Goal: Communication & Community: Connect with others

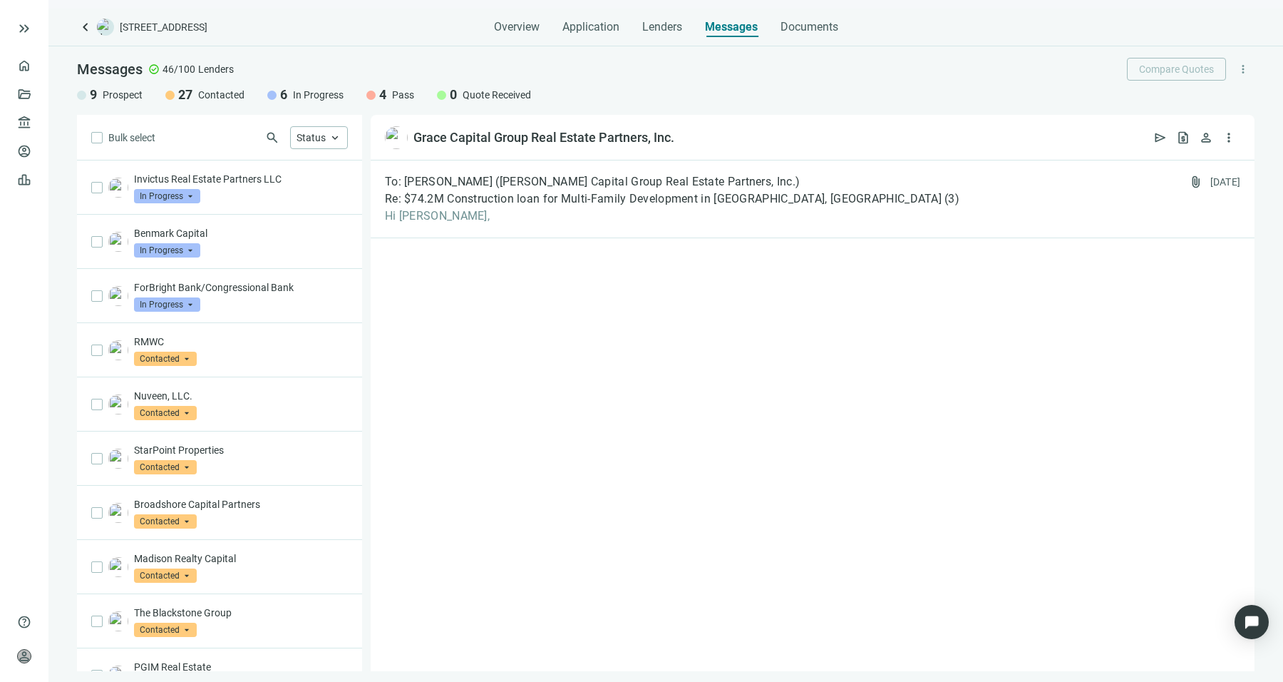
scroll to position [1085, 0]
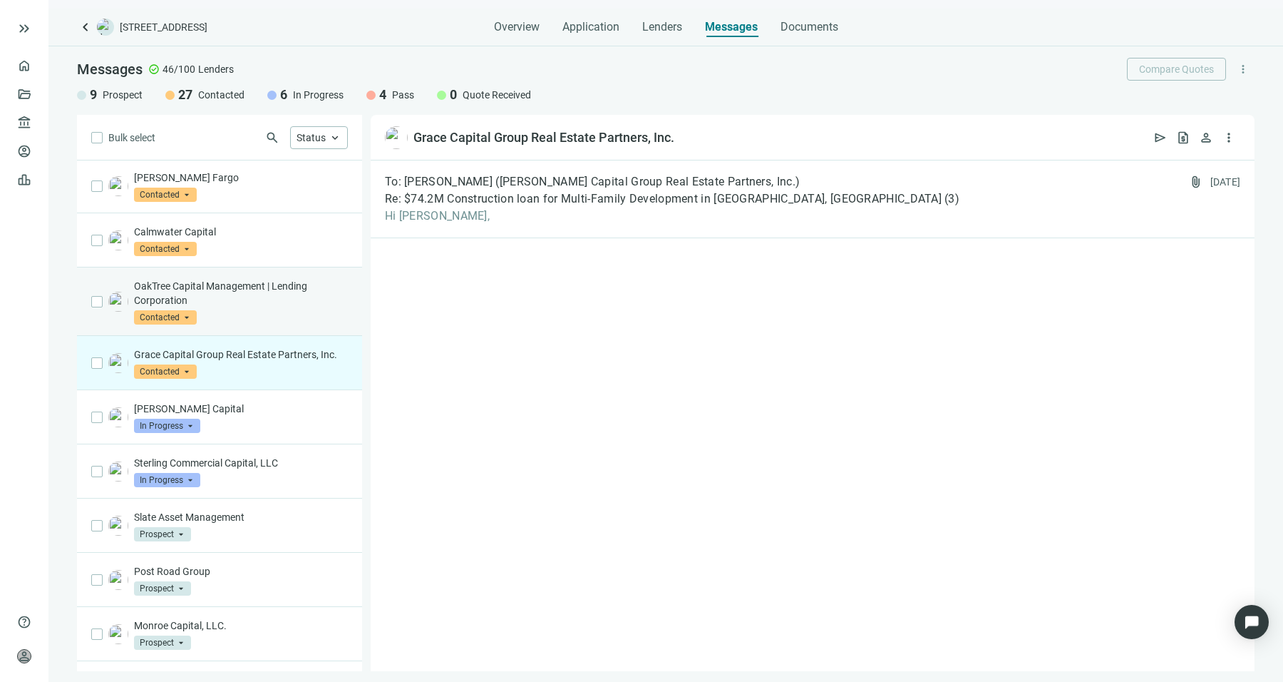
click at [242, 303] on div "OakTree Capital Management | Lending Corporation Contacted arrow_drop_down" at bounding box center [241, 302] width 214 height 46
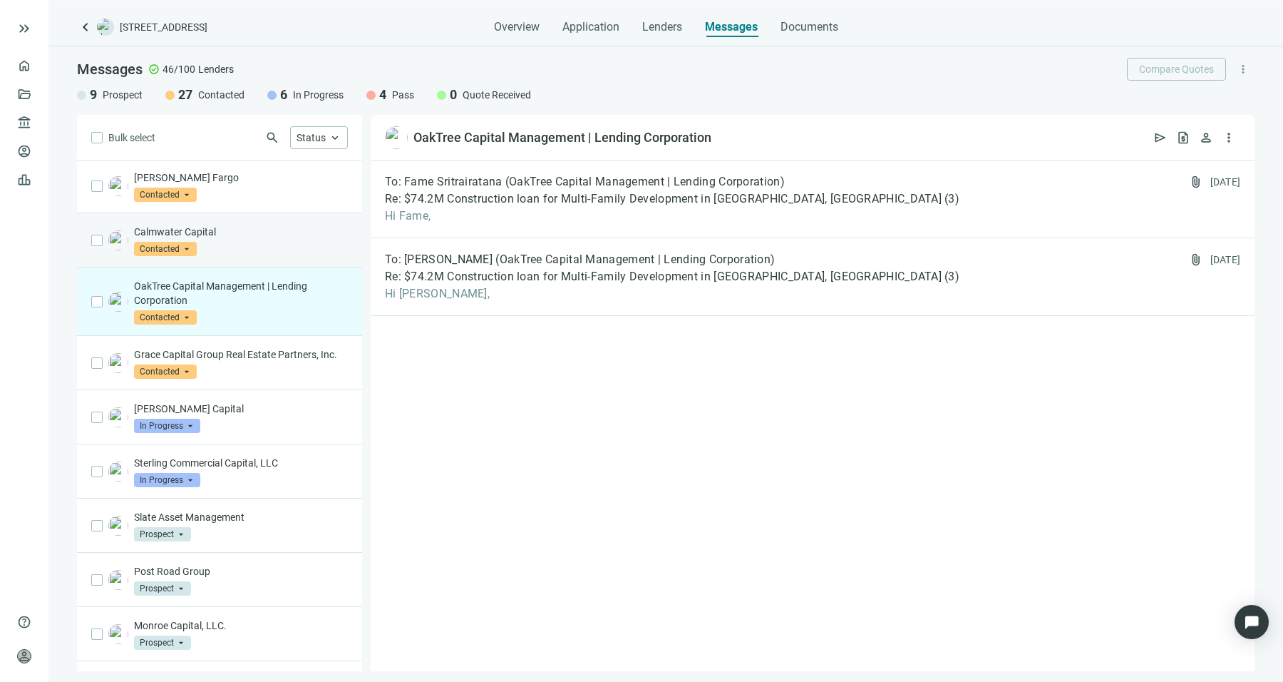
click at [275, 237] on div "Calmwater Capital Contacted arrow_drop_down" at bounding box center [241, 240] width 214 height 31
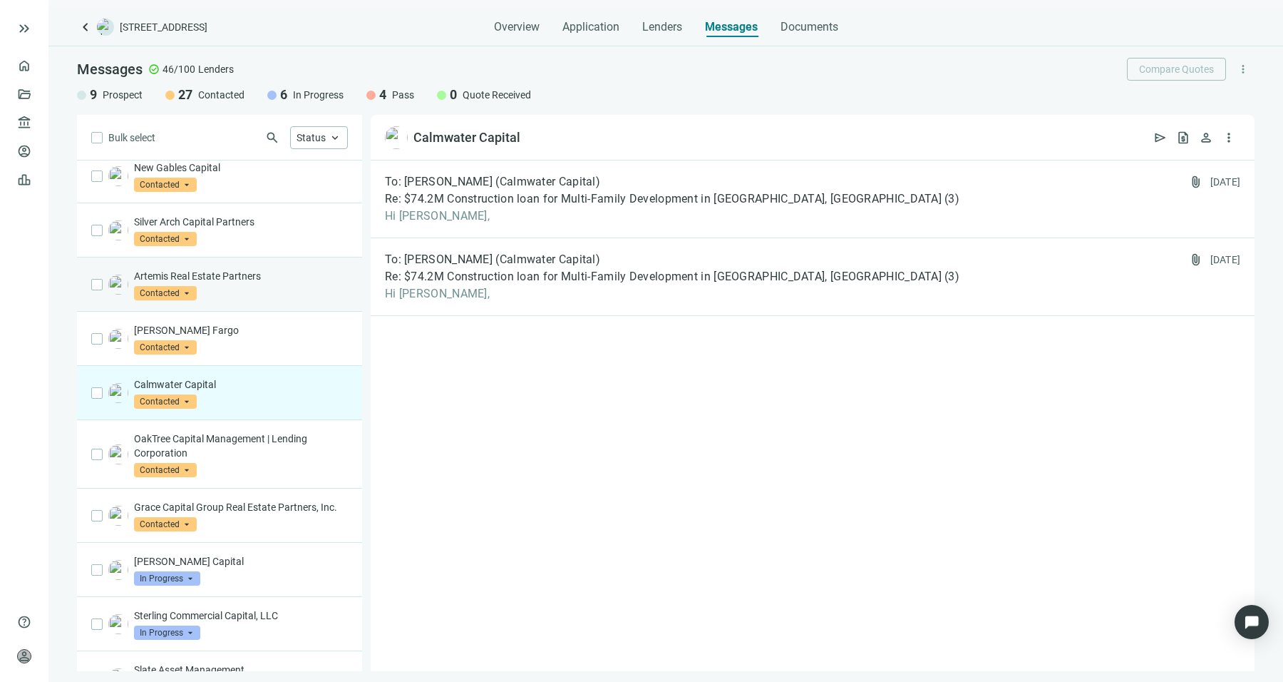
click at [258, 272] on p "Artemis Real Estate Partners" at bounding box center [241, 276] width 214 height 14
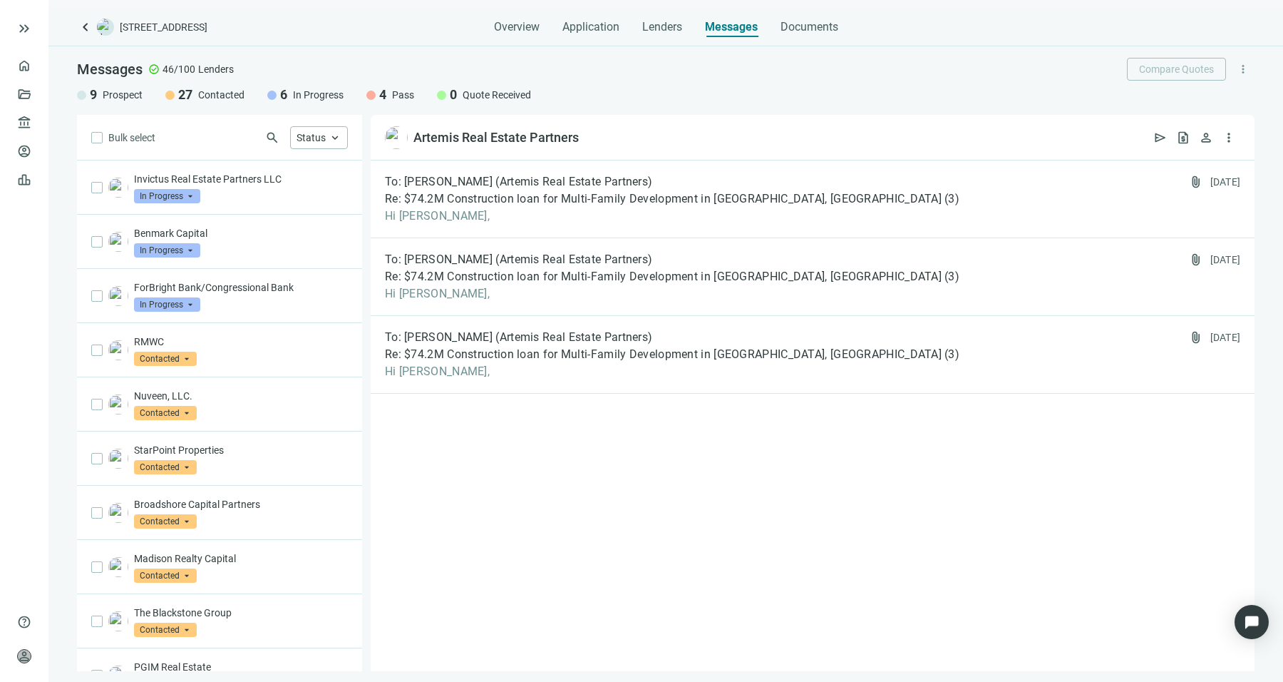
click at [258, 272] on div "ForBright Bank/Congressional Bank In Progress arrow_drop_down" at bounding box center [219, 296] width 285 height 54
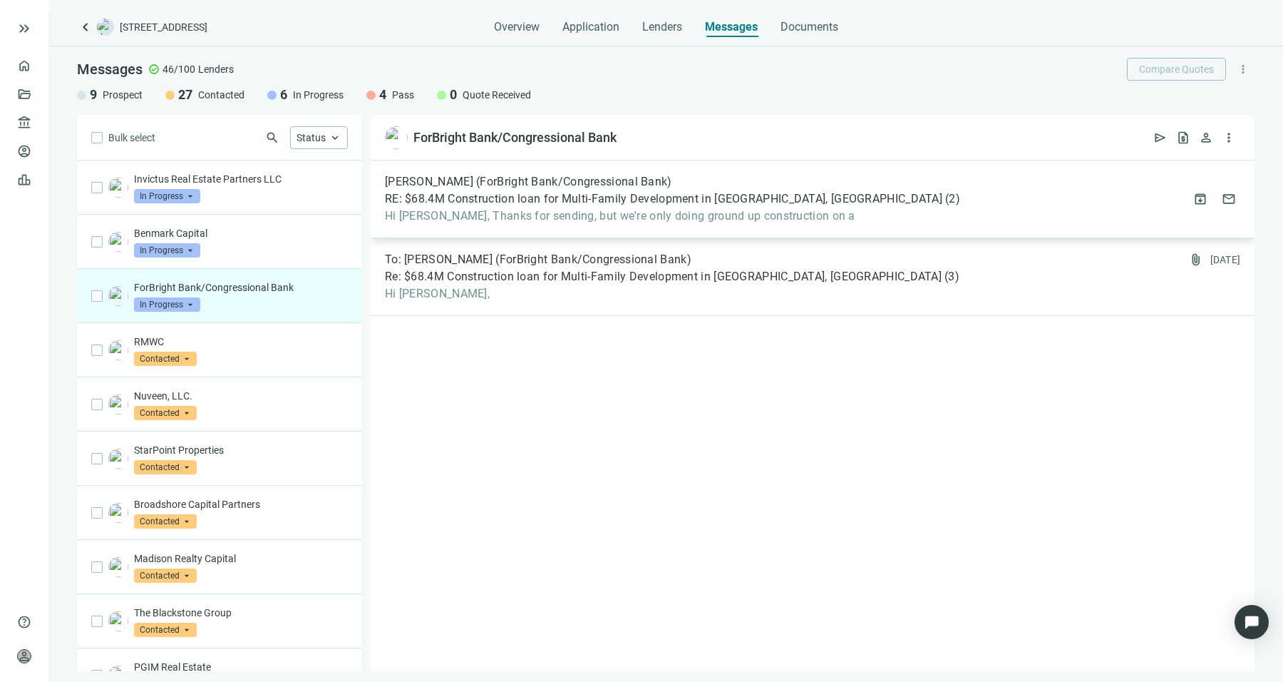
click at [565, 215] on span "Hi [PERSON_NAME], Thanks for sending, but we're only doing ground up constructi…" at bounding box center [672, 216] width 575 height 14
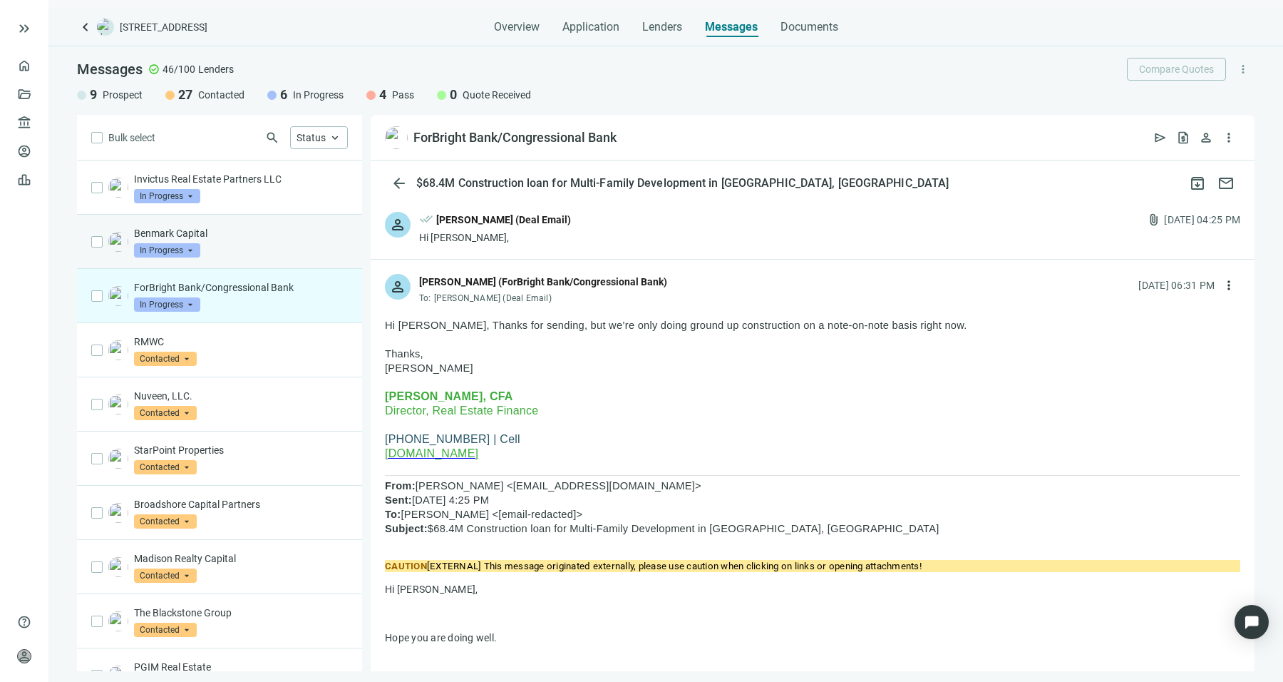
click at [248, 239] on div "Benmark Capital In Progress arrow_drop_down" at bounding box center [241, 241] width 214 height 31
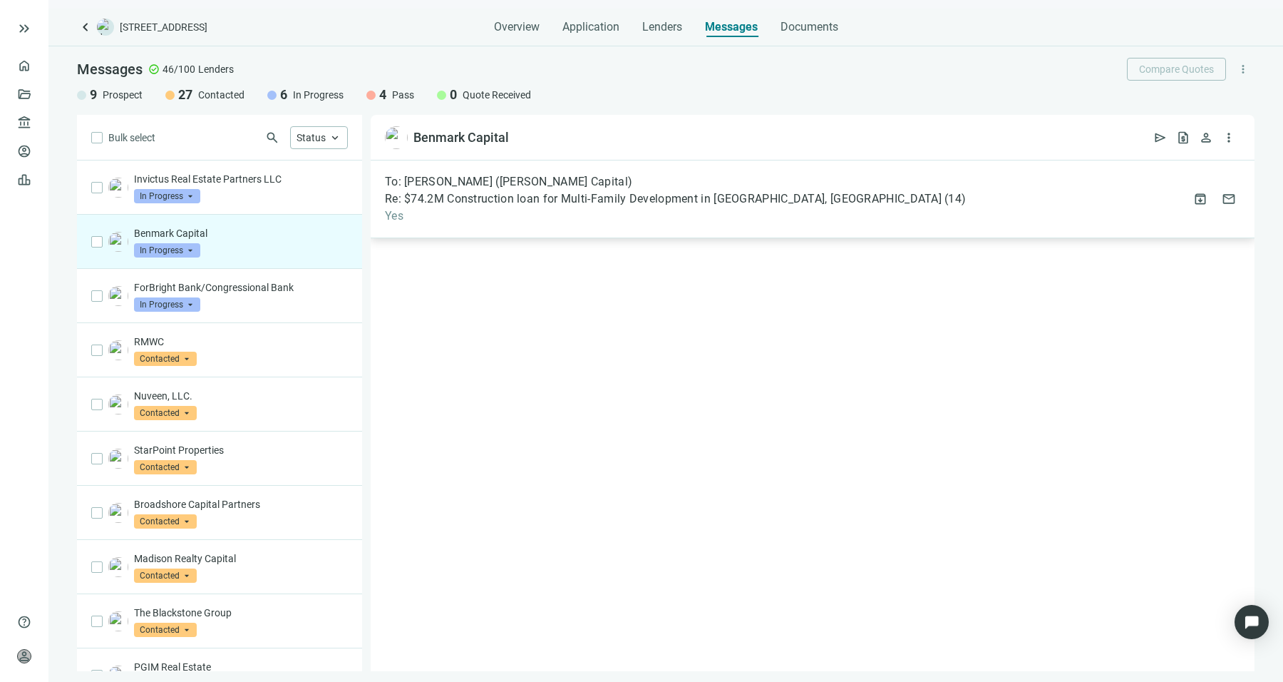
click at [528, 197] on span "Re: $74.2M Construction loan for Multi-Family Development in [GEOGRAPHIC_DATA],…" at bounding box center [663, 199] width 557 height 14
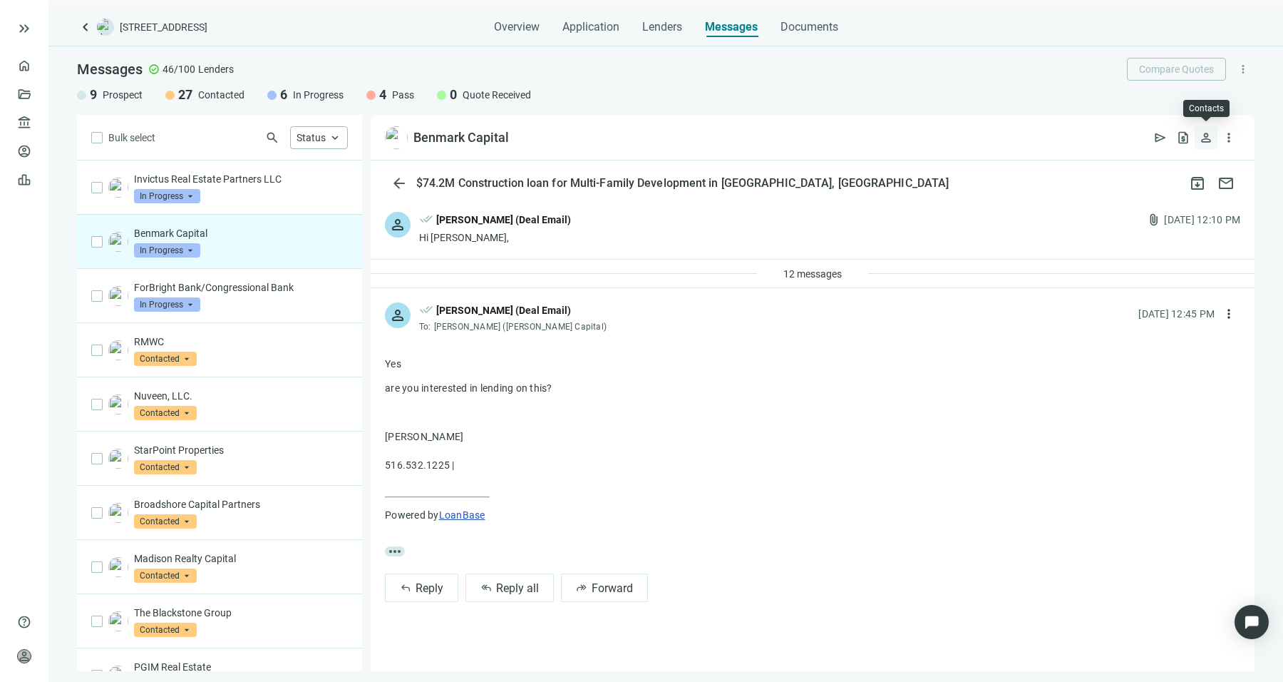
click at [1203, 144] on span "person" at bounding box center [1206, 137] width 14 height 14
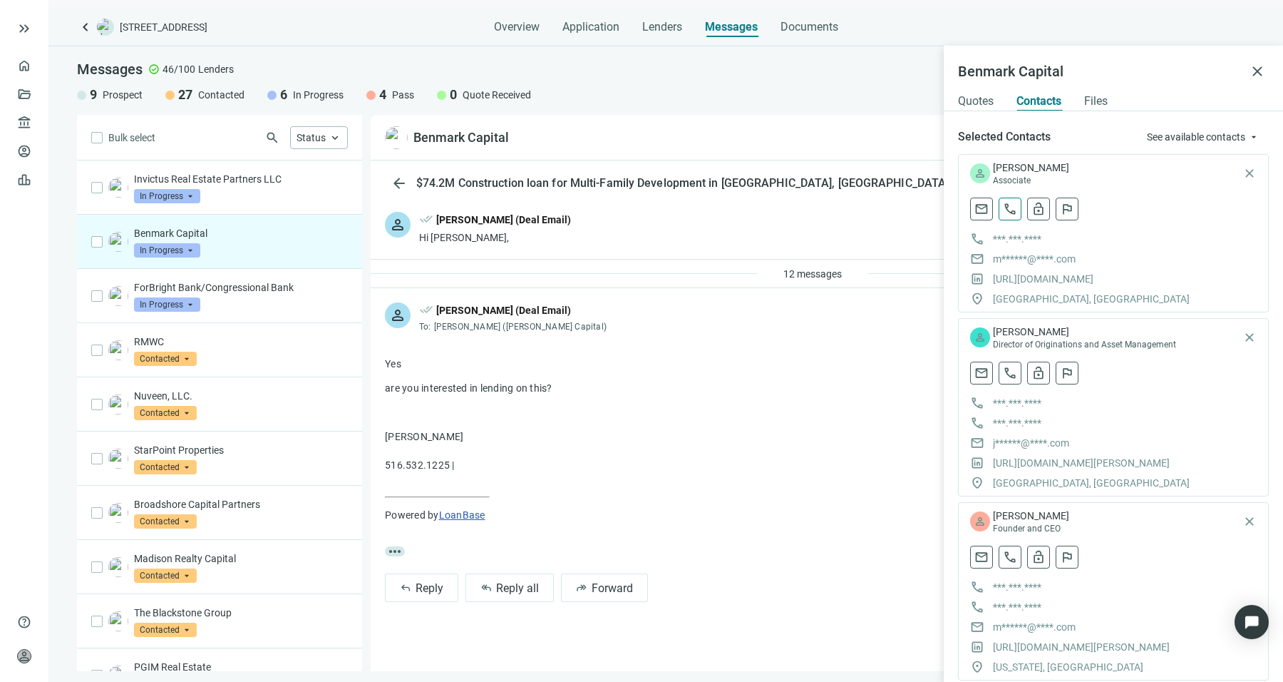
click at [1006, 210] on span "call" at bounding box center [1010, 209] width 14 height 14
click at [1194, 125] on div "Selected Contacts See available contacts arrow_drop_down person [PERSON_NAME] A…" at bounding box center [1113, 396] width 339 height 570
click at [1196, 131] on span "See available contacts" at bounding box center [1196, 136] width 98 height 11
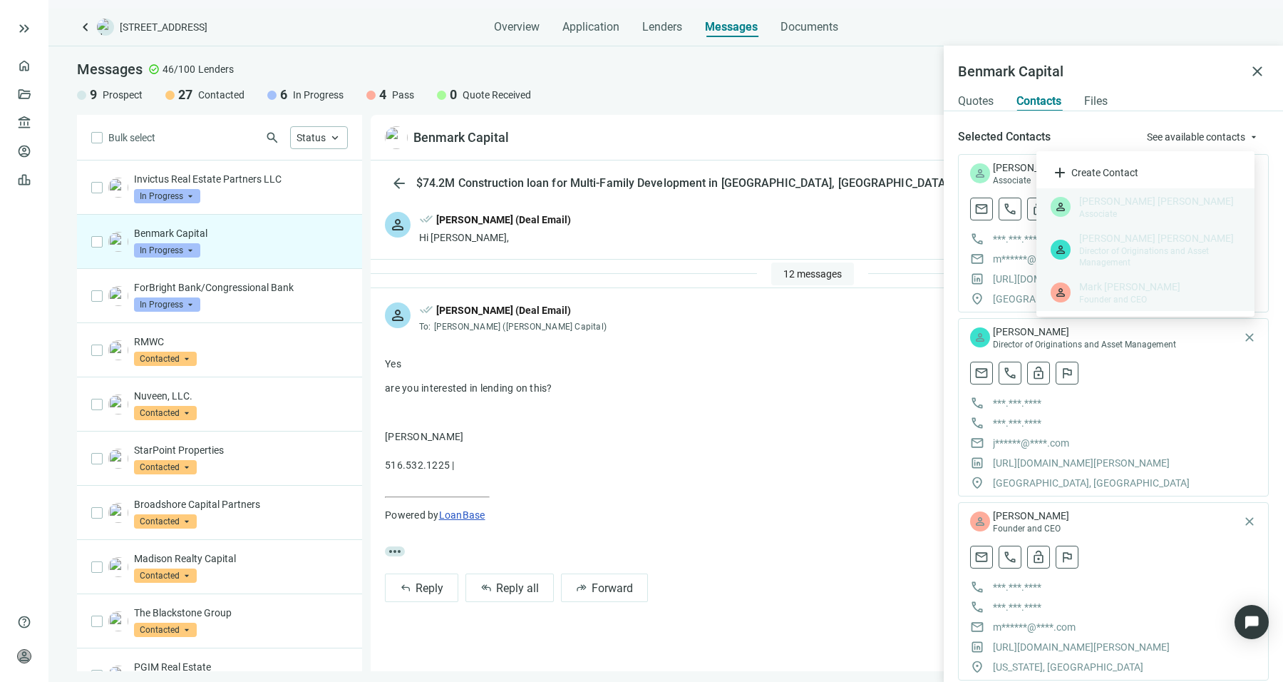
click at [838, 277] on span "12 messages" at bounding box center [812, 273] width 58 height 11
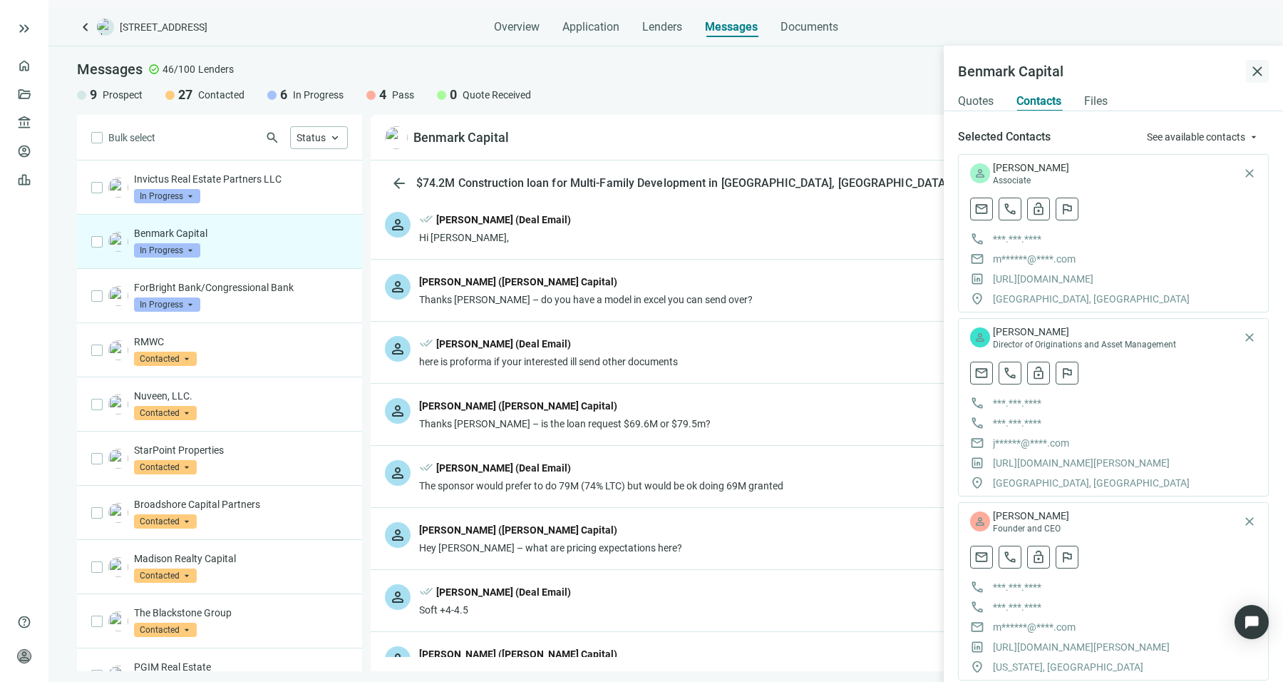
click at [1265, 65] on span "close" at bounding box center [1257, 71] width 17 height 17
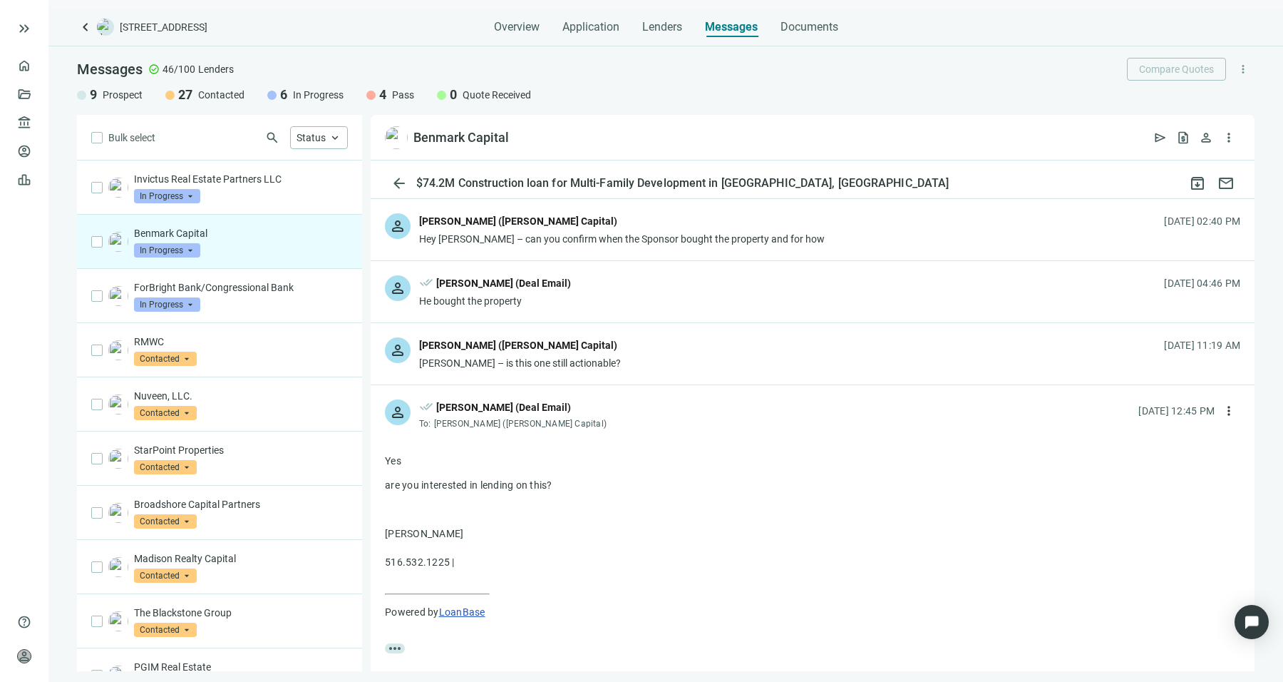
click at [677, 361] on div "person [PERSON_NAME] ([PERSON_NAME] Capital) [PERSON_NAME] – is this one still …" at bounding box center [813, 353] width 884 height 61
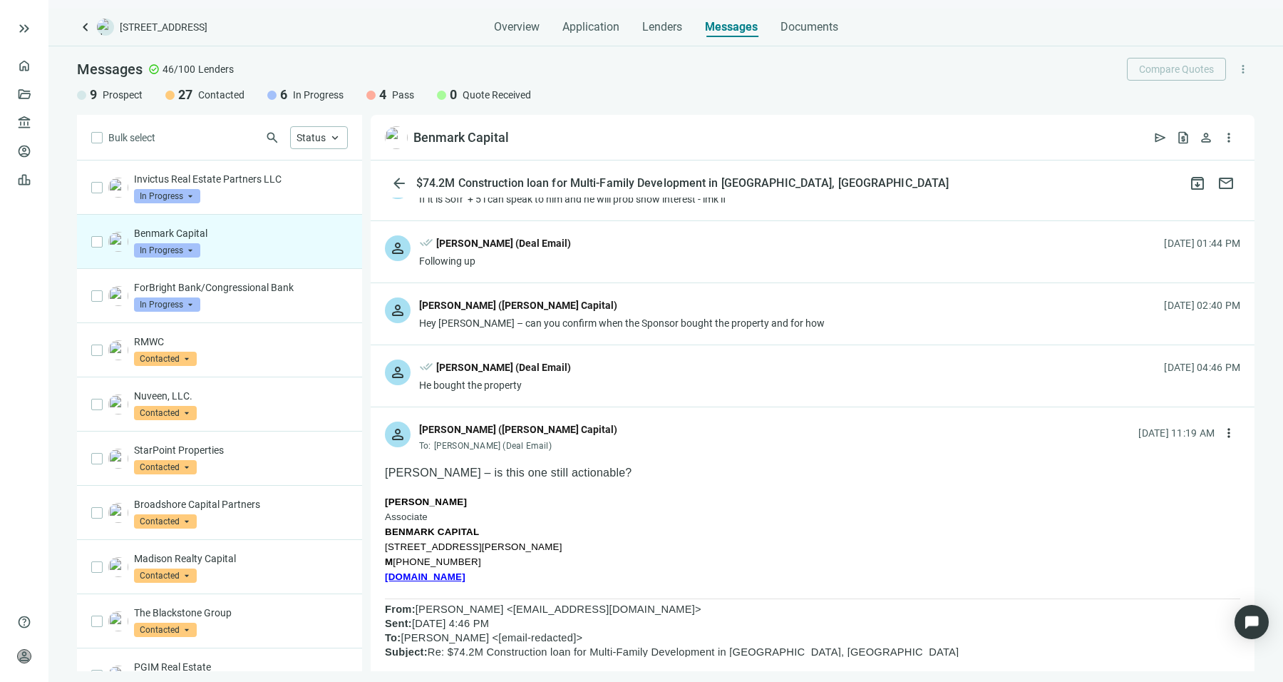
click at [677, 361] on div "person done_all [PERSON_NAME] (Deal Email) He bought the property [DATE] 04:46 …" at bounding box center [813, 375] width 884 height 61
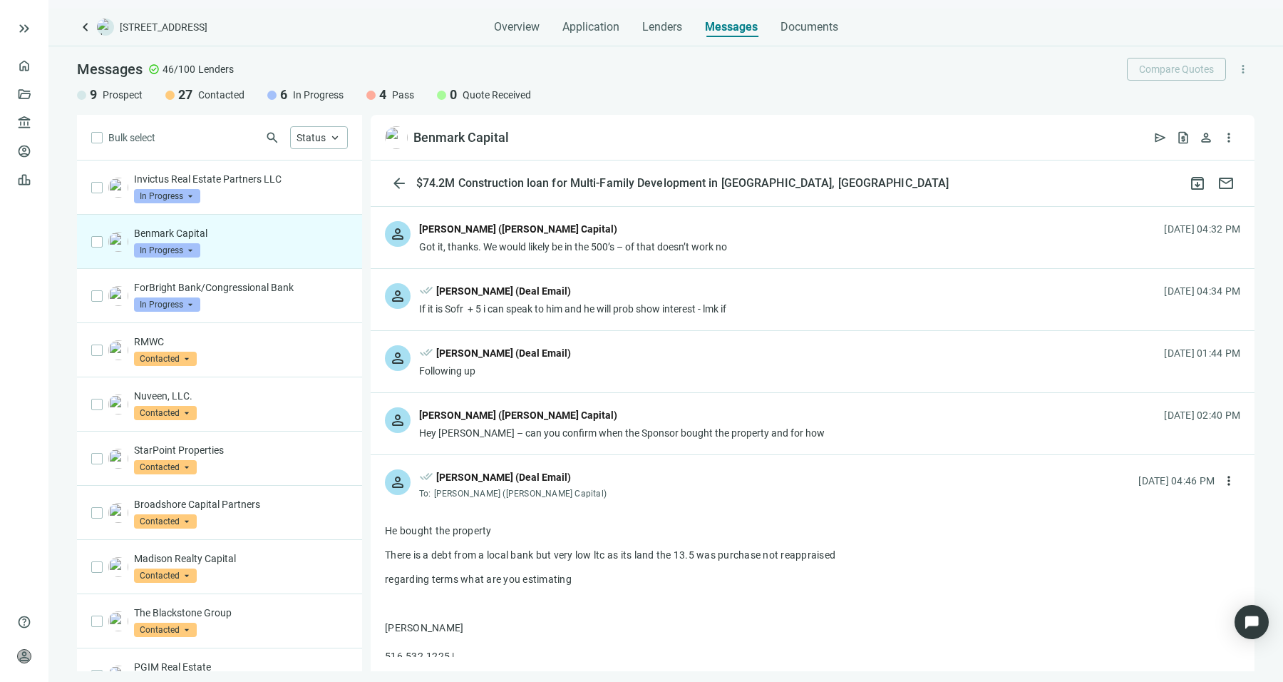
click at [677, 361] on div "person done_all [PERSON_NAME] (Deal Email) Following up [DATE] 01:44 PM" at bounding box center [813, 361] width 884 height 61
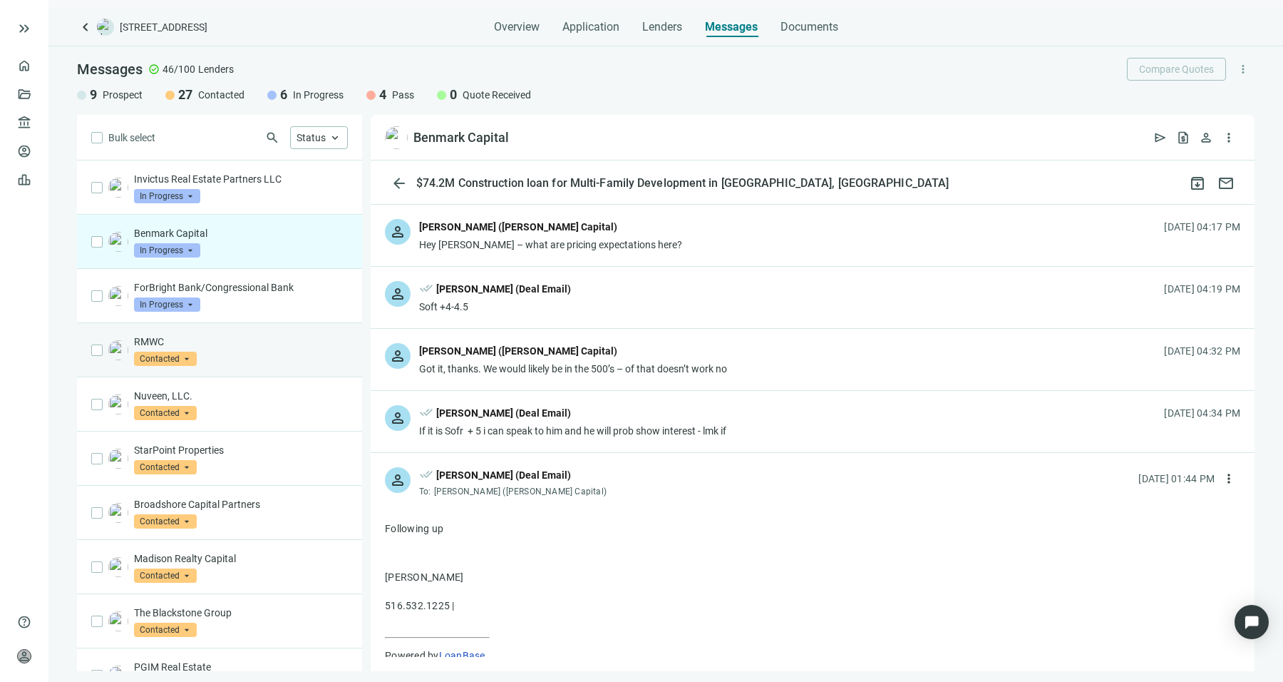
scroll to position [305, 0]
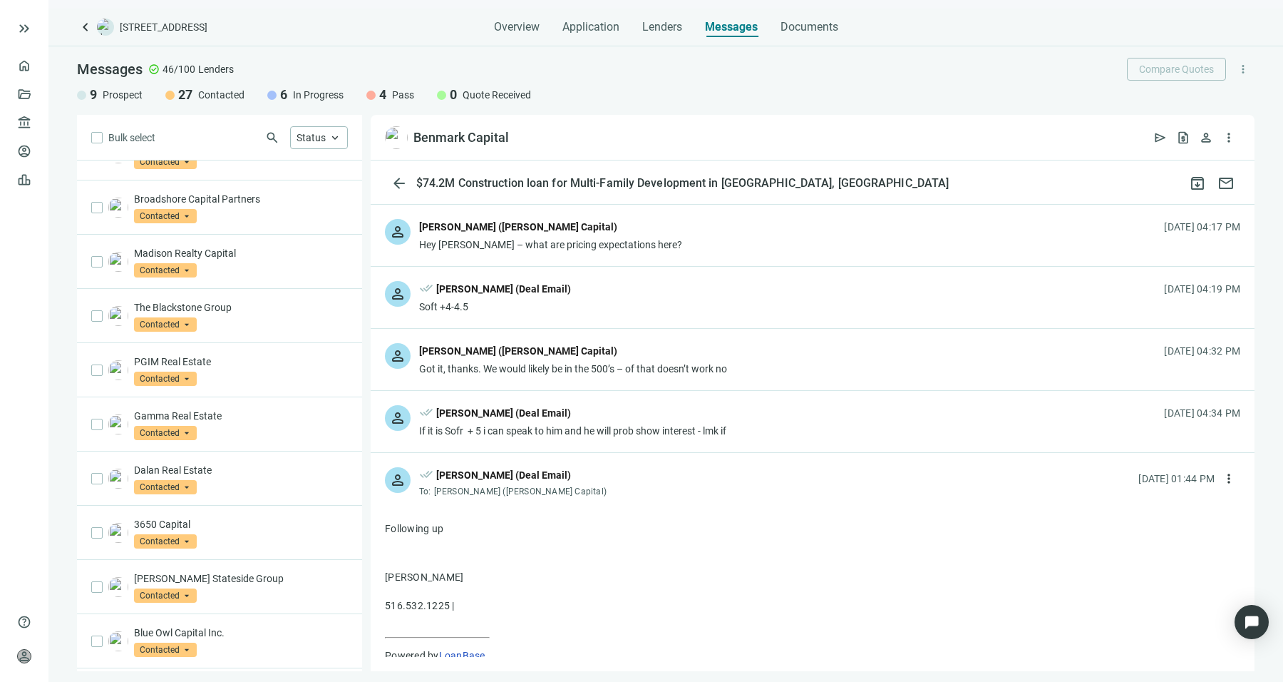
click at [222, 355] on p "PGIM Real Estate" at bounding box center [241, 361] width 214 height 14
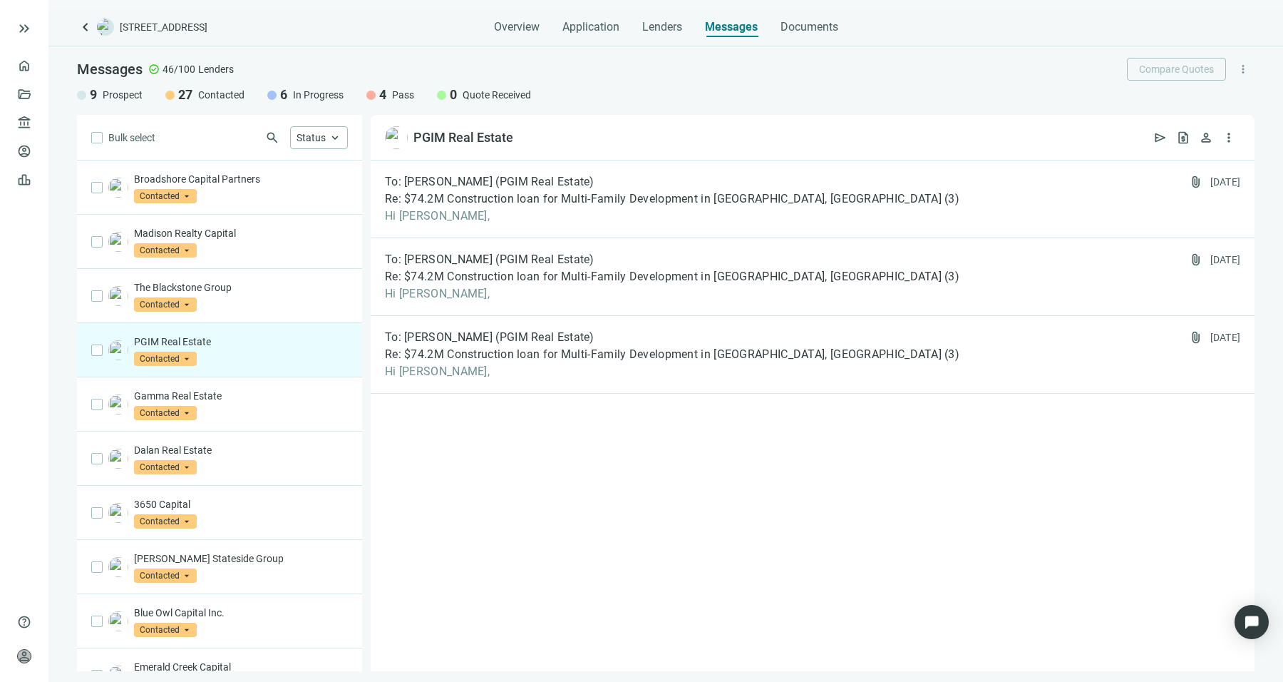
scroll to position [330, 0]
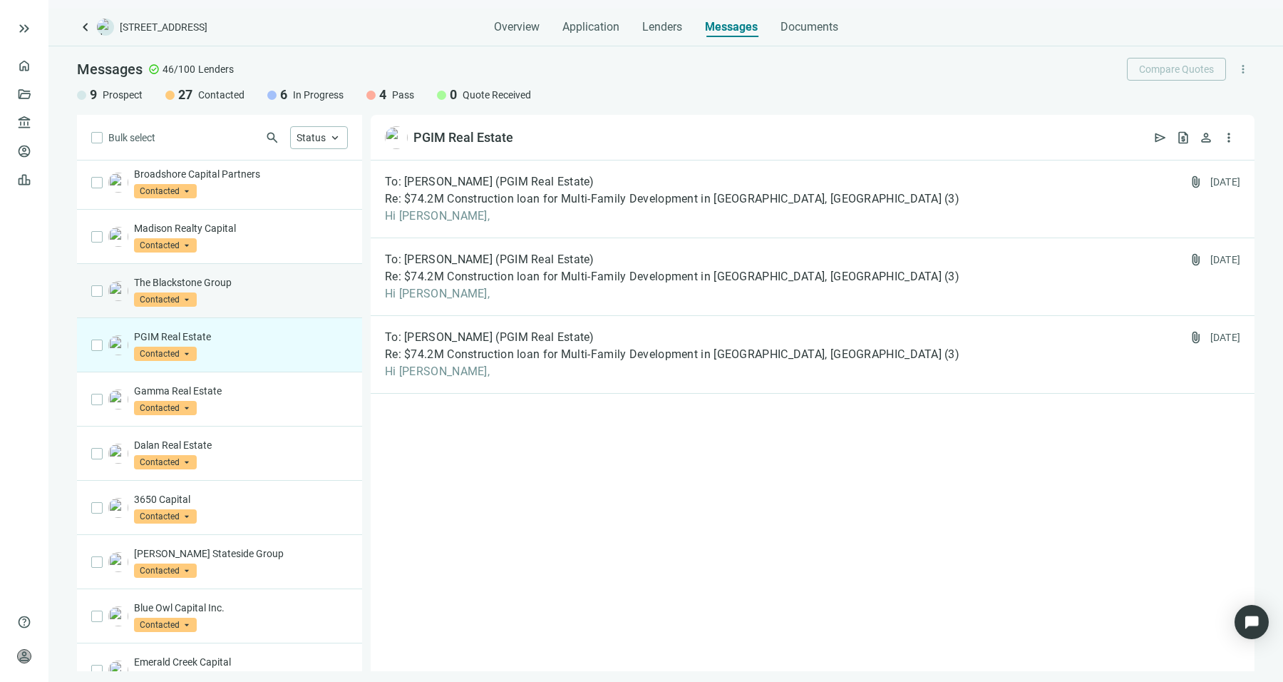
click at [246, 308] on div "The Blackstone Group Contacted arrow_drop_down" at bounding box center [219, 291] width 285 height 54
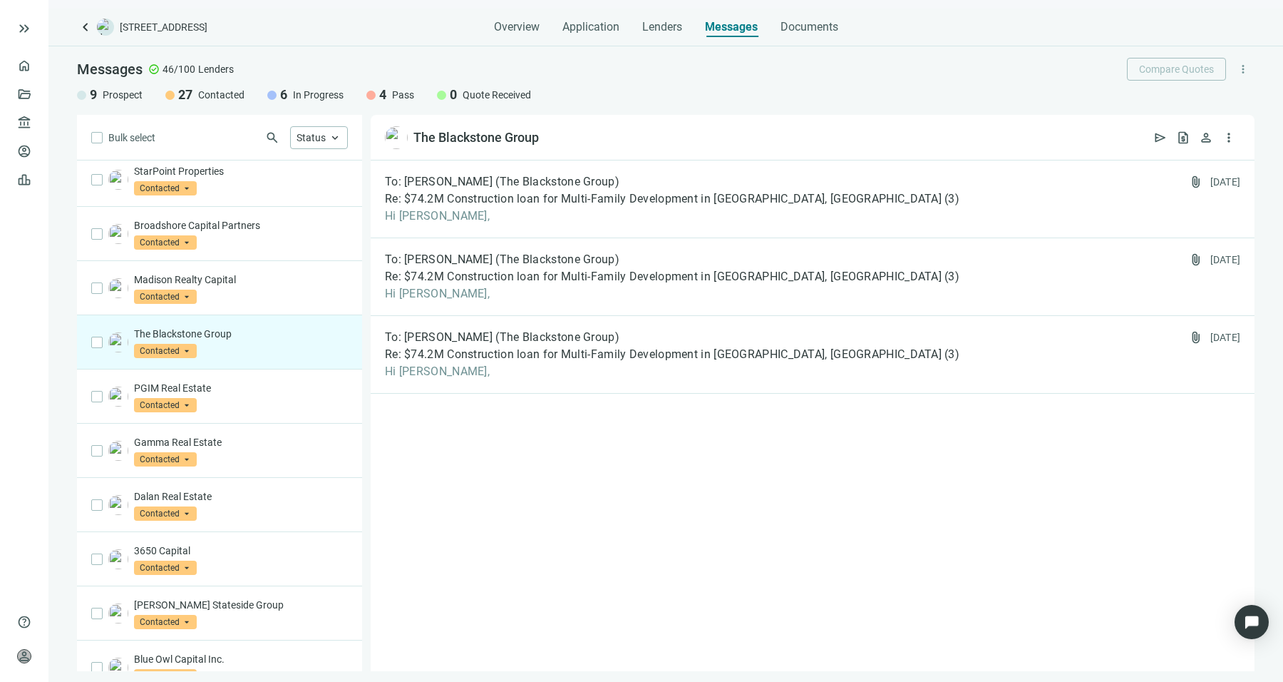
click at [246, 308] on div "Madison Realty Capital Contacted arrow_drop_down" at bounding box center [219, 288] width 285 height 54
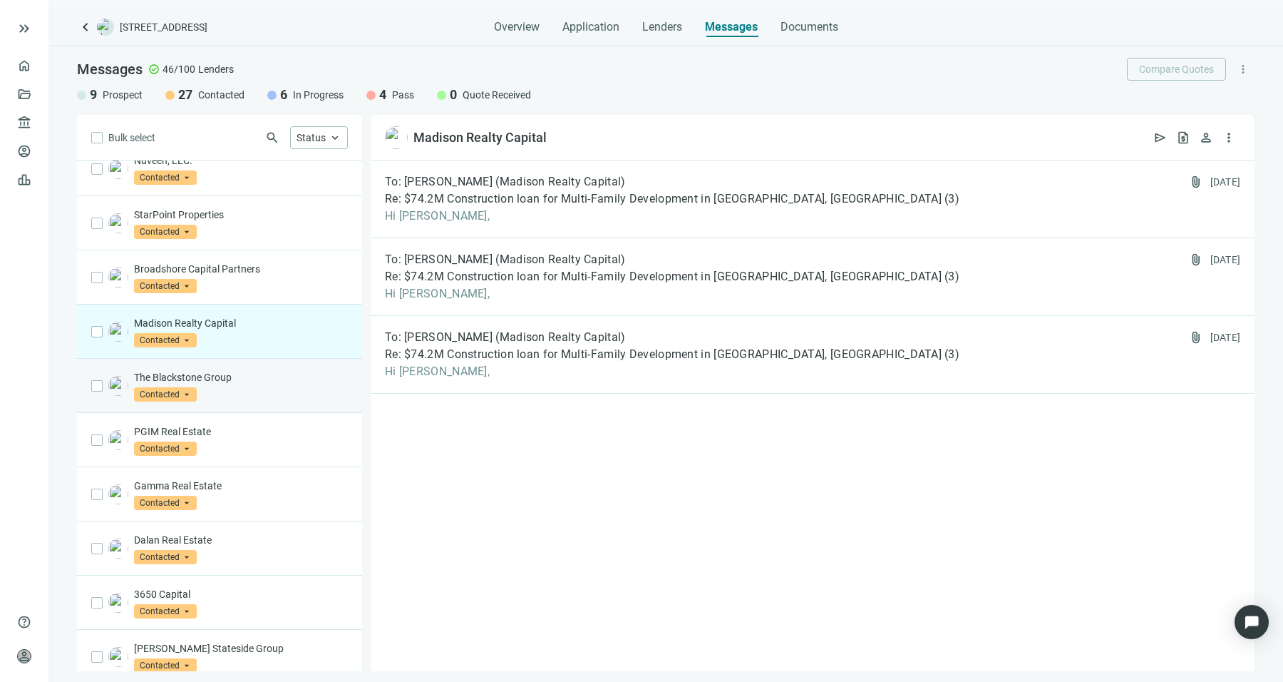
scroll to position [230, 0]
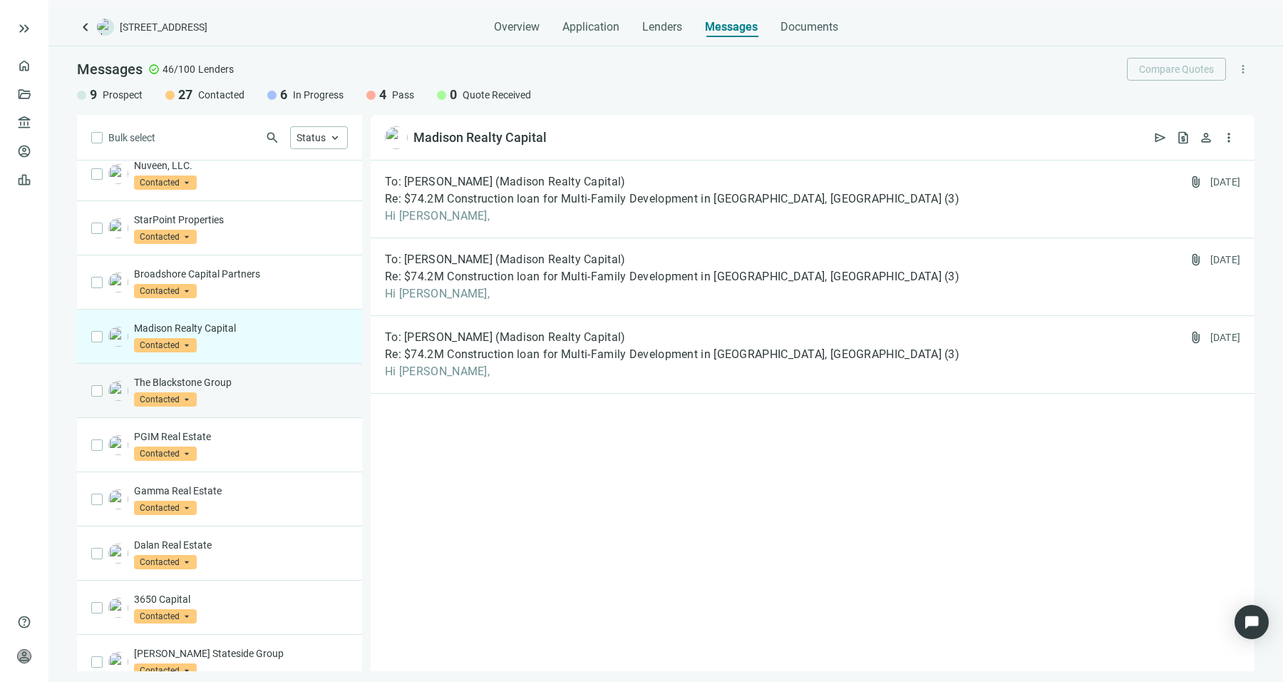
click at [246, 309] on div "Madison Realty Capital Contacted arrow_drop_down" at bounding box center [219, 336] width 285 height 54
click at [1212, 145] on span "person" at bounding box center [1206, 137] width 14 height 14
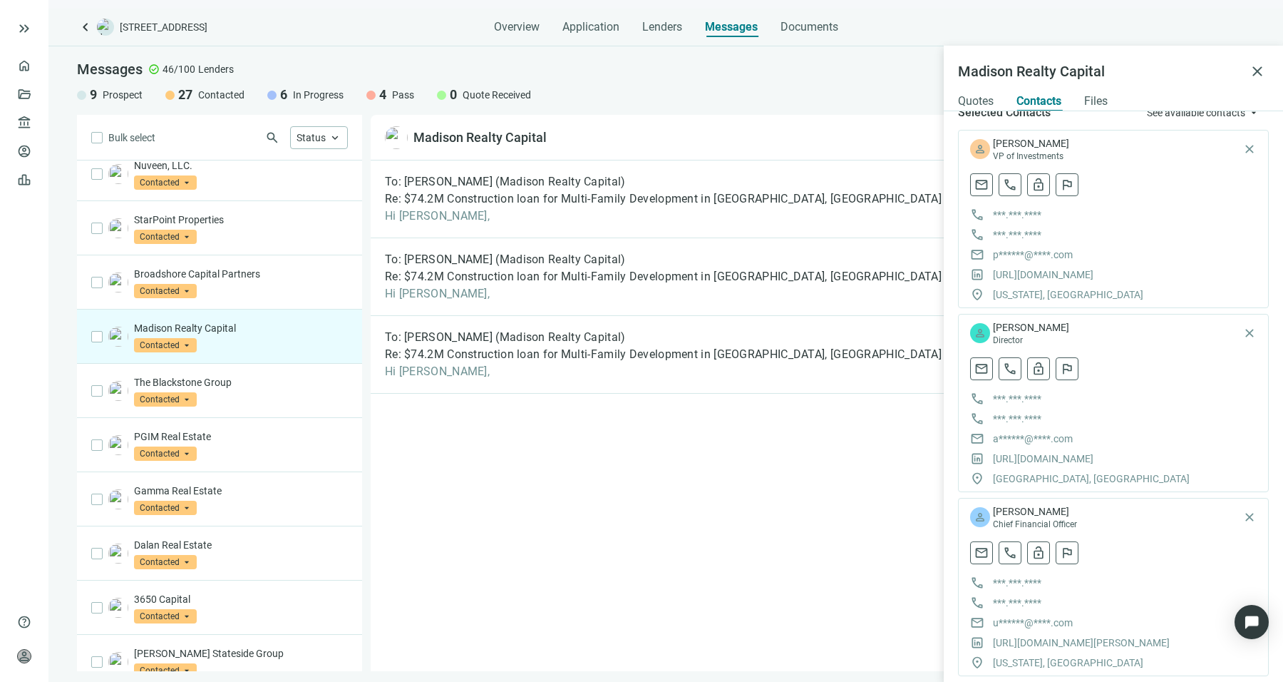
scroll to position [0, 0]
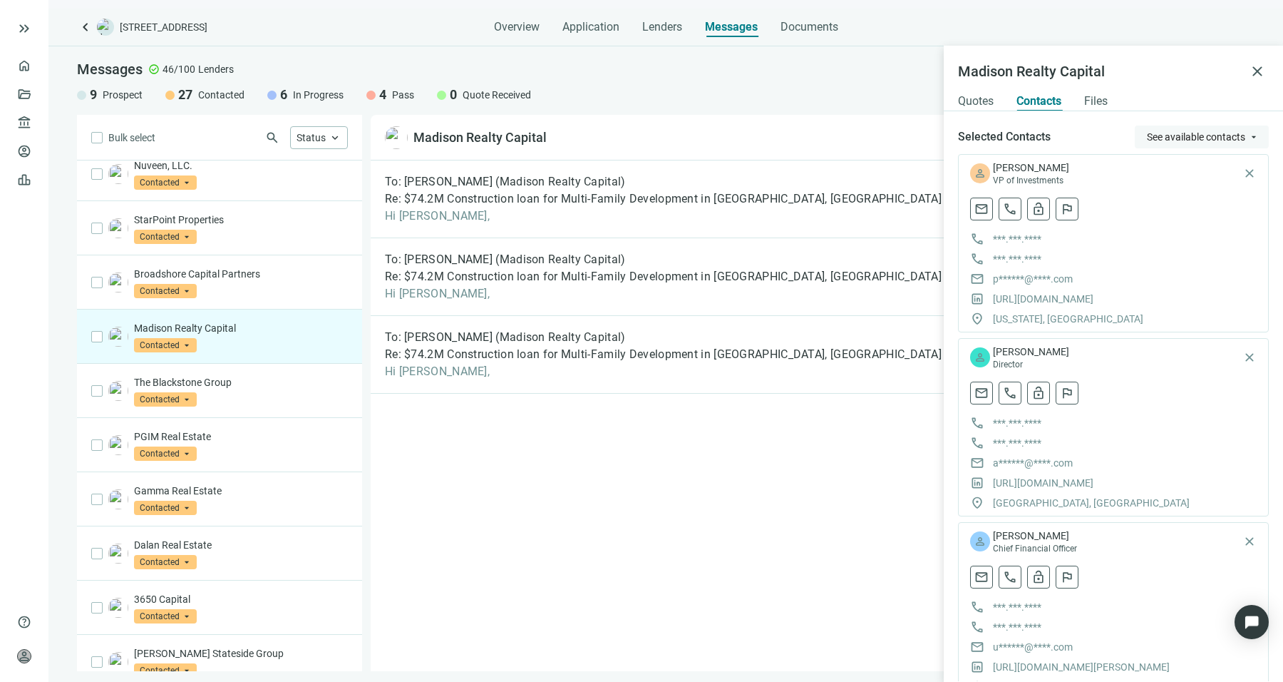
click at [1197, 147] on button "See available contacts arrow_drop_down" at bounding box center [1202, 136] width 134 height 23
click at [225, 397] on div "The Blackstone Group Contacted arrow_drop_down" at bounding box center [241, 390] width 214 height 31
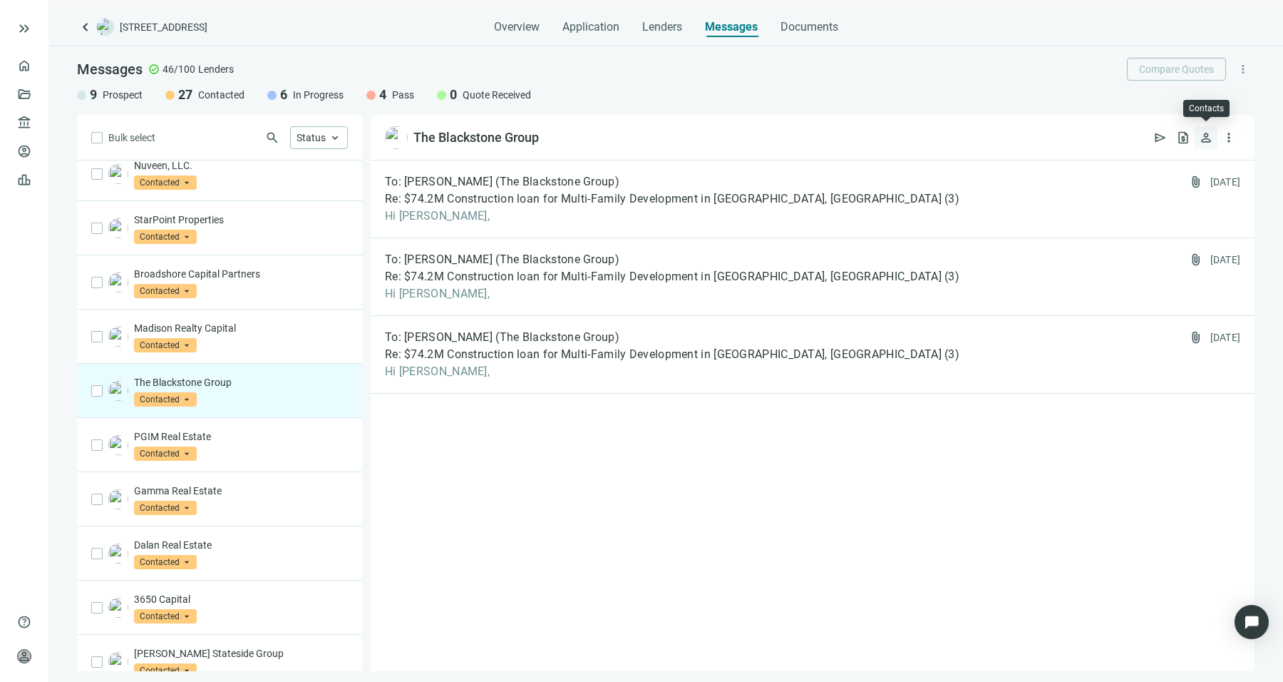
click at [1216, 133] on button "person" at bounding box center [1206, 137] width 23 height 23
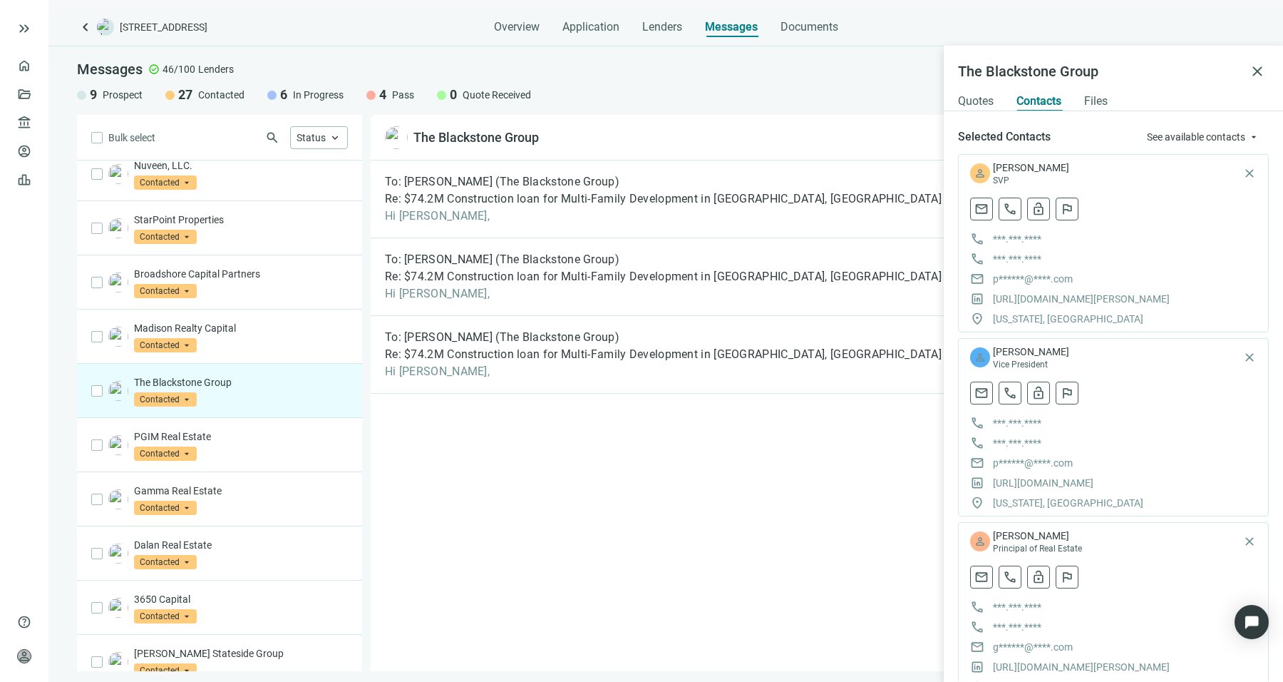
click at [1198, 122] on div "Selected Contacts See available contacts arrow_drop_down person [PERSON_NAME] S…" at bounding box center [1113, 396] width 339 height 570
click at [1203, 136] on span "See available contacts" at bounding box center [1196, 136] width 98 height 11
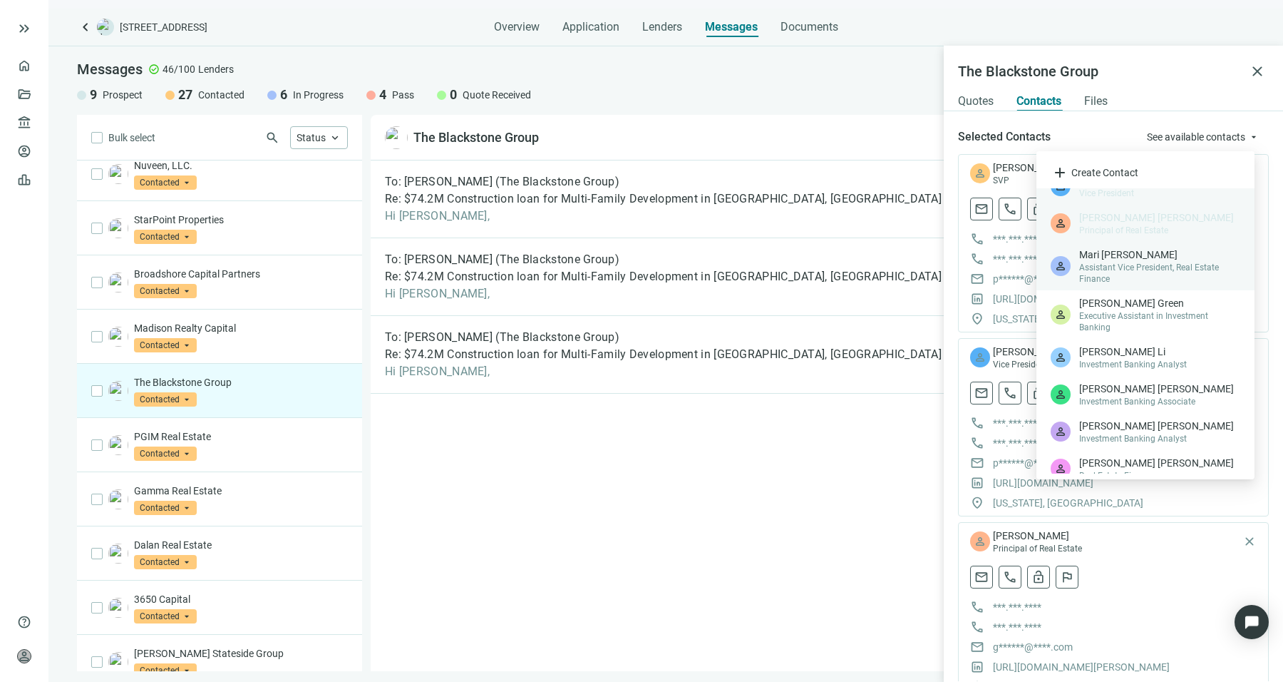
scroll to position [58, 0]
click at [1127, 267] on span "Assistant Vice President, Real Estate Finance" at bounding box center [1159, 272] width 161 height 23
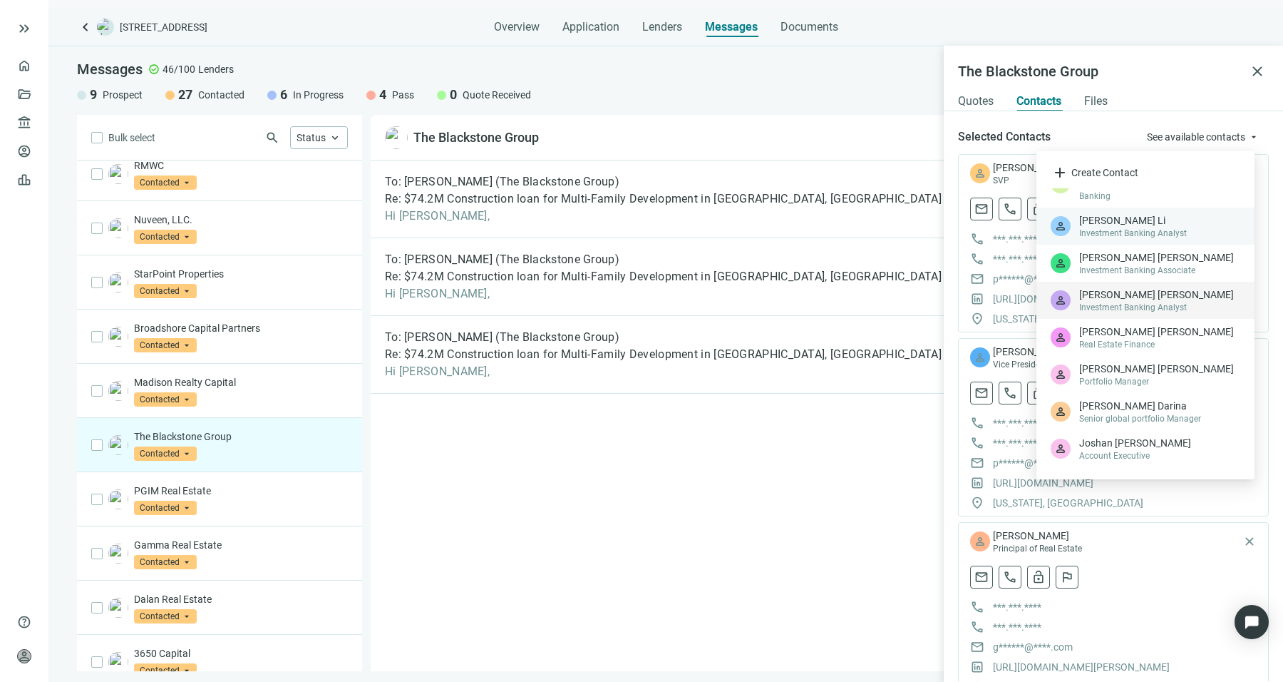
scroll to position [190, 0]
click at [1140, 324] on span "[PERSON_NAME]" at bounding box center [1159, 331] width 161 height 14
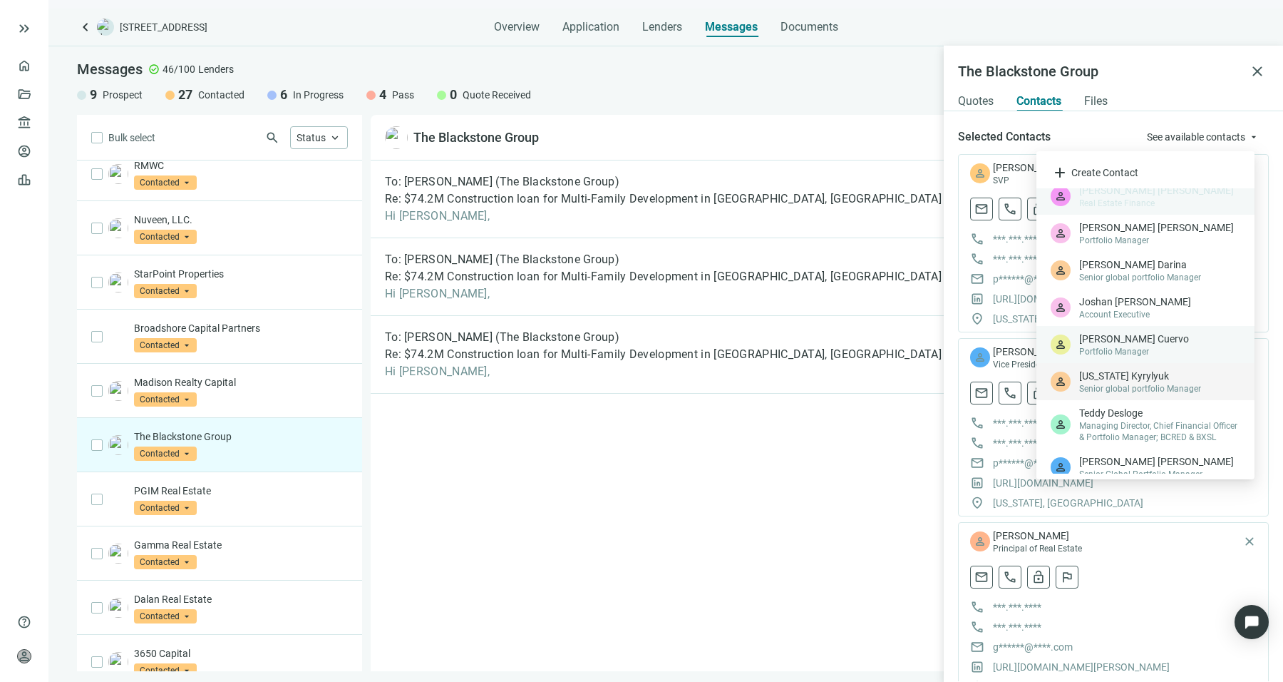
scroll to position [0, 0]
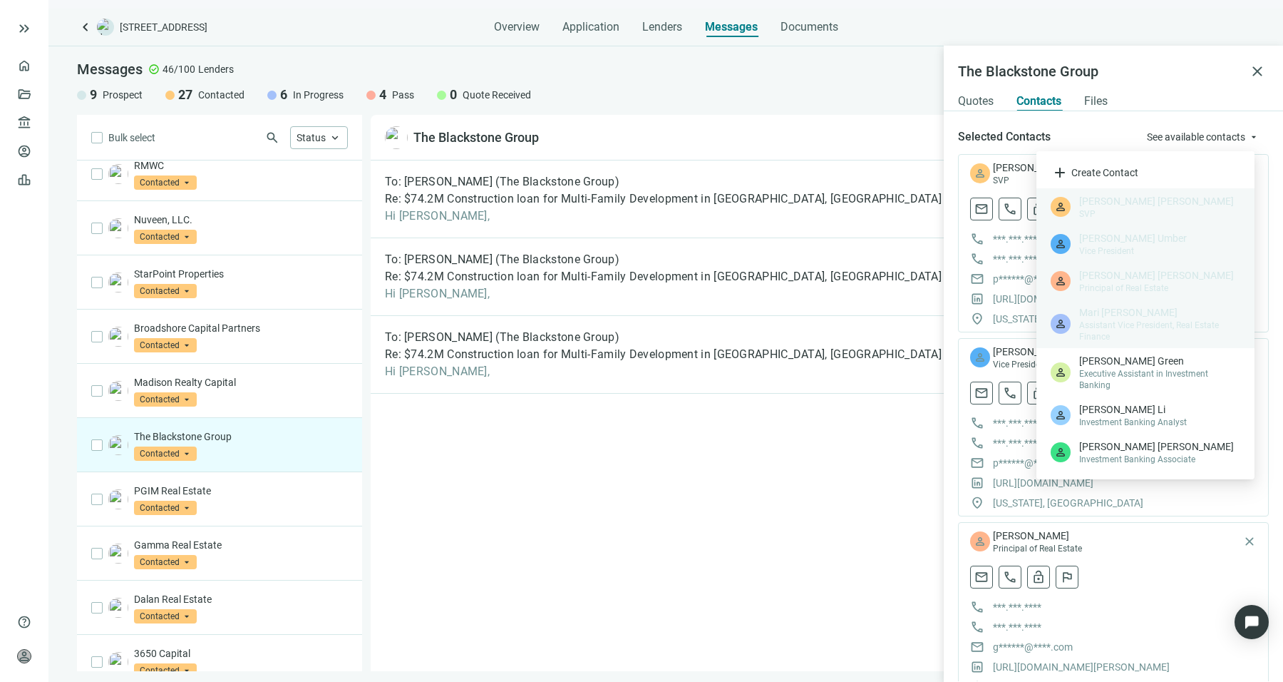
click at [952, 453] on div "Selected Contacts See available contacts arrow_drop_down person [PERSON_NAME] S…" at bounding box center [1113, 566] width 339 height 883
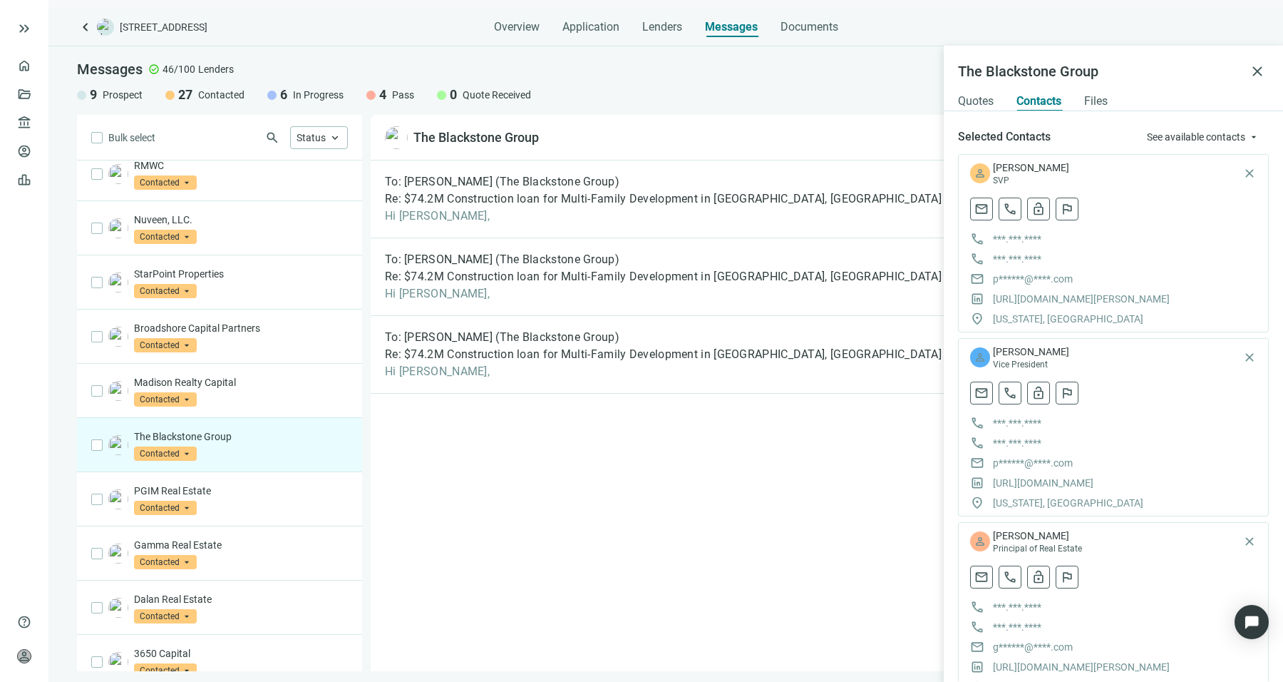
click at [1245, 178] on div "person [PERSON_NAME] SVP close mail call lock_open 25/30 monthly credits left R…" at bounding box center [1113, 243] width 311 height 178
click at [1243, 174] on span "close" at bounding box center [1250, 173] width 14 height 14
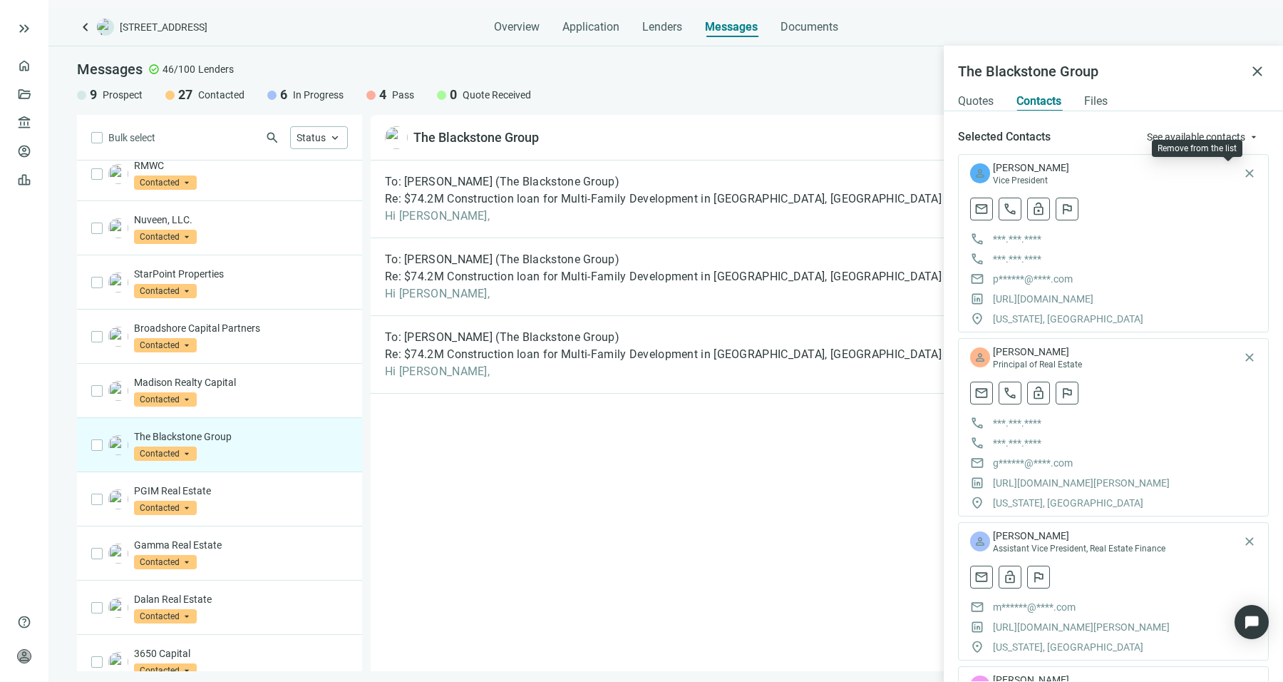
click at [1243, 174] on span "close" at bounding box center [1250, 173] width 14 height 14
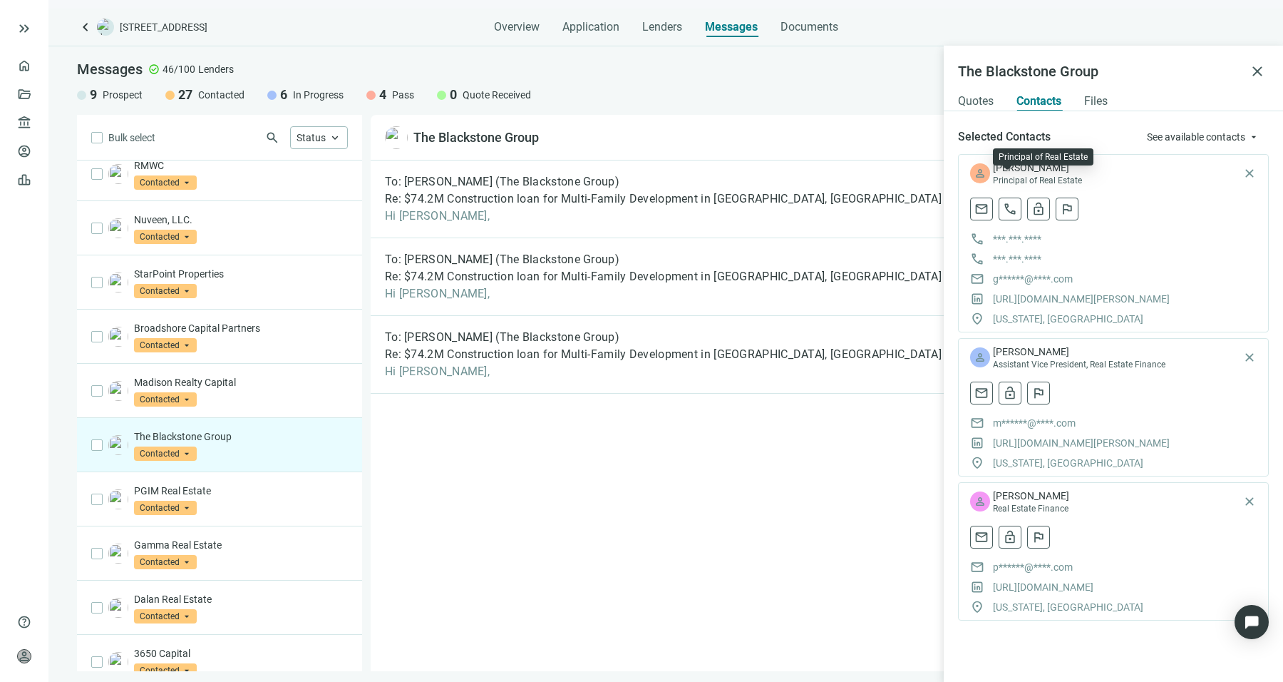
click at [1240, 175] on span "Principal of Real Estate" at bounding box center [1116, 180] width 247 height 11
click at [1253, 177] on span "close" at bounding box center [1250, 173] width 14 height 14
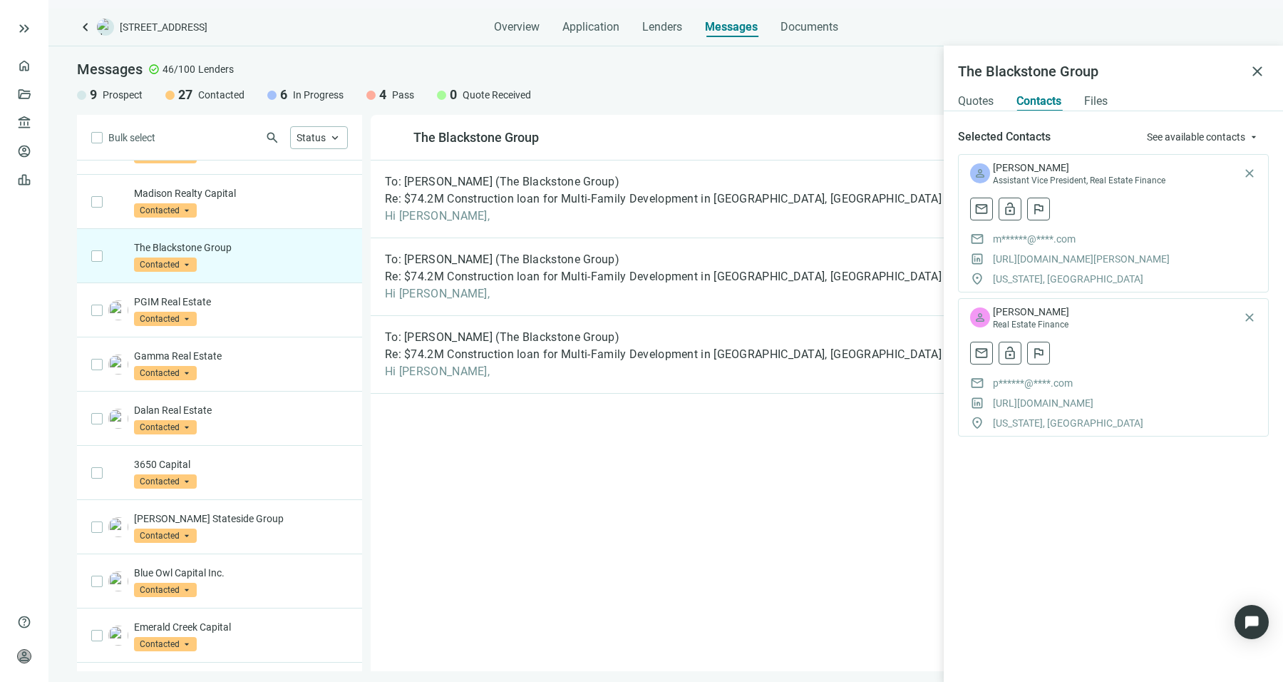
scroll to position [418, 0]
click at [227, 408] on p "Dalan Real Estate" at bounding box center [241, 411] width 214 height 14
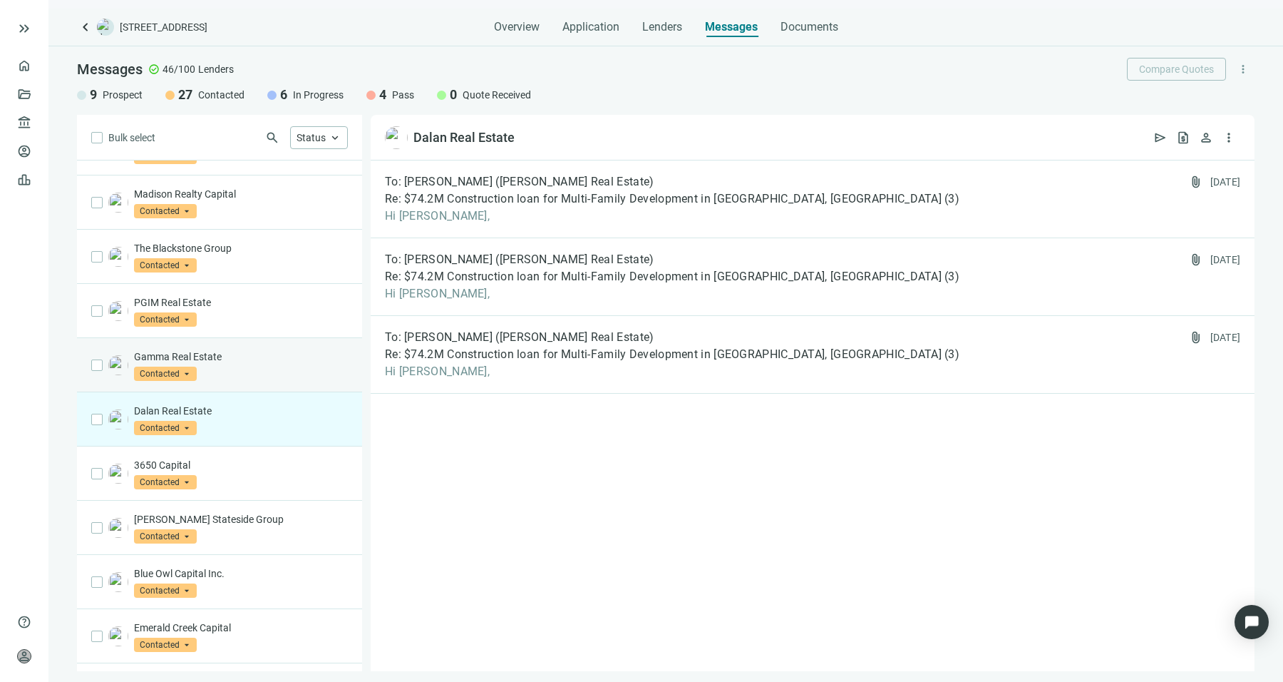
click at [260, 341] on div "Gamma Real Estate Contacted arrow_drop_down" at bounding box center [219, 365] width 285 height 54
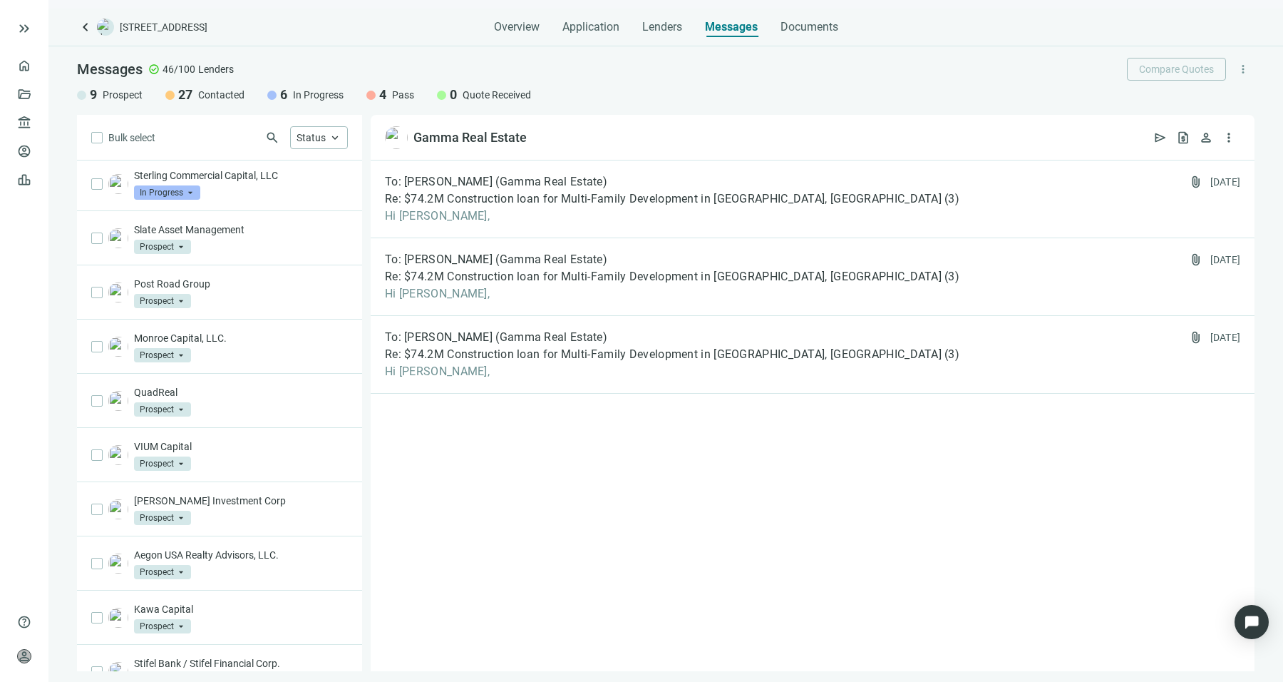
scroll to position [1373, 0]
click at [254, 360] on div "Monroe Capital, LLC. Prospect arrow_drop_down" at bounding box center [241, 345] width 214 height 31
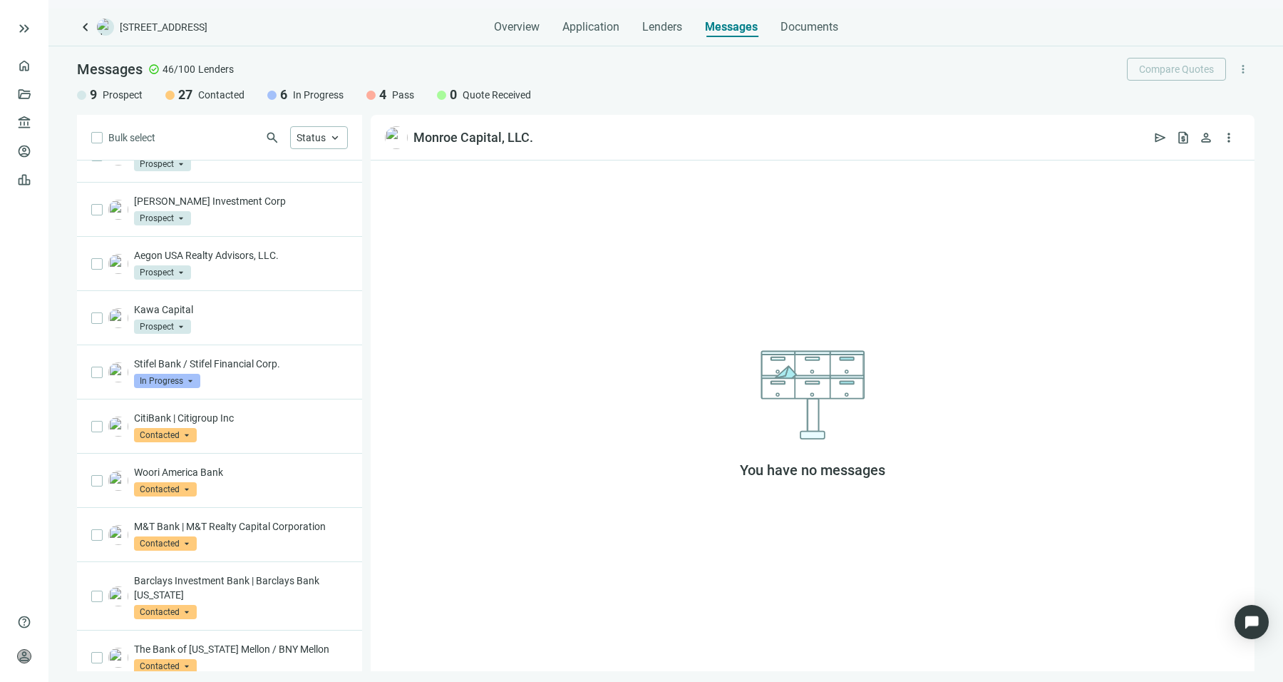
scroll to position [1733, 0]
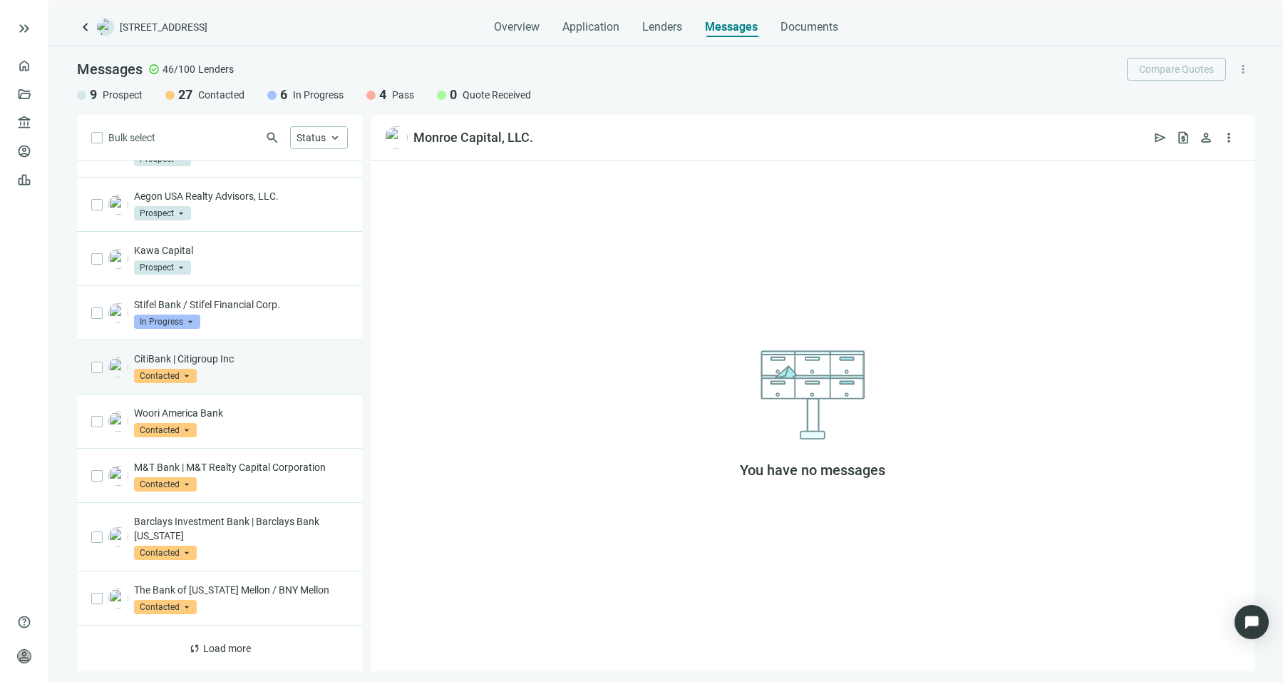
click at [257, 362] on p "CitiBank | Citigroup Inc" at bounding box center [241, 358] width 214 height 14
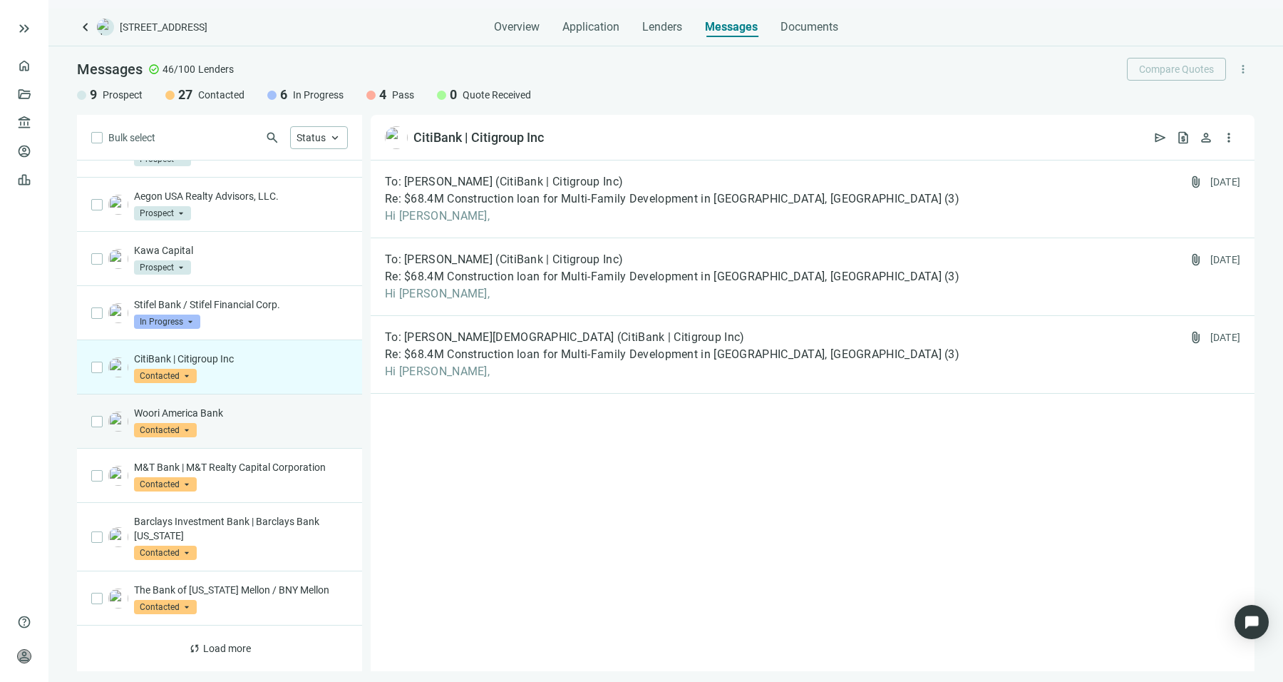
click at [274, 442] on div "Woori America Bank Contacted arrow_drop_down" at bounding box center [219, 421] width 285 height 54
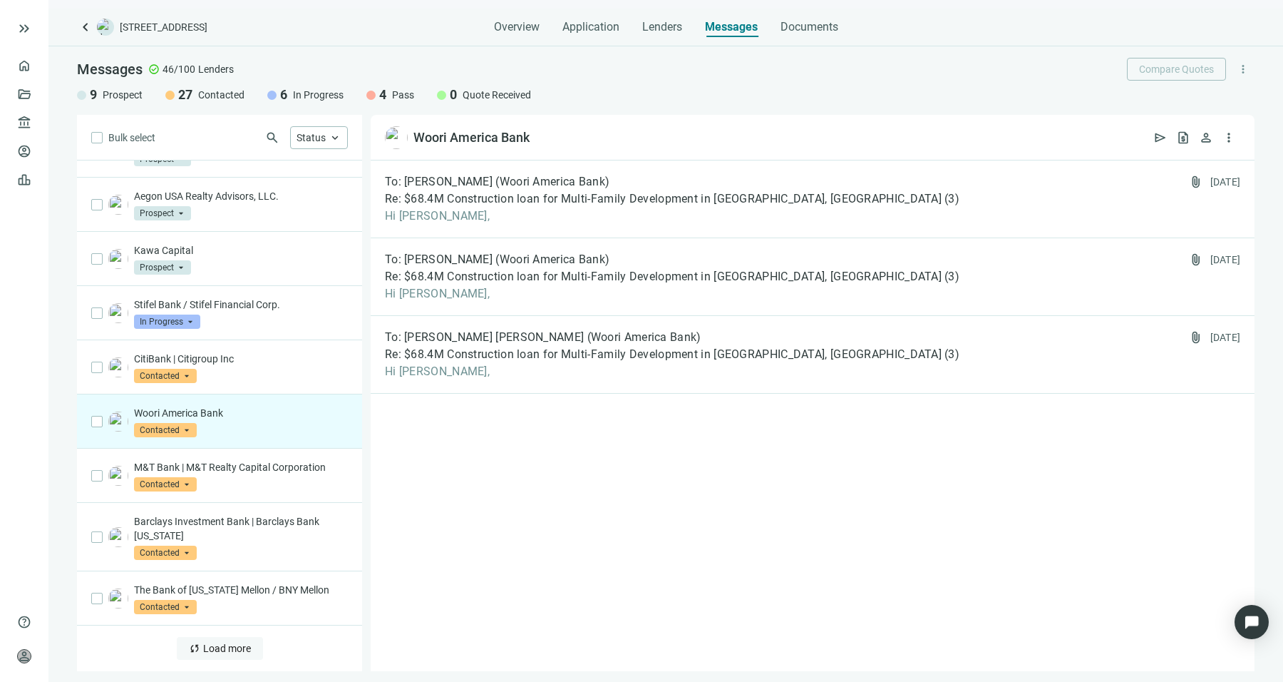
click at [223, 644] on span "Load more" at bounding box center [227, 647] width 48 height 11
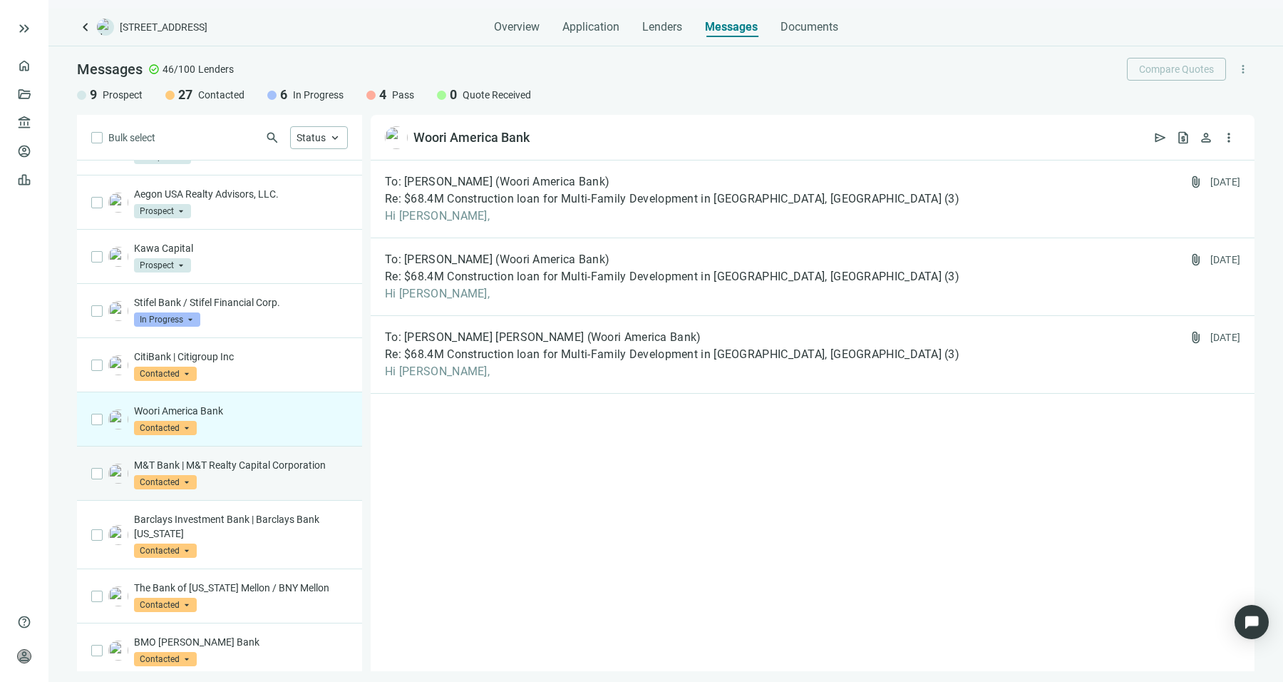
click at [264, 478] on div "M&T Bank | M&T Realty Capital Corporation Contacted arrow_drop_down" at bounding box center [241, 473] width 214 height 31
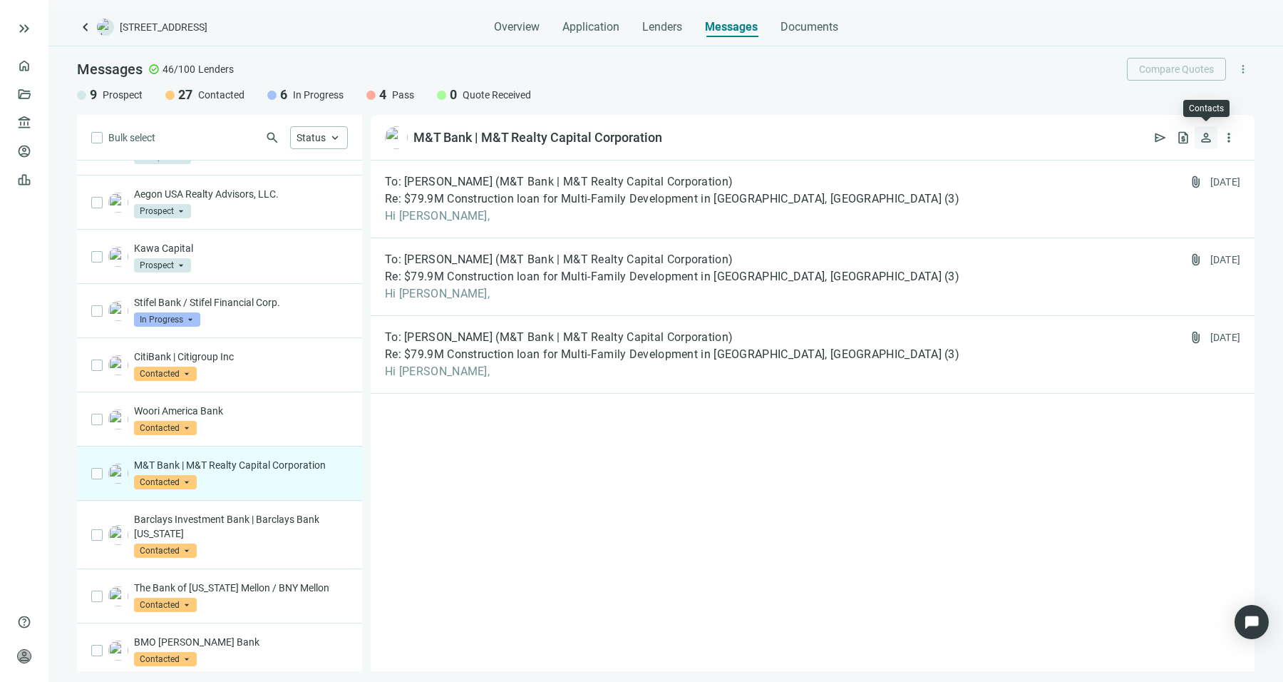
click at [1203, 139] on span "person" at bounding box center [1206, 137] width 14 height 14
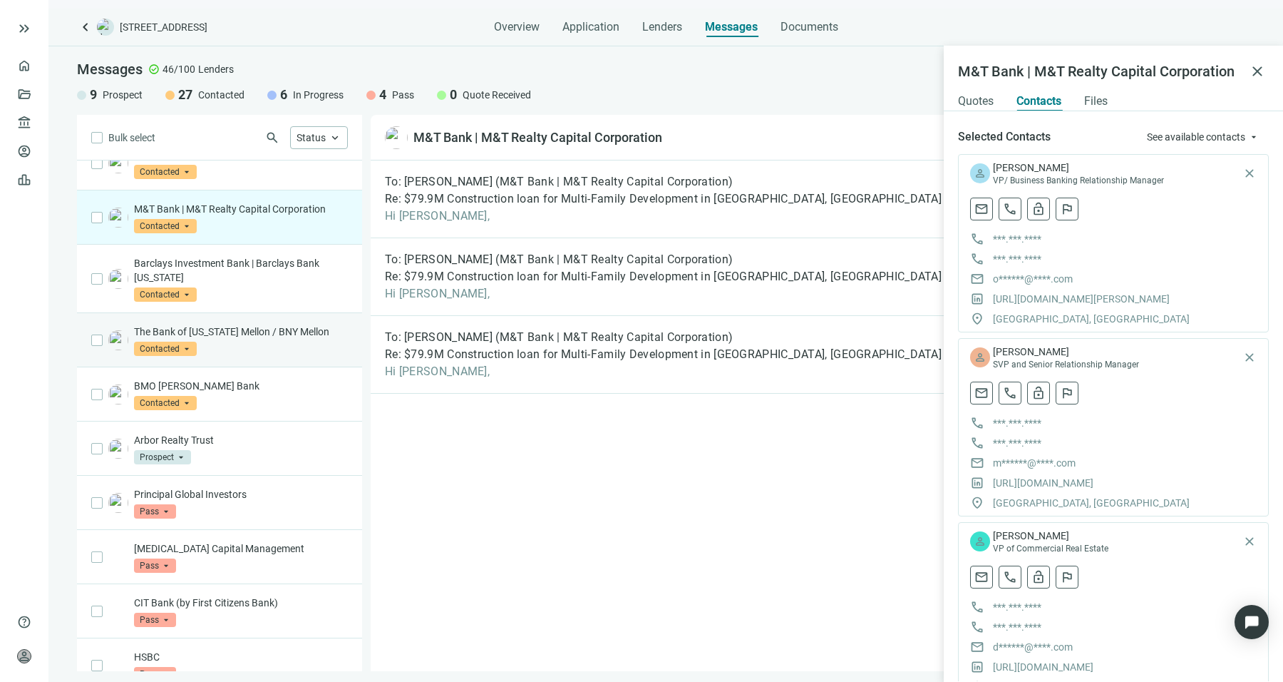
scroll to position [1990, 0]
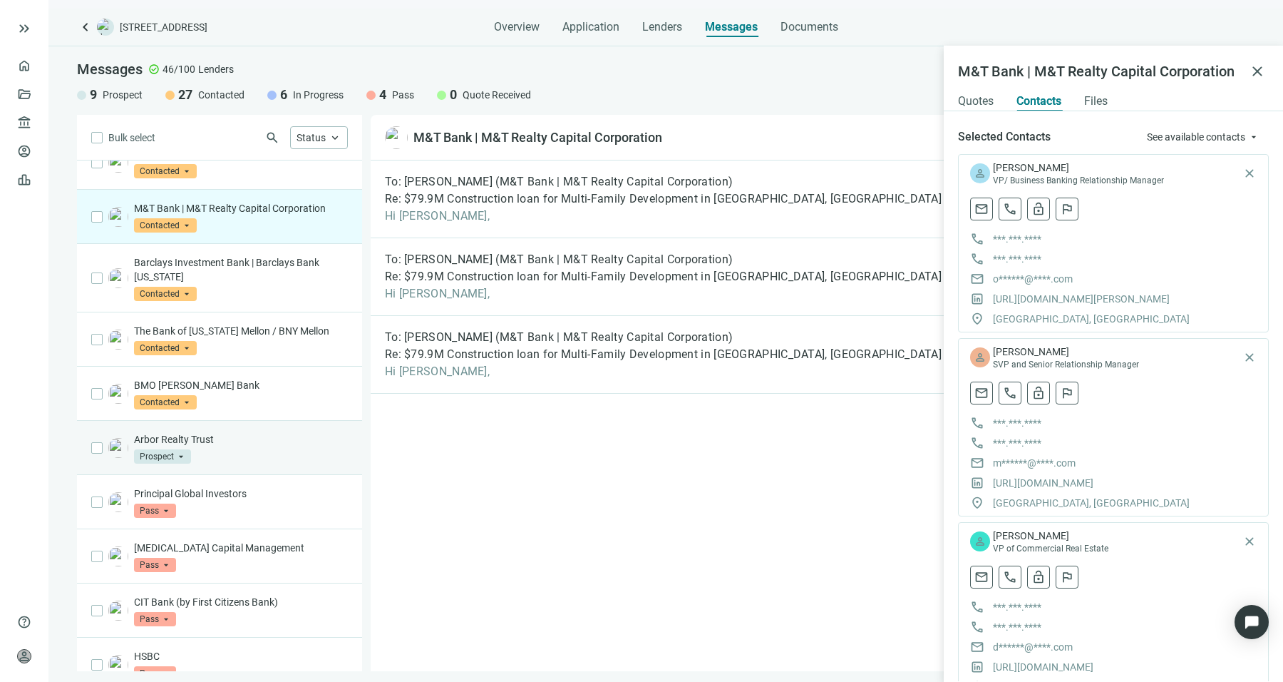
click at [259, 456] on div "Arbor Realty Trust Prospect arrow_drop_down" at bounding box center [241, 447] width 214 height 31
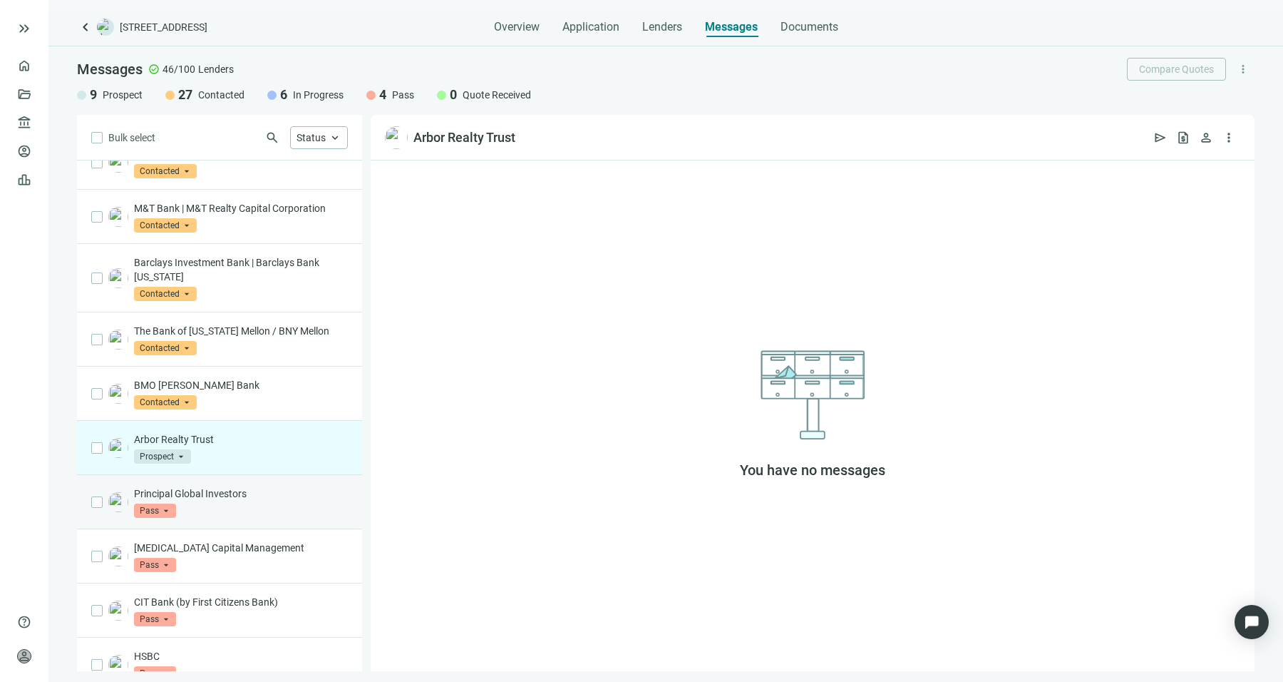
click at [250, 519] on div "Principal Global Investors Pass arrow_drop_down" at bounding box center [219, 502] width 285 height 54
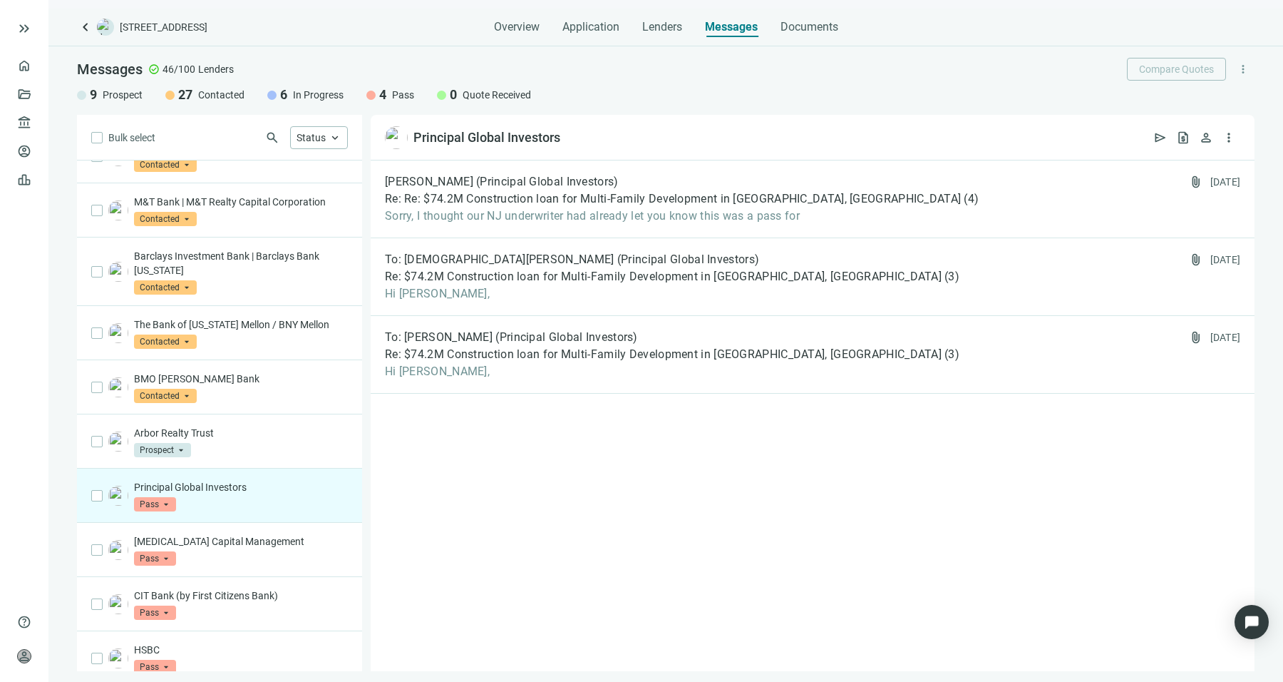
scroll to position [1997, 0]
click at [574, 214] on span "Sorry, I thought our NJ underwriter had already let you know this was a pass for" at bounding box center [682, 216] width 594 height 14
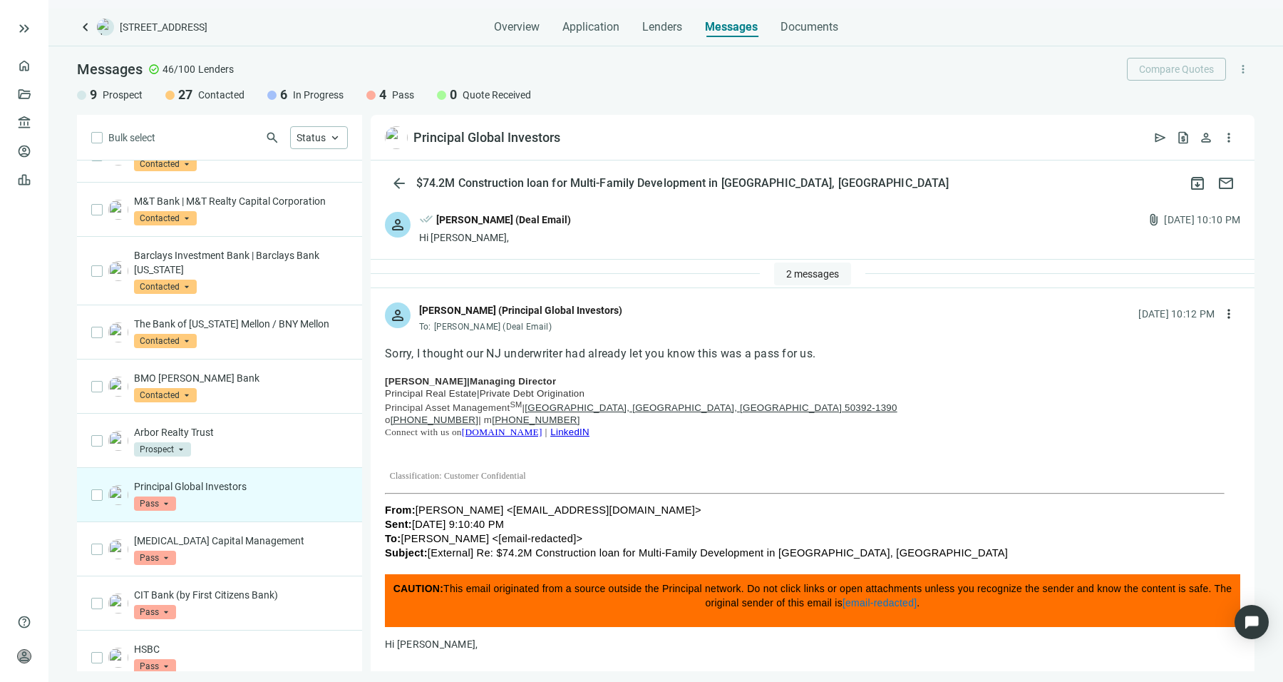
click at [800, 269] on span "2 messages" at bounding box center [812, 273] width 53 height 11
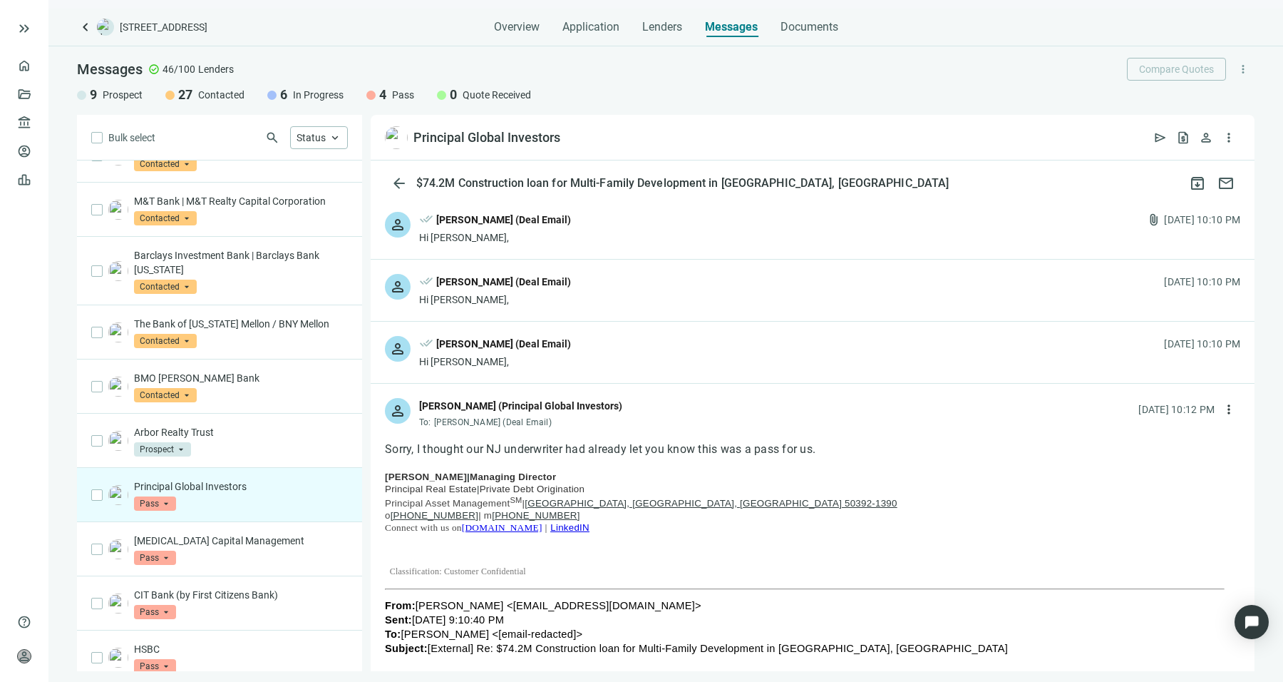
click at [629, 353] on div "person done_all [PERSON_NAME] (Deal Email) Hi [PERSON_NAME], [DATE] 10:10 PM" at bounding box center [813, 352] width 884 height 61
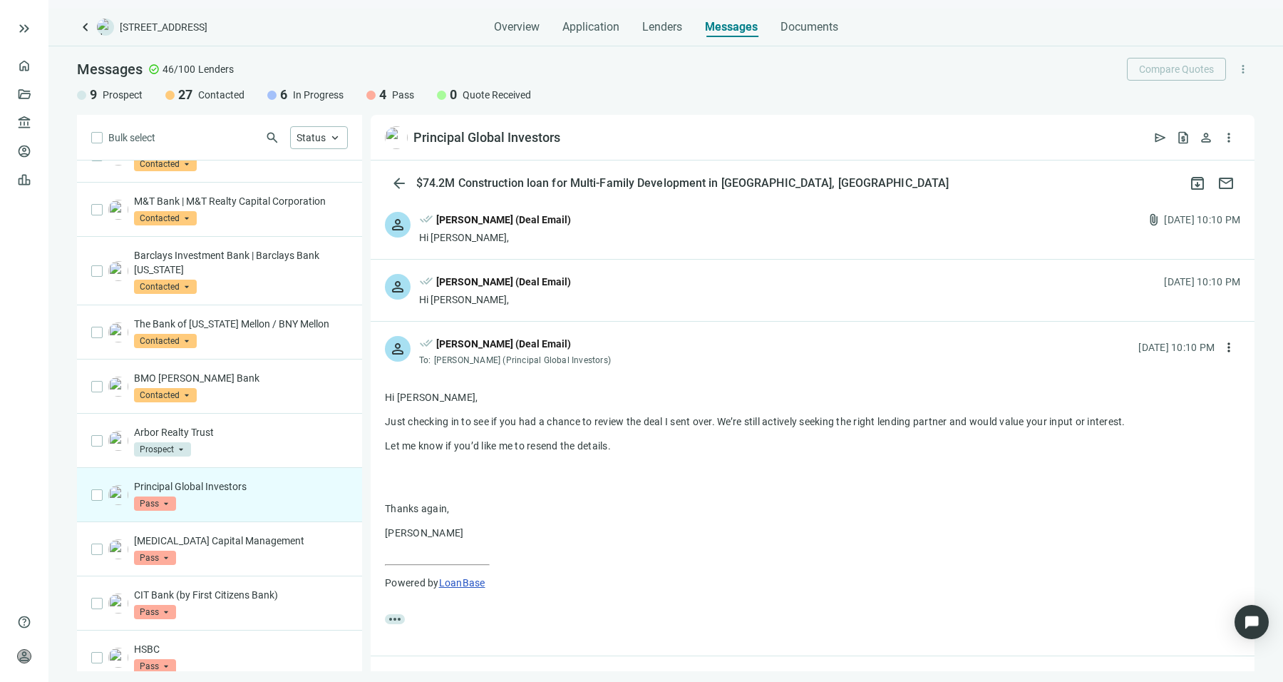
click at [646, 318] on div "person done_all [PERSON_NAME] (Deal Email) Hi [PERSON_NAME], [DATE] 10:10 PM" at bounding box center [813, 289] width 884 height 61
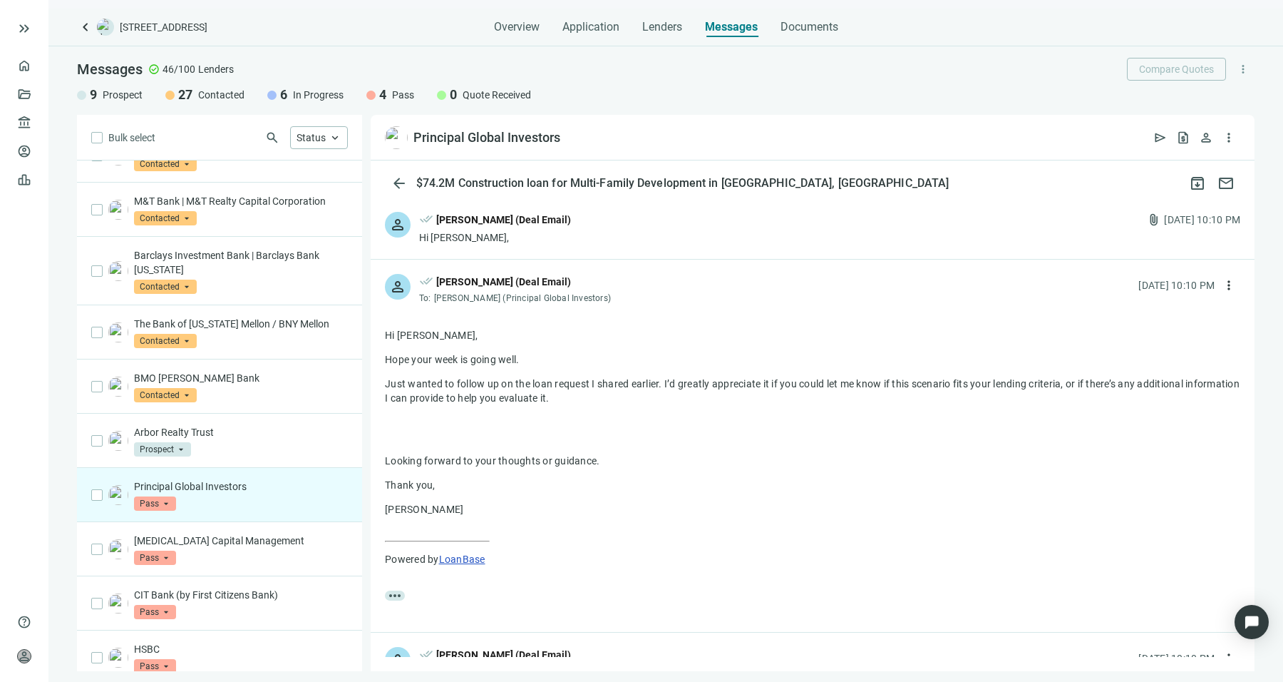
click at [685, 244] on div "person done_all [PERSON_NAME] (Deal Email) Hi [PERSON_NAME], attach_file [DATE]…" at bounding box center [813, 227] width 884 height 61
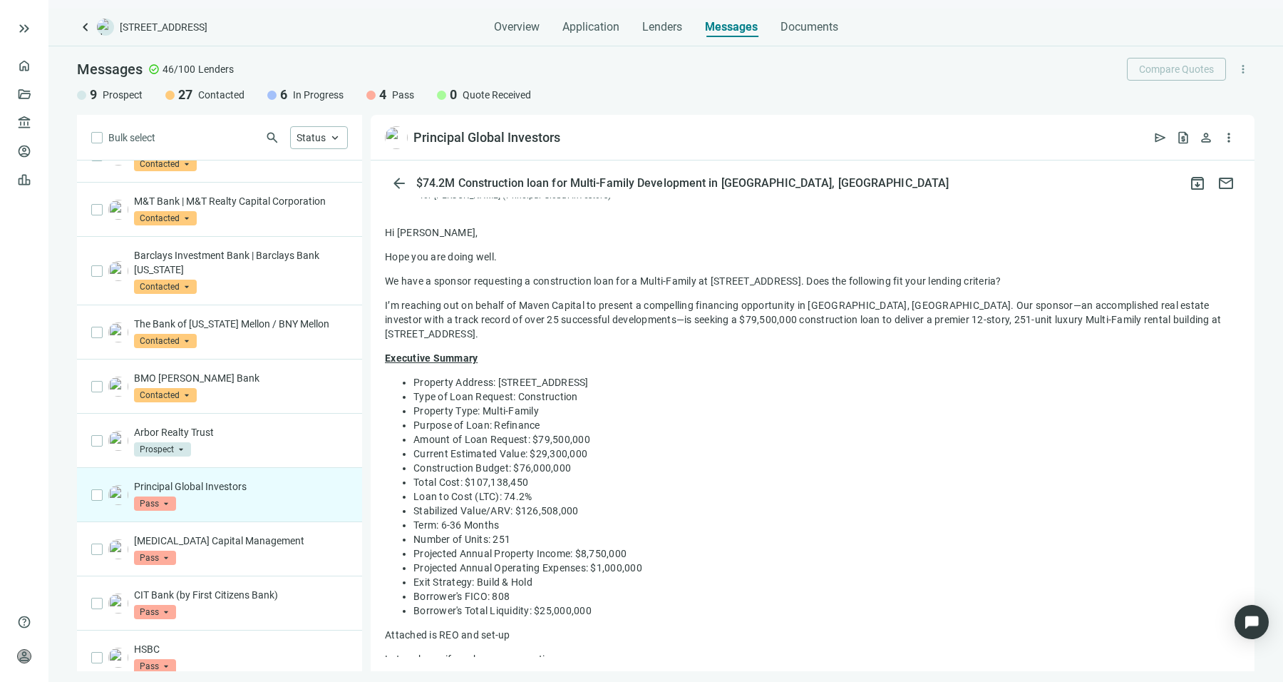
scroll to position [43, 0]
drag, startPoint x: 384, startPoint y: 257, endPoint x: 596, endPoint y: 607, distance: 409.1
click at [596, 607] on div "Hi [PERSON_NAME], Hope you are doing well. We have a sponsor requesting a const…" at bounding box center [812, 516] width 855 height 587
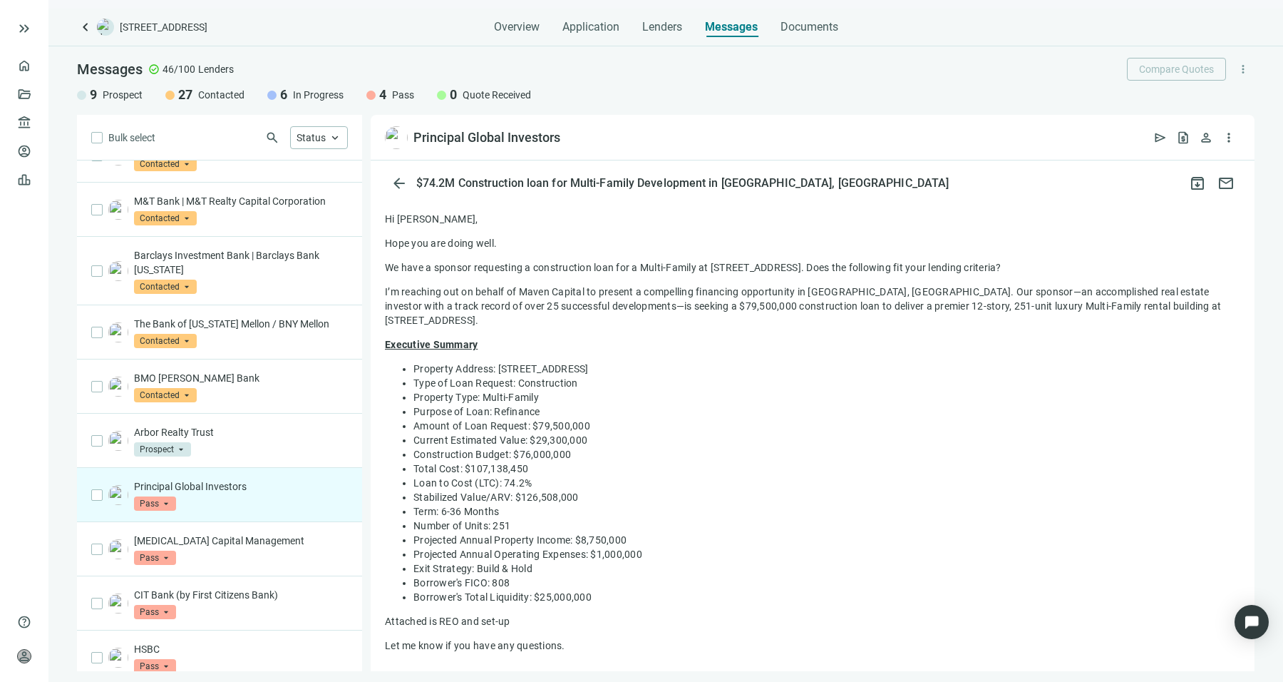
scroll to position [0, 0]
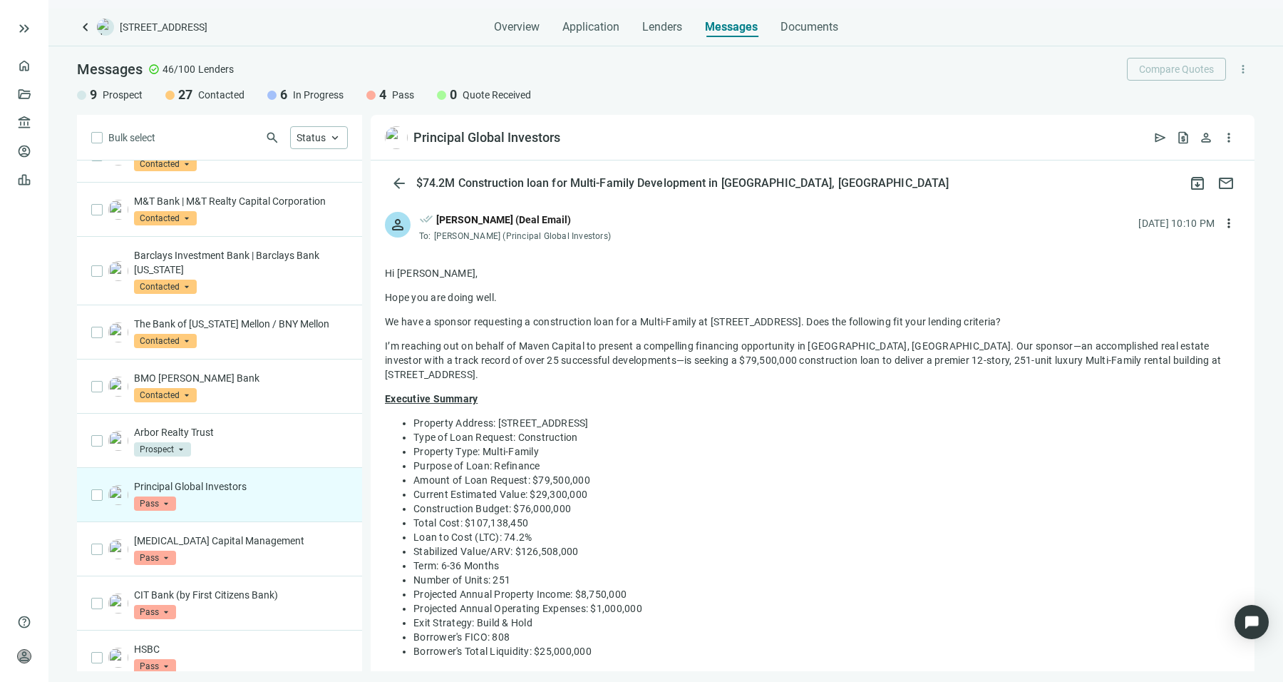
drag, startPoint x: 495, startPoint y: 617, endPoint x: 384, endPoint y: 272, distance: 362.1
click at [384, 272] on div "Real Estate Schedule [DATE] Prestige.xlsx ( 40 KB ) download The Standard 197 A…" at bounding box center [813, 610] width 884 height 730
click at [461, 396] on div "Hi [PERSON_NAME], Hope you are doing well. We have a sponsor requesting a const…" at bounding box center [812, 559] width 855 height 587
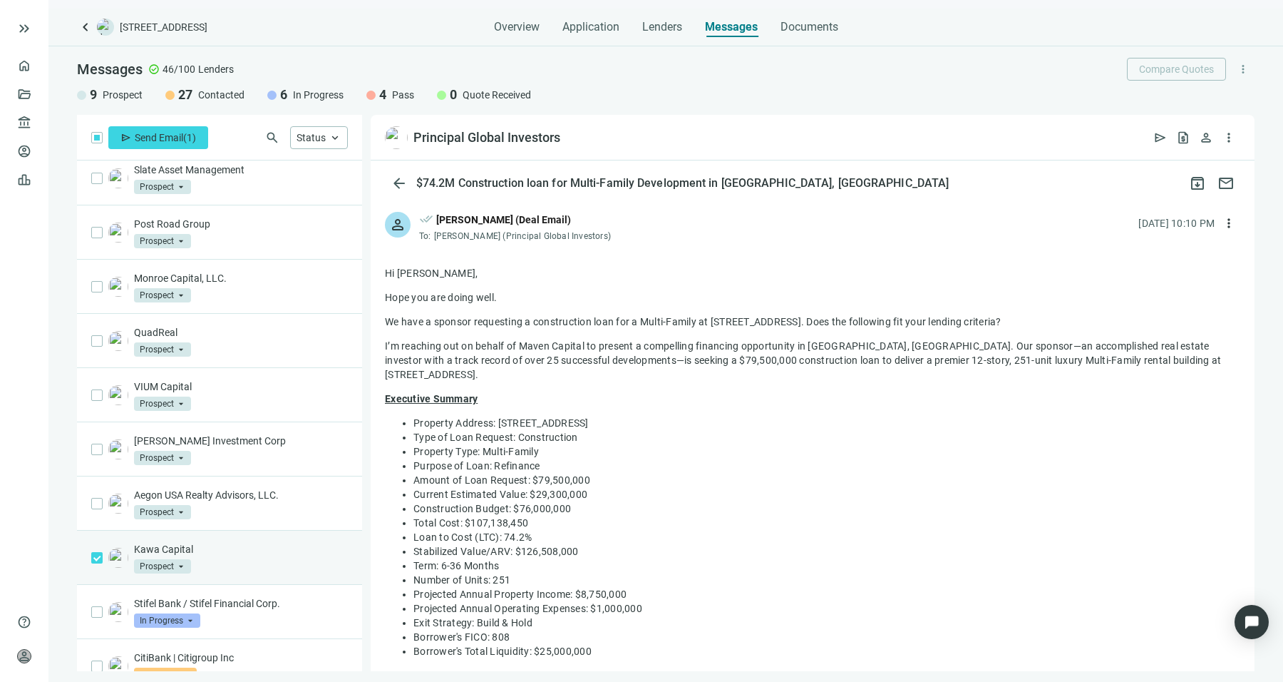
scroll to position [1432, 0]
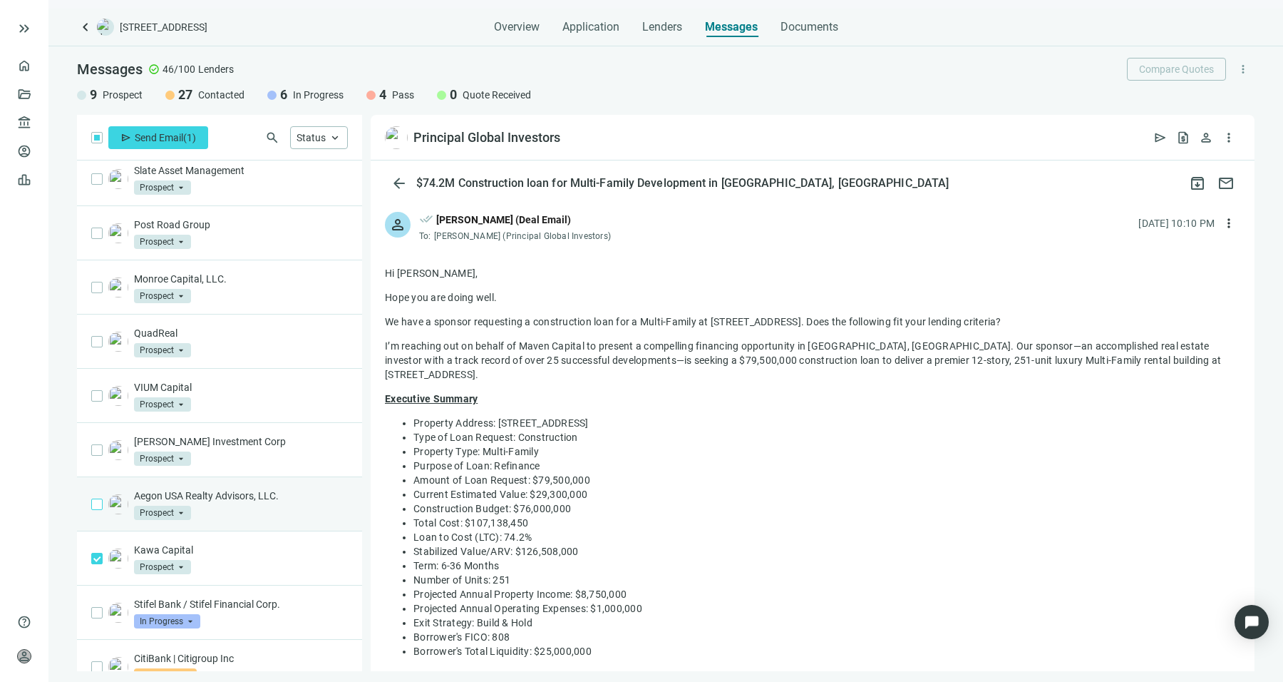
click at [100, 512] on label at bounding box center [96, 504] width 11 height 16
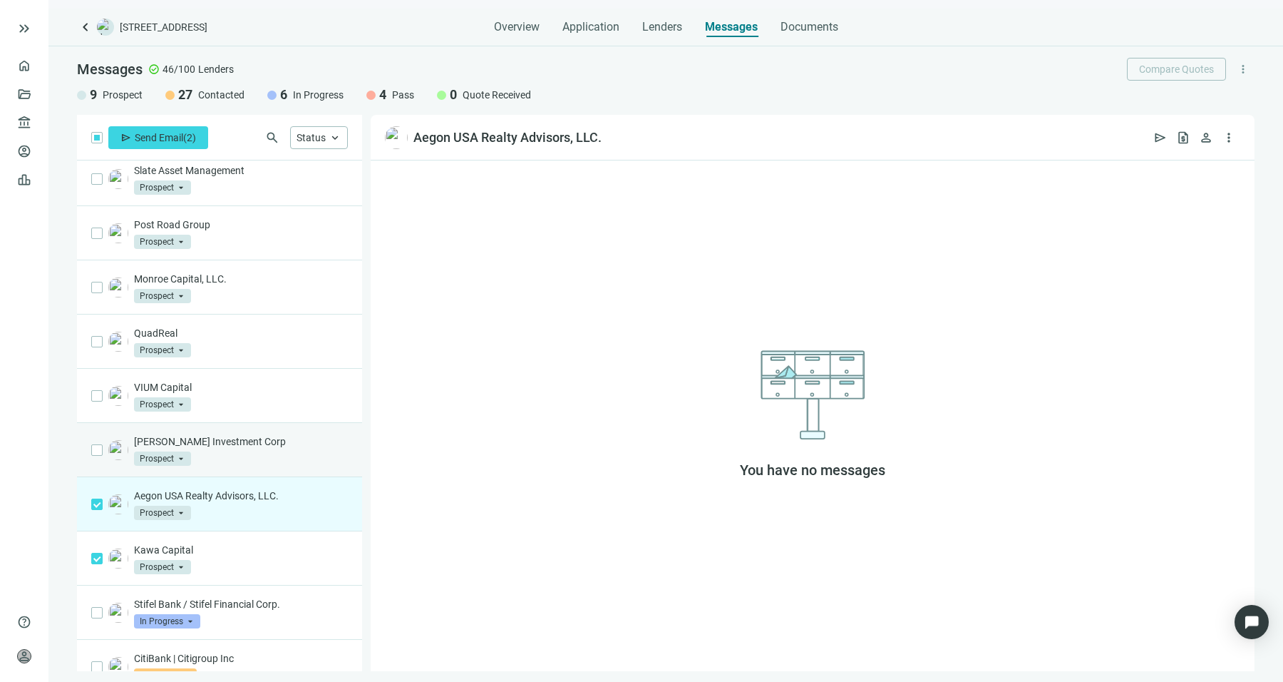
click at [103, 457] on div "[PERSON_NAME] Investment Corp Prospect arrow_drop_down" at bounding box center [219, 450] width 285 height 54
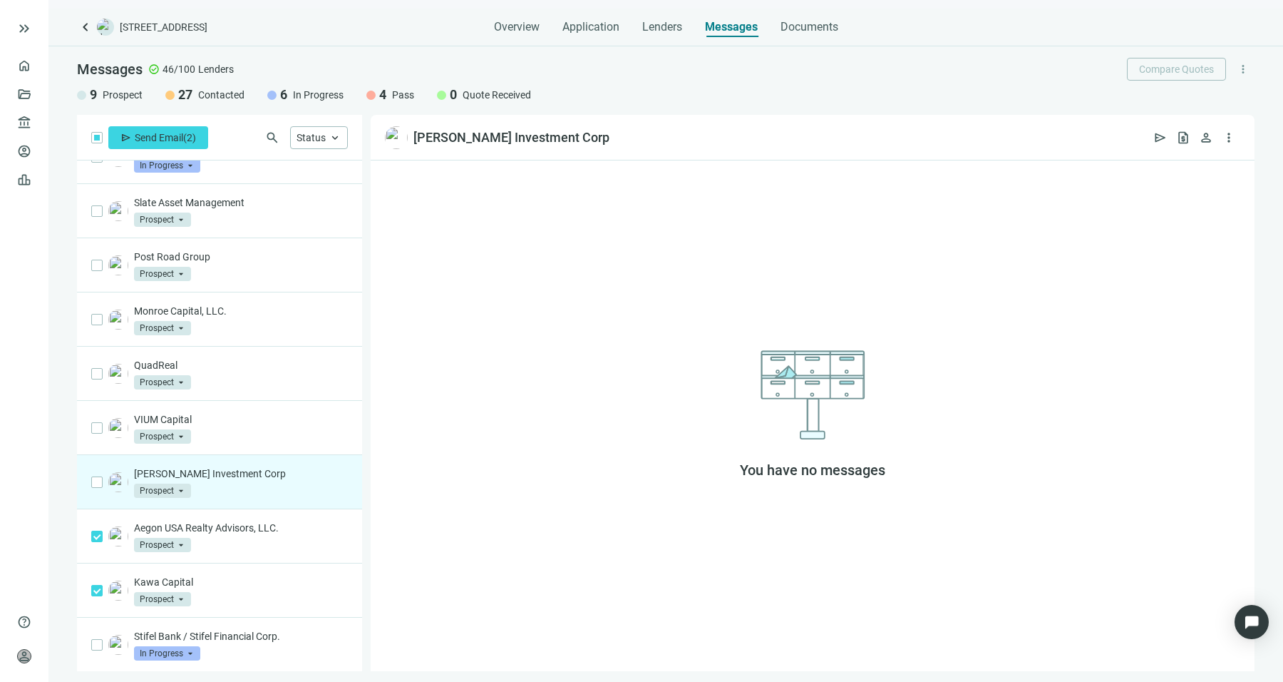
scroll to position [1397, 0]
click at [104, 440] on div "VIUM Capital Prospect arrow_drop_down" at bounding box center [219, 430] width 285 height 54
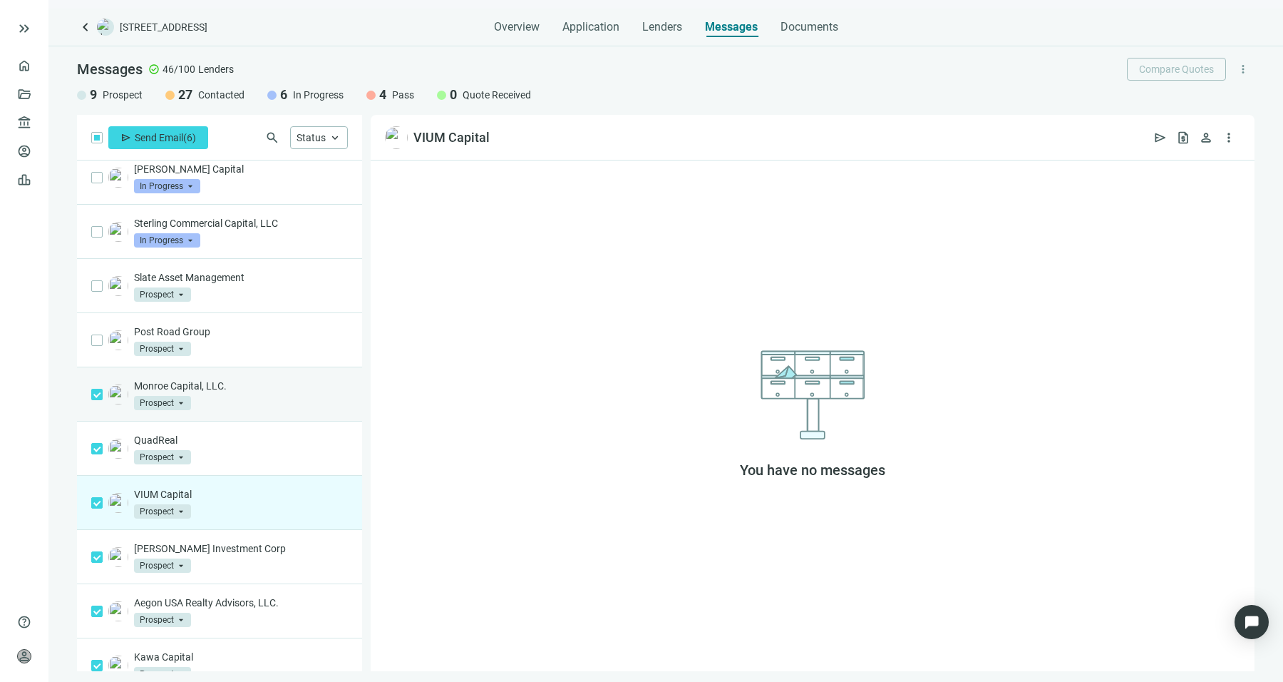
scroll to position [1305, 0]
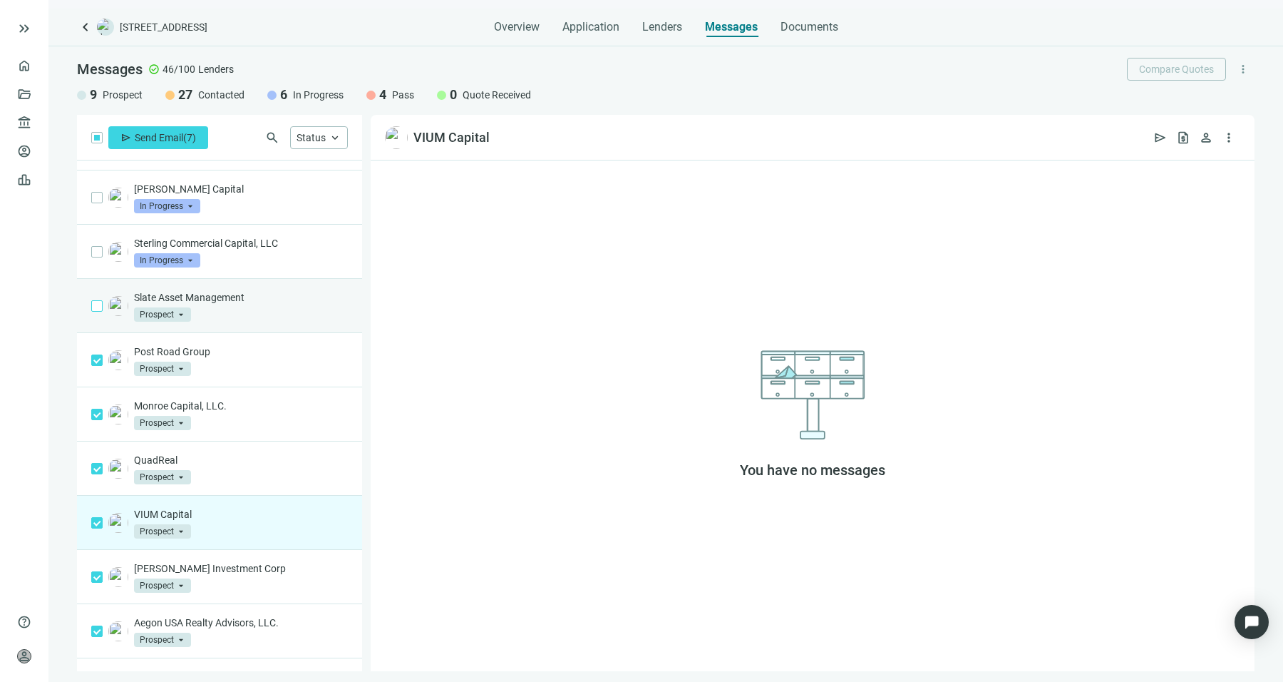
click at [91, 305] on label at bounding box center [96, 306] width 11 height 16
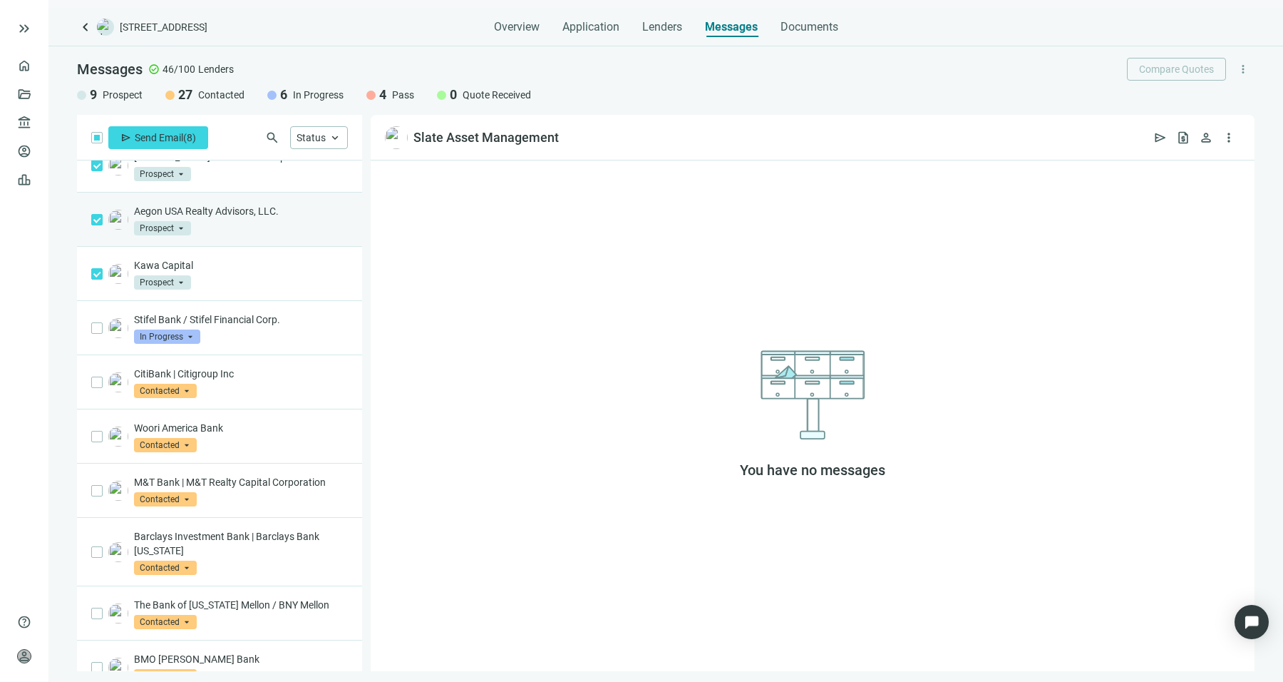
scroll to position [1736, 0]
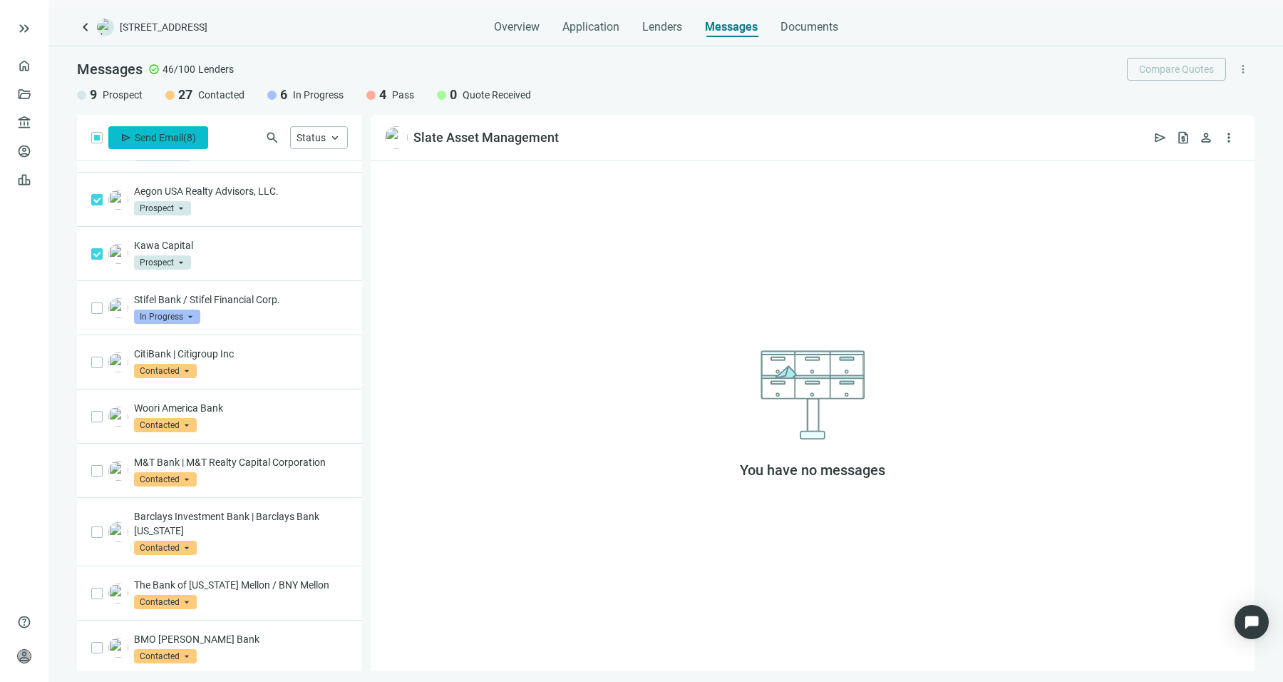
click at [168, 135] on span "Send Email" at bounding box center [159, 137] width 48 height 11
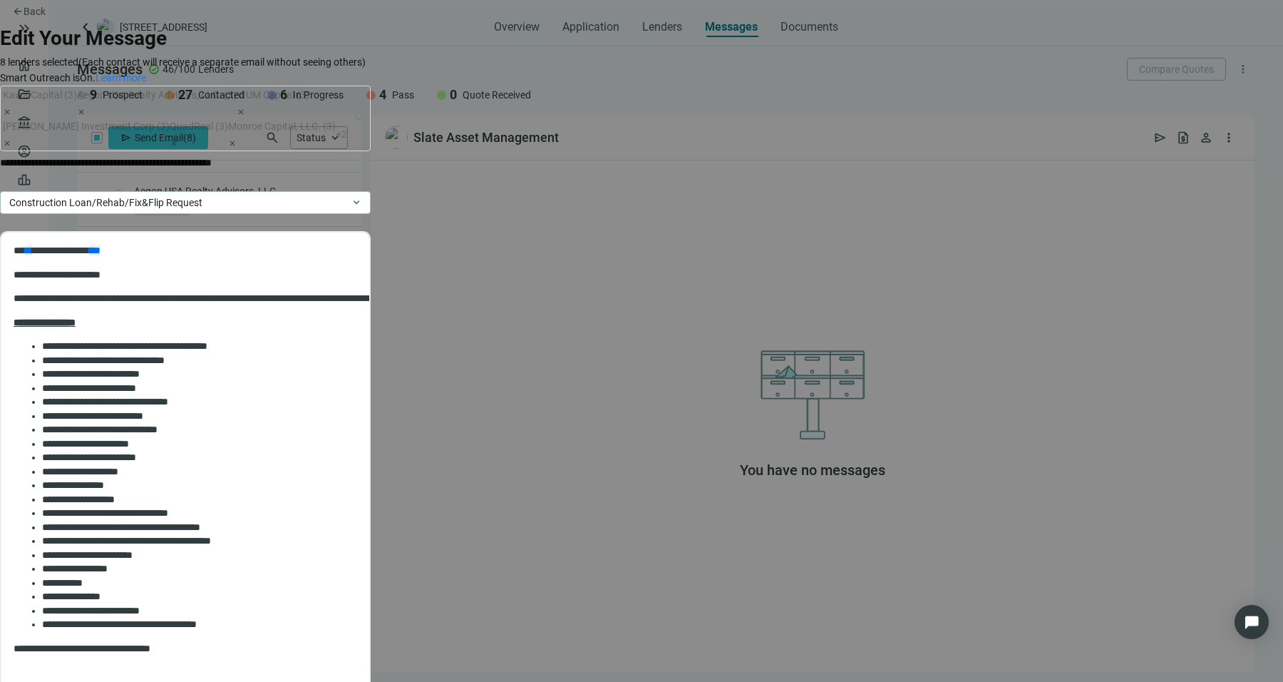
scroll to position [0, 0]
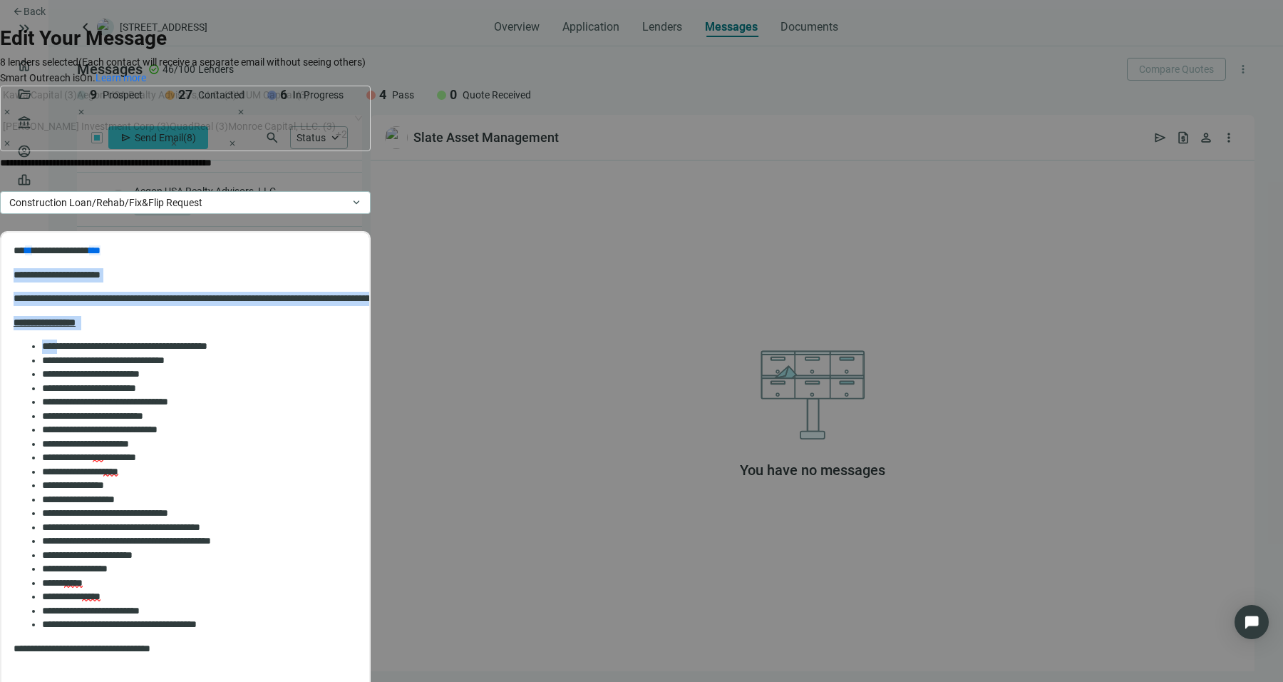
drag, startPoint x: 14, startPoint y: 281, endPoint x: 61, endPoint y: 341, distance: 77.2
click at [61, 341] on body "**********" at bounding box center [185, 511] width 345 height 535
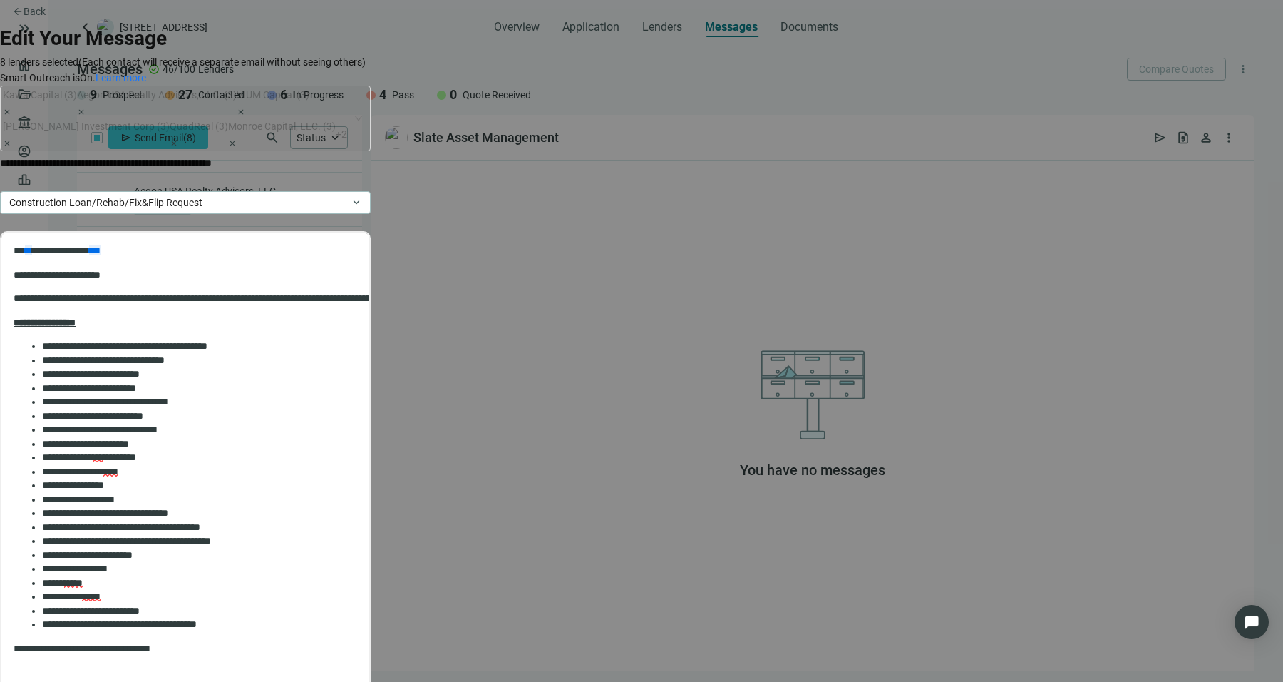
click at [224, 412] on li "**********" at bounding box center [373, 416] width 663 height 14
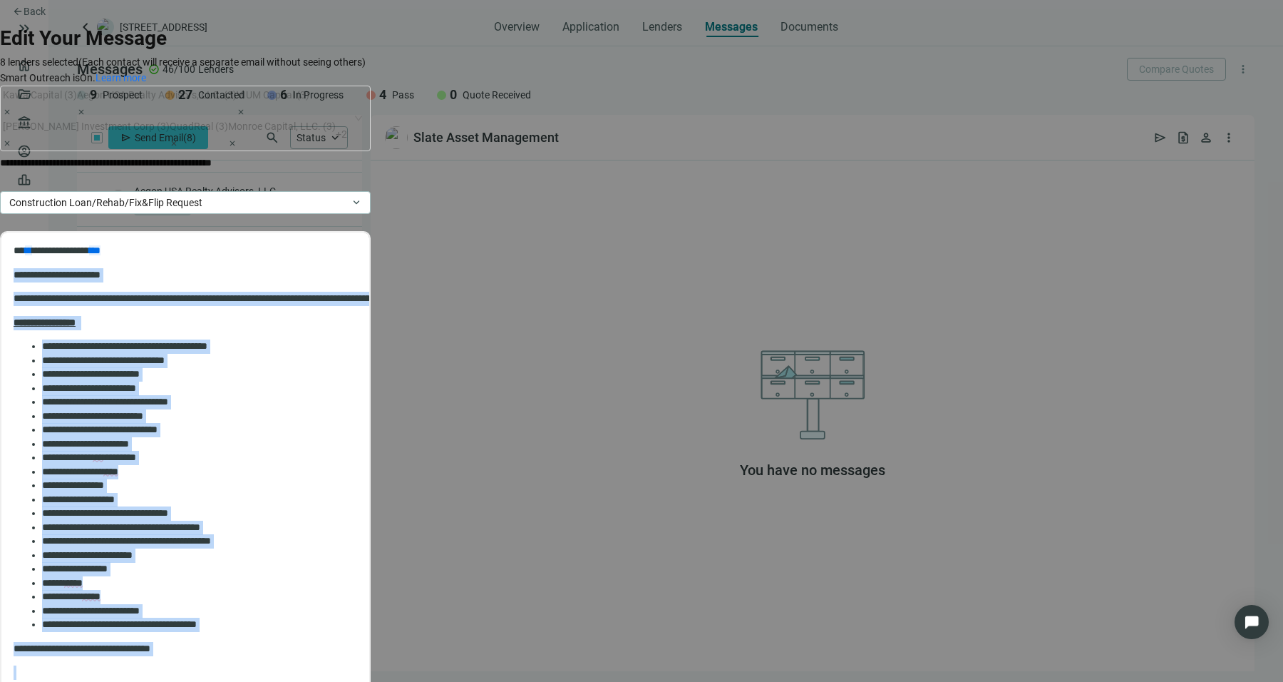
drag, startPoint x: 187, startPoint y: 399, endPoint x: 7, endPoint y: 272, distance: 220.5
click at [7, 272] on html "**********" at bounding box center [185, 510] width 368 height 557
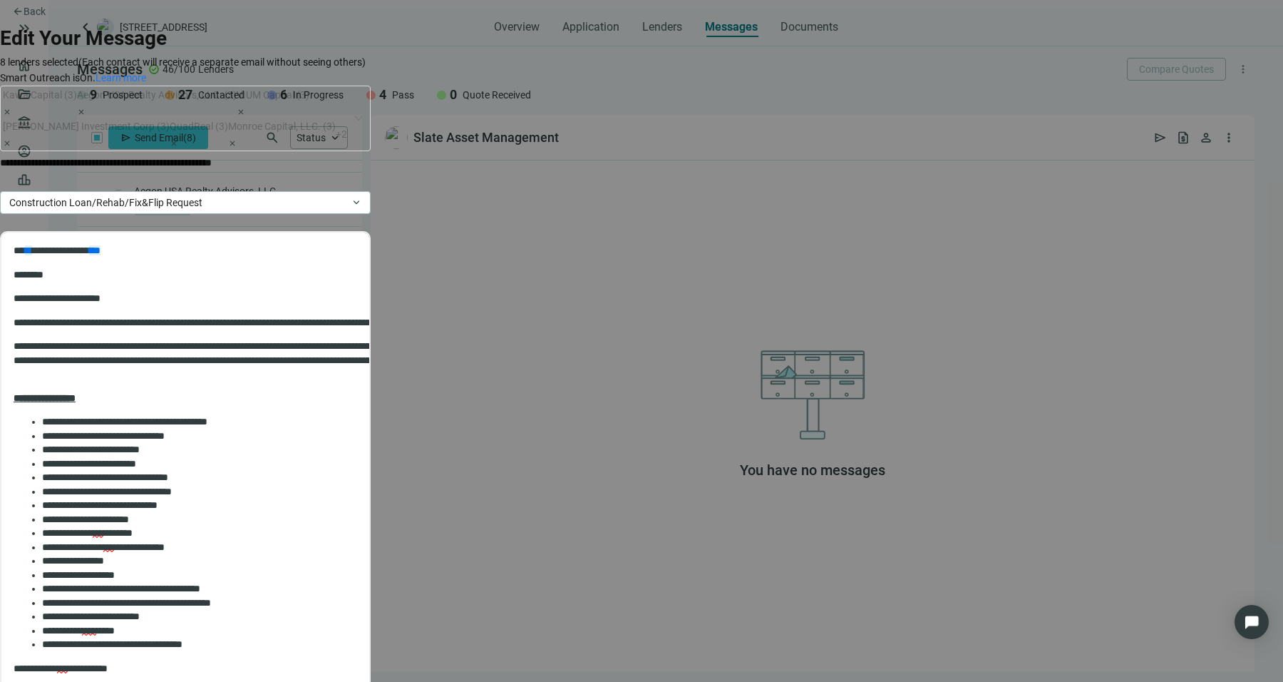
scroll to position [423, 0]
drag, startPoint x: 99, startPoint y: 416, endPoint x: 5, endPoint y: 389, distance: 97.9
click at [5, 389] on html "**********" at bounding box center [185, 569] width 368 height 674
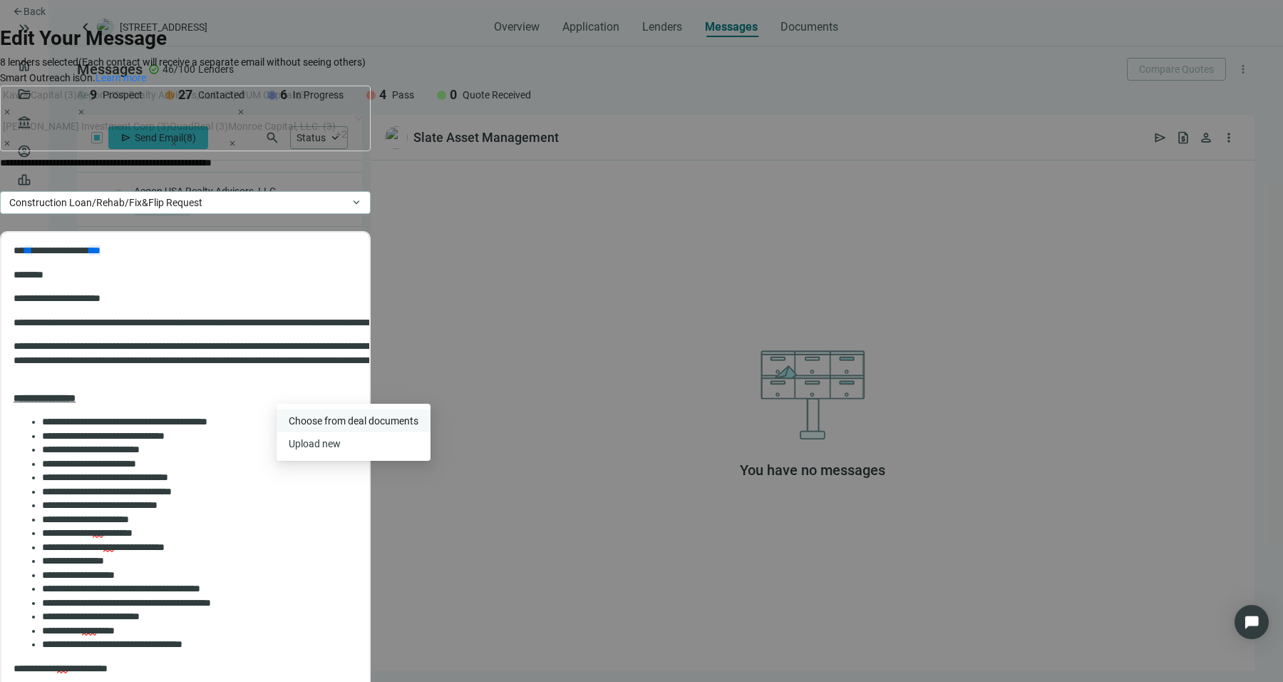
click at [346, 425] on span "Сhoose from deal documents" at bounding box center [354, 420] width 130 height 11
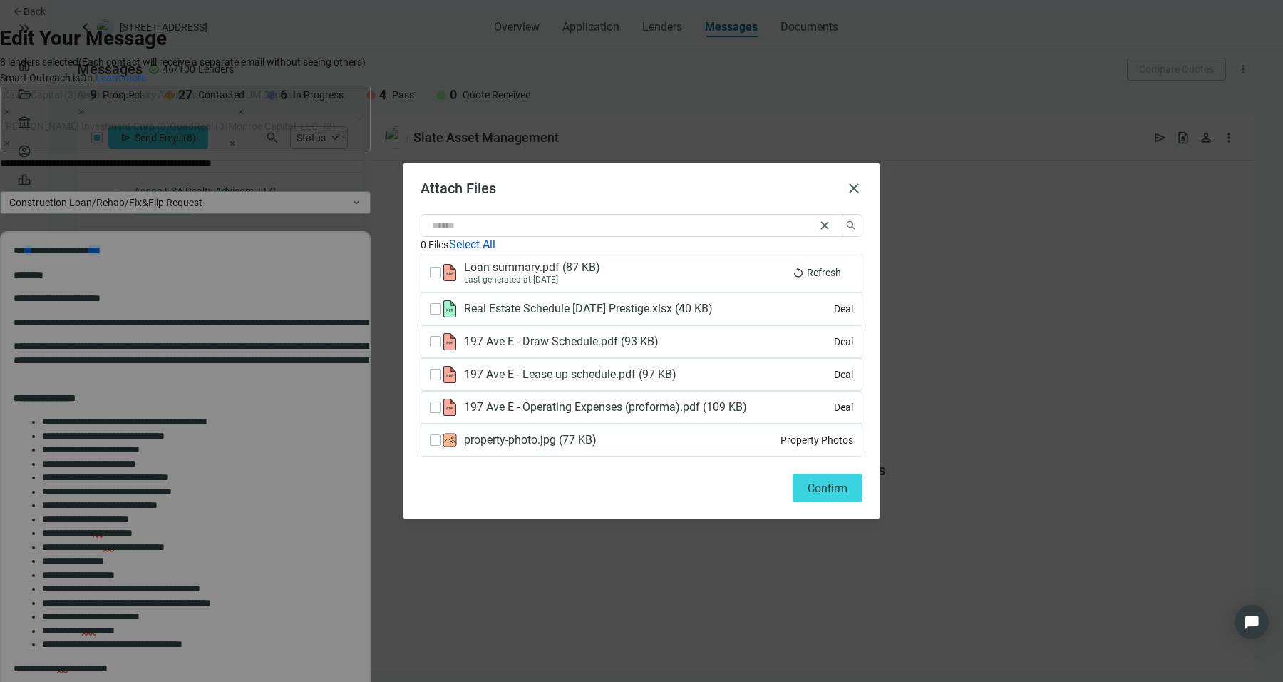
click at [442, 312] on icon at bounding box center [449, 308] width 17 height 17
click at [816, 502] on button "Confirm" at bounding box center [828, 487] width 70 height 29
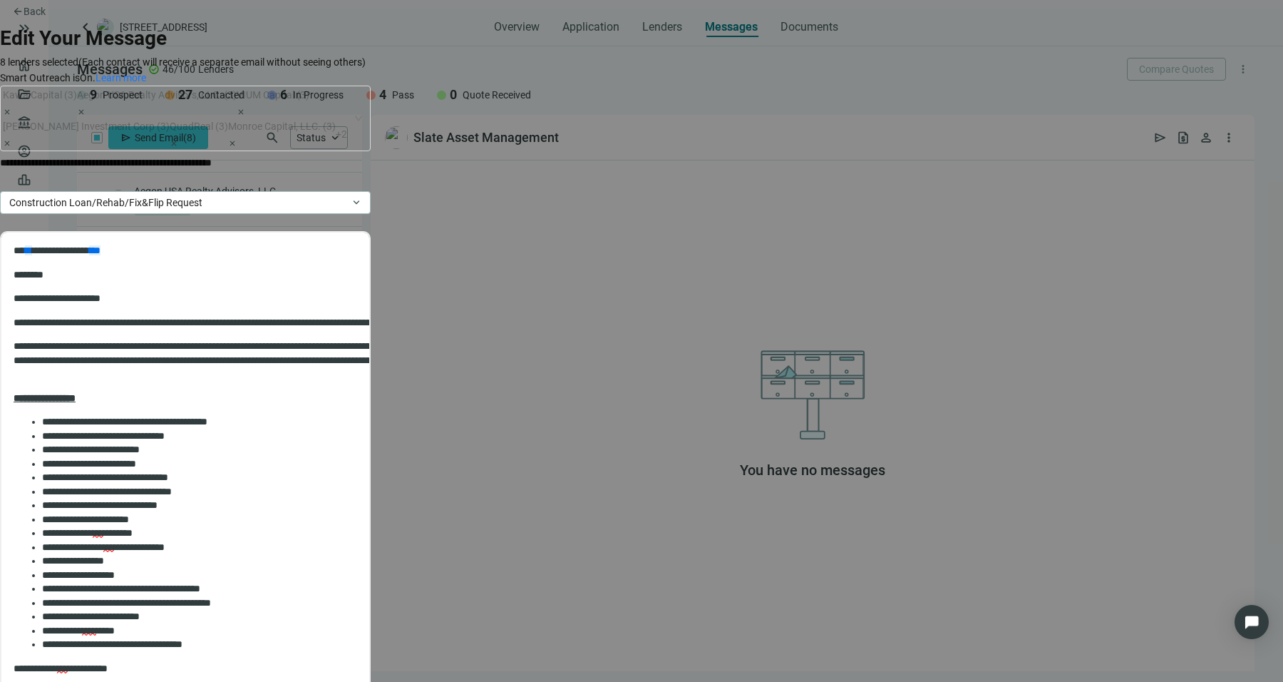
click at [334, 448] on span "Upload new" at bounding box center [315, 443] width 52 height 11
click at [263, 386] on body "**********" at bounding box center [185, 545] width 345 height 603
click at [251, 610] on li "**********" at bounding box center [373, 617] width 663 height 14
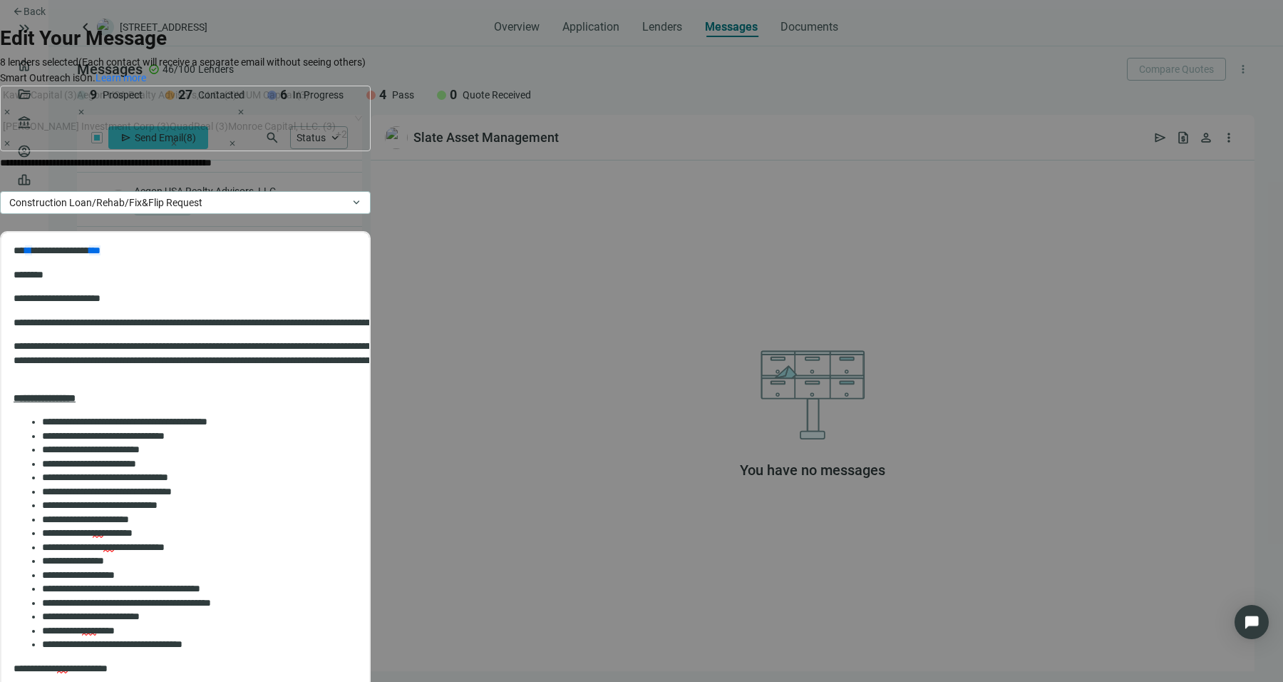
click at [170, 624] on li "**********" at bounding box center [373, 631] width 663 height 14
click at [214, 431] on body "**********" at bounding box center [185, 545] width 345 height 603
click at [235, 637] on li "**********" at bounding box center [373, 644] width 663 height 14
click at [235, 582] on li "**********" at bounding box center [373, 589] width 663 height 14
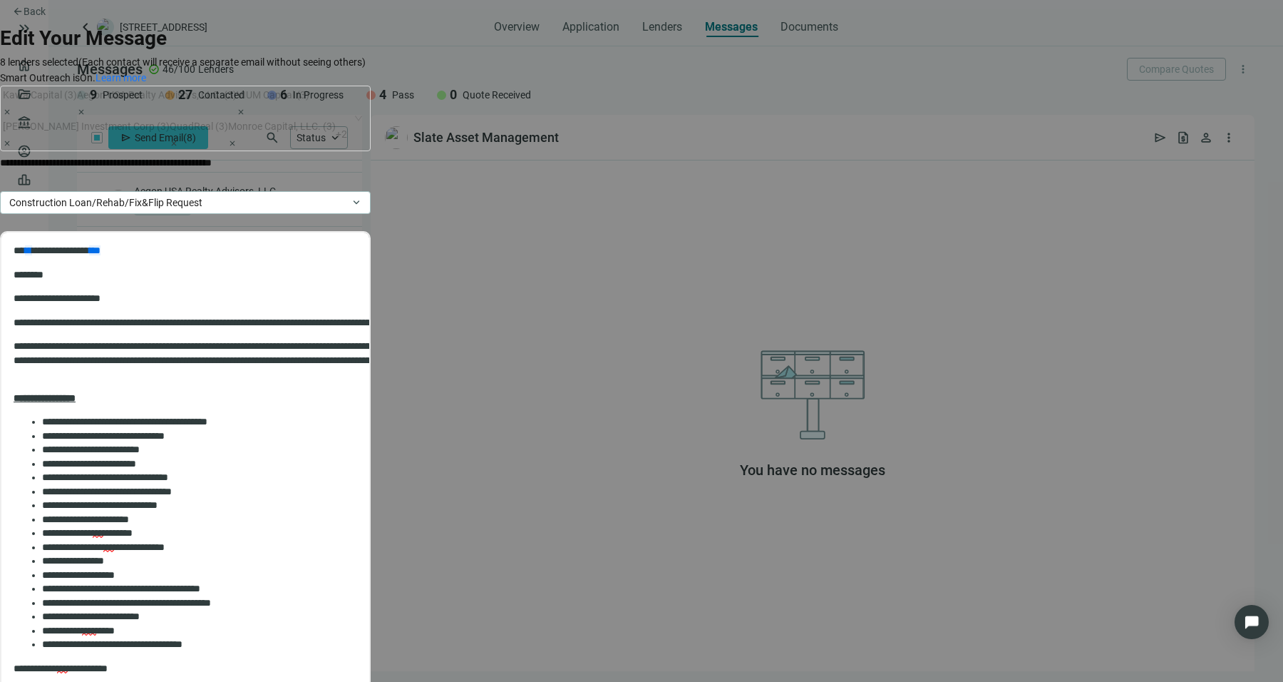
click at [235, 568] on li "**********" at bounding box center [373, 575] width 663 height 14
click at [235, 554] on li "**********" at bounding box center [373, 561] width 663 height 14
click at [235, 513] on li "**********" at bounding box center [373, 520] width 663 height 14
click at [268, 155] on p "**********" at bounding box center [134, 163] width 268 height 16
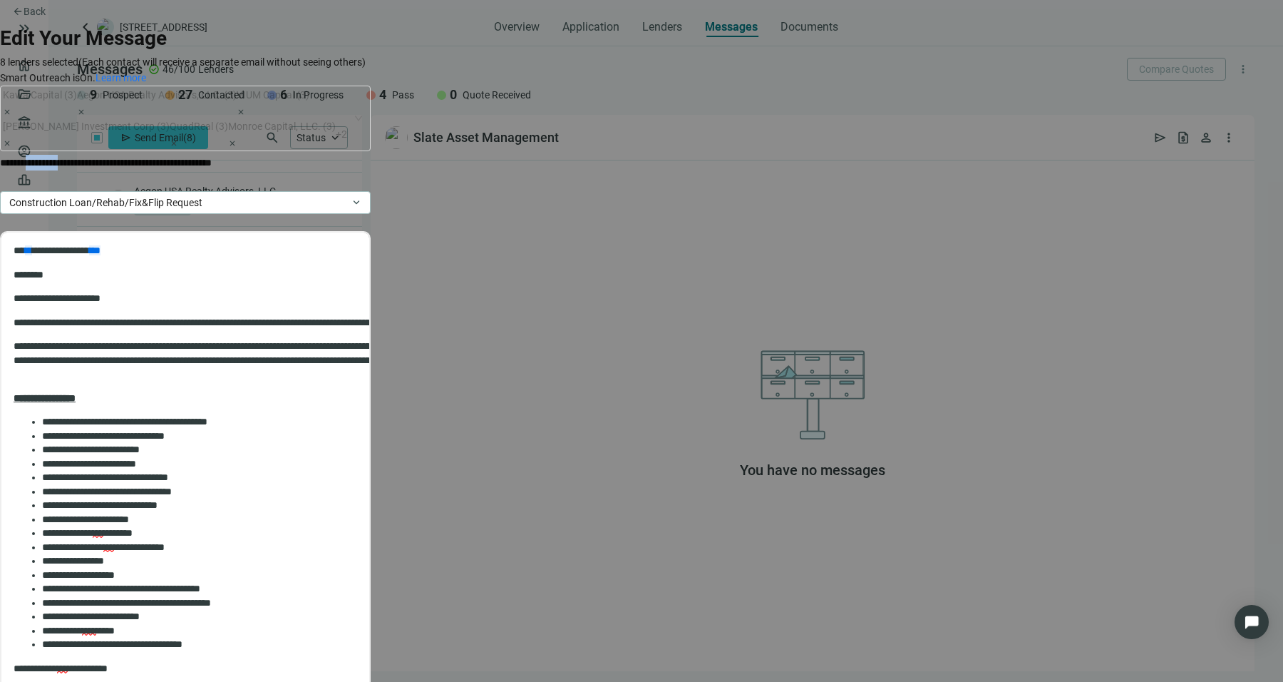
drag, startPoint x: 367, startPoint y: 125, endPoint x: 322, endPoint y: 125, distance: 44.9
click at [269, 155] on p "**********" at bounding box center [134, 163] width 269 height 16
click at [282, 155] on p "**********" at bounding box center [141, 163] width 282 height 16
click at [494, 268] on p "********" at bounding box center [360, 275] width 692 height 14
click at [316, 155] on p "**********" at bounding box center [158, 163] width 316 height 16
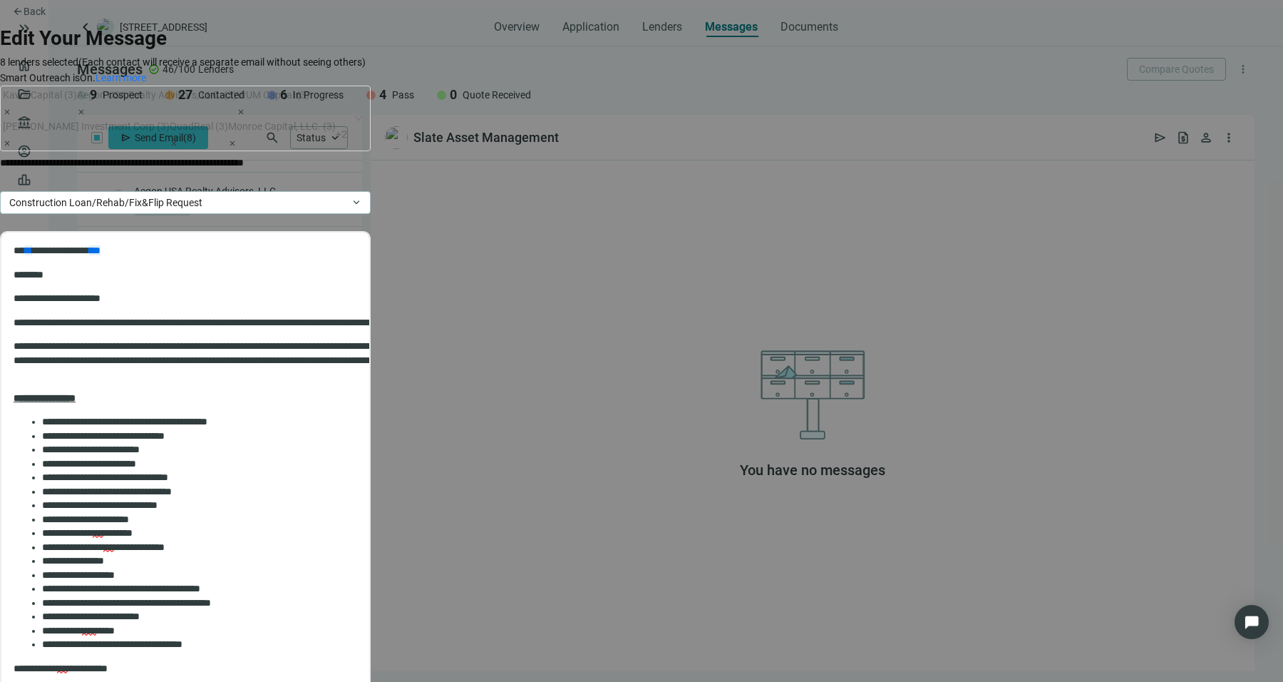
click at [392, 343] on p "**********" at bounding box center [360, 360] width 692 height 42
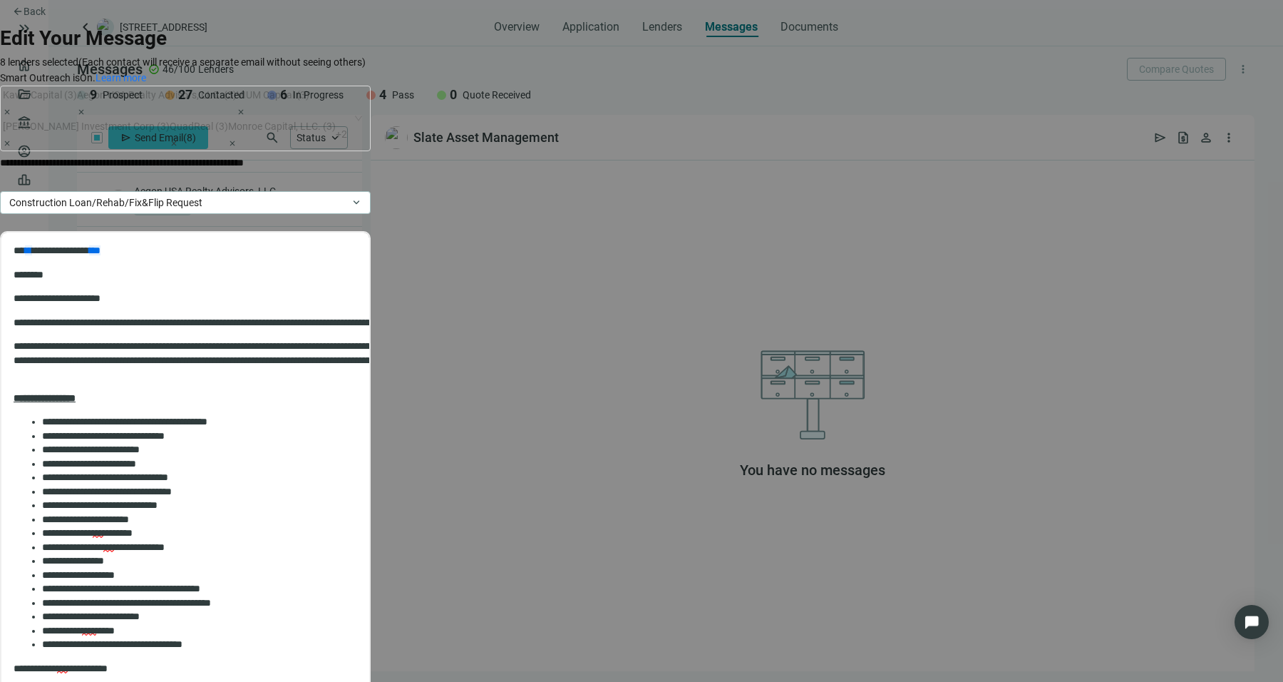
scroll to position [375, 0]
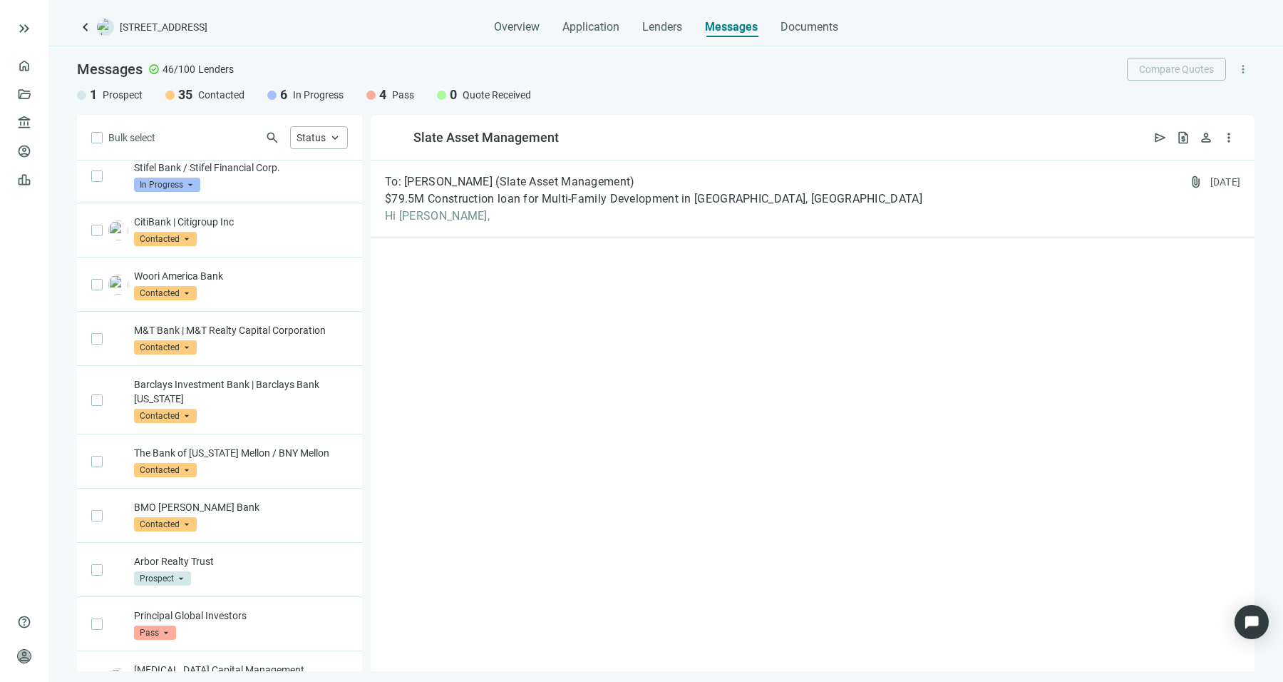
scroll to position [2011, 0]
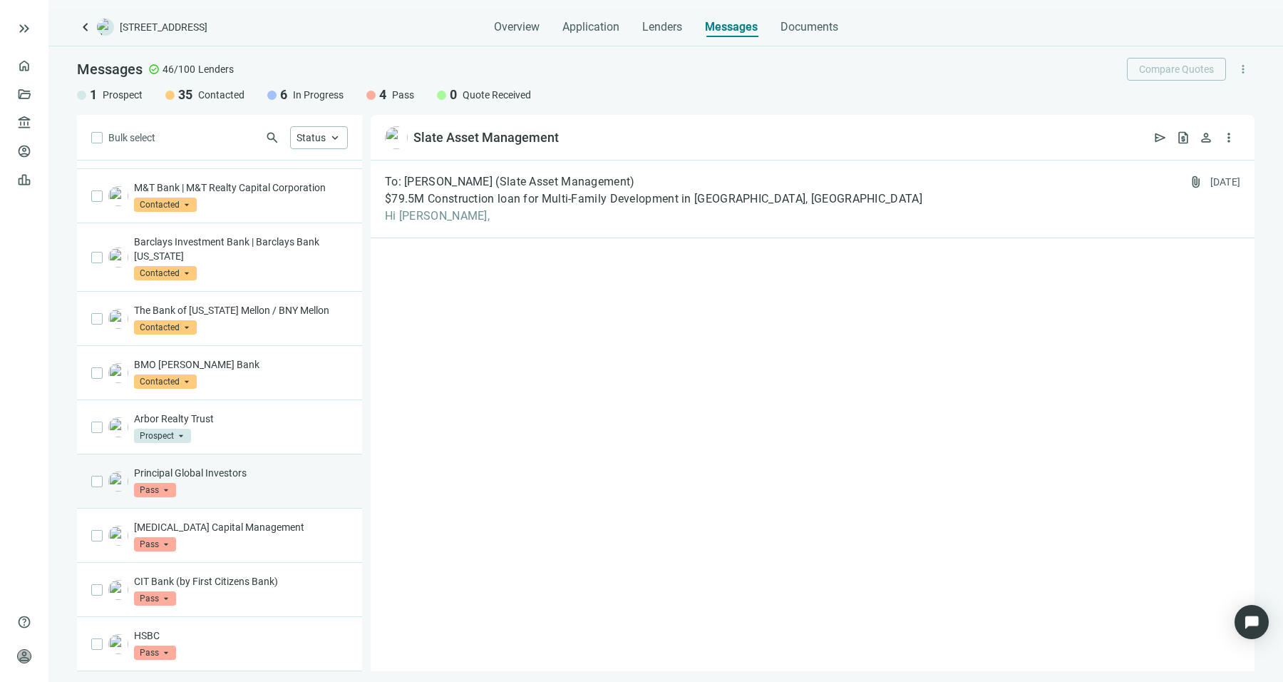
click at [257, 485] on div "Principal Global Investors Pass arrow_drop_down" at bounding box center [241, 481] width 214 height 31
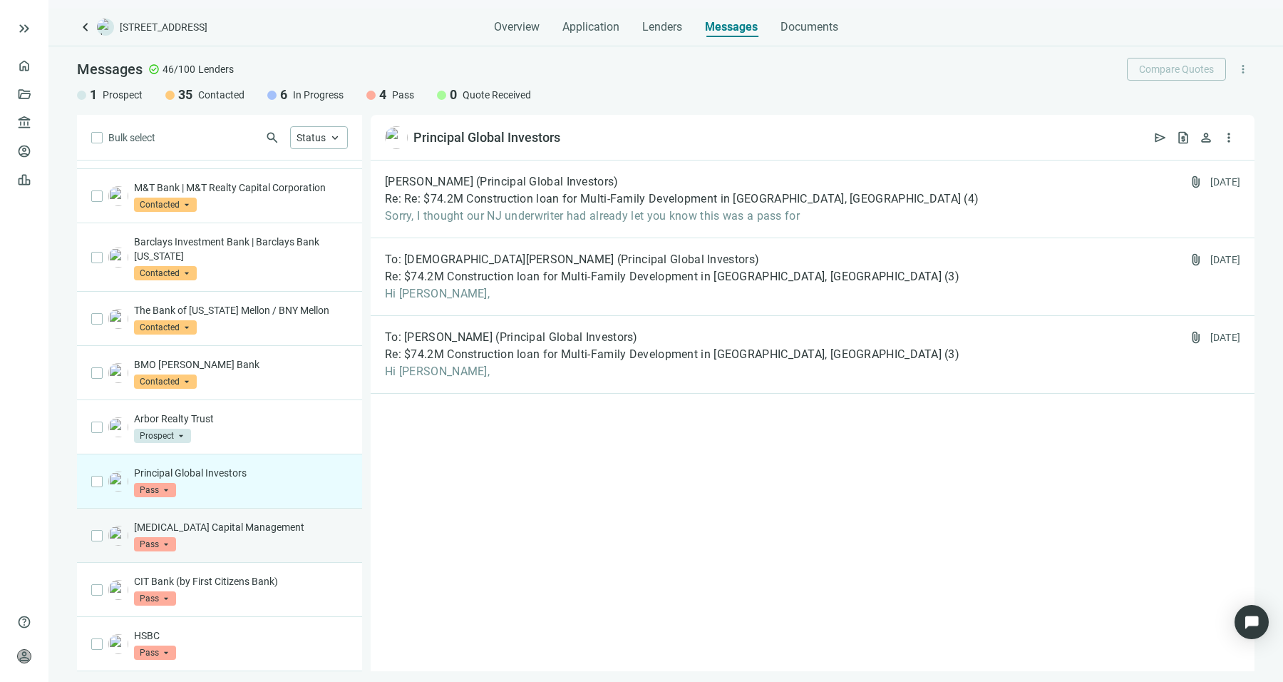
click at [249, 545] on div "[MEDICAL_DATA] Capital Management Pass arrow_drop_down" at bounding box center [241, 535] width 214 height 31
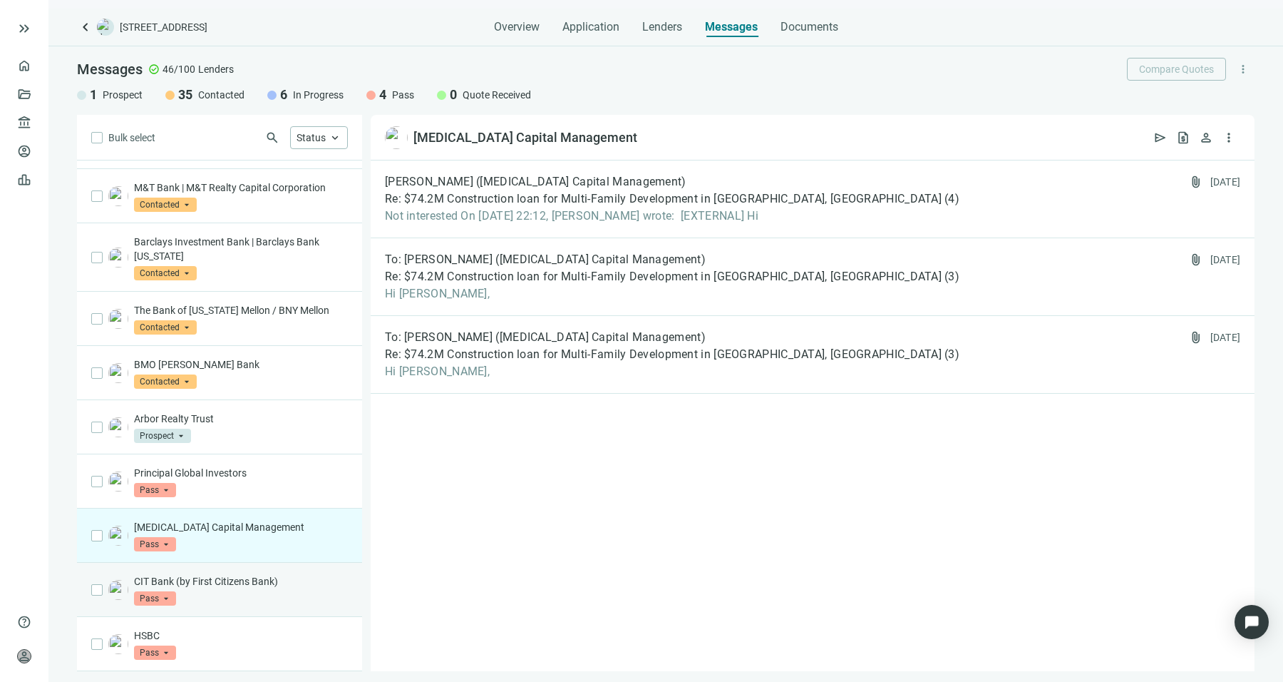
click at [270, 601] on div "CIT Bank (by First Citizens Bank) Pass arrow_drop_down" at bounding box center [241, 589] width 214 height 31
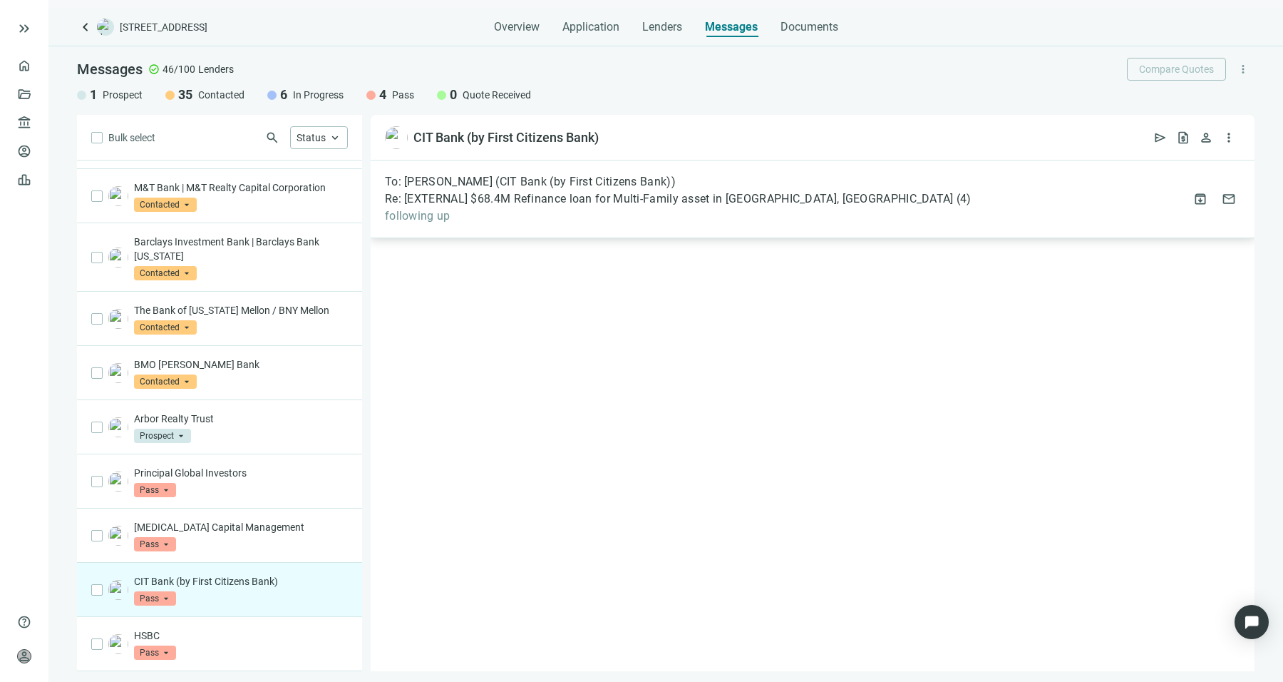
click at [580, 216] on span "following up" at bounding box center [678, 216] width 587 height 14
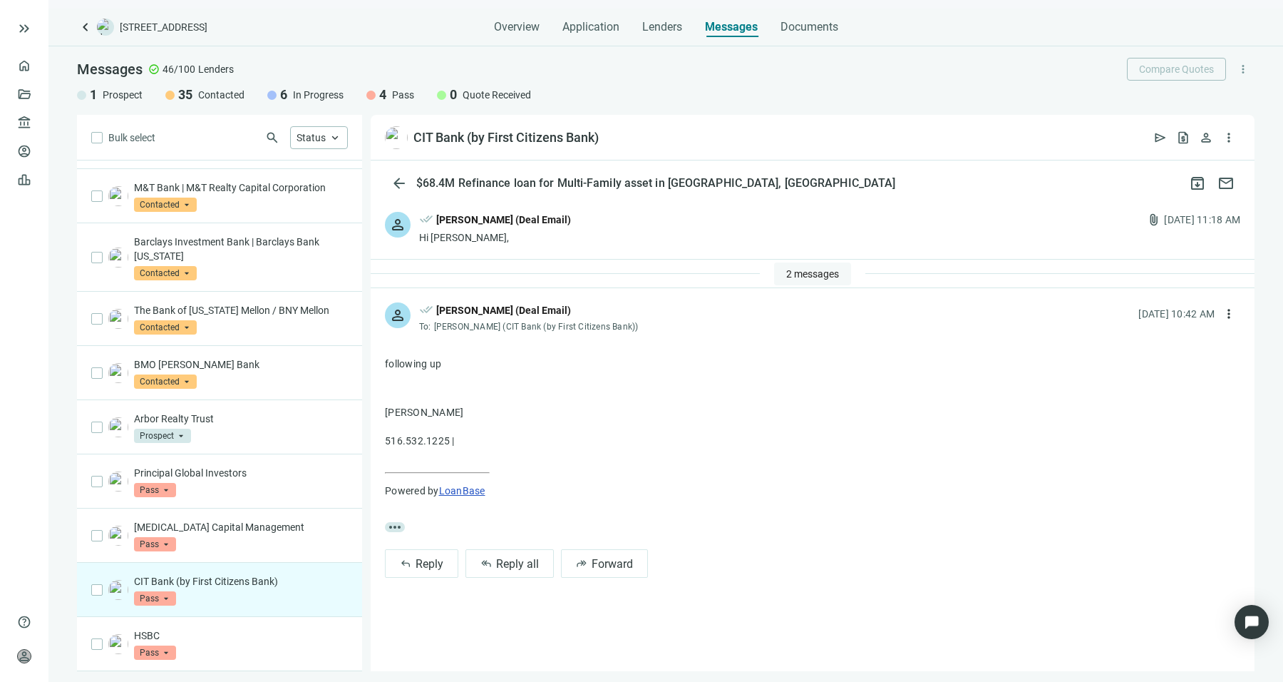
click at [818, 272] on span "2 messages" at bounding box center [812, 273] width 53 height 11
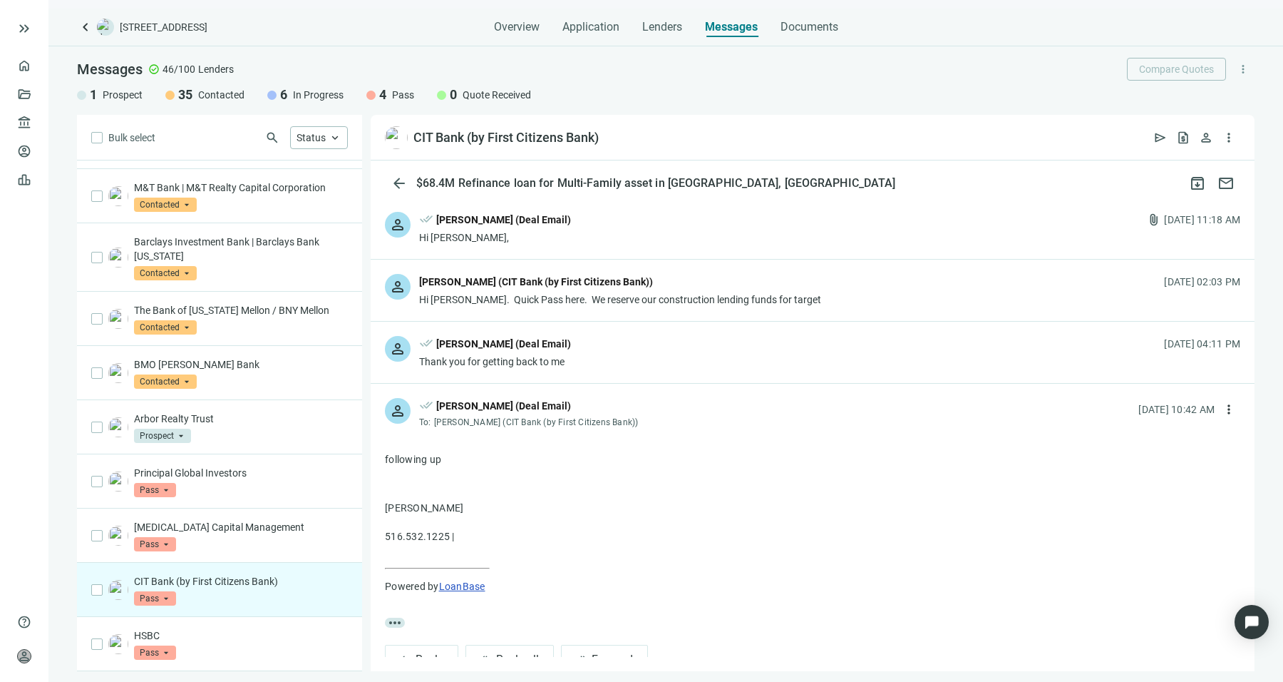
click at [565, 357] on div "person done_all [PERSON_NAME] (Deal Email) Thank you for getting back to me [DA…" at bounding box center [813, 352] width 884 height 61
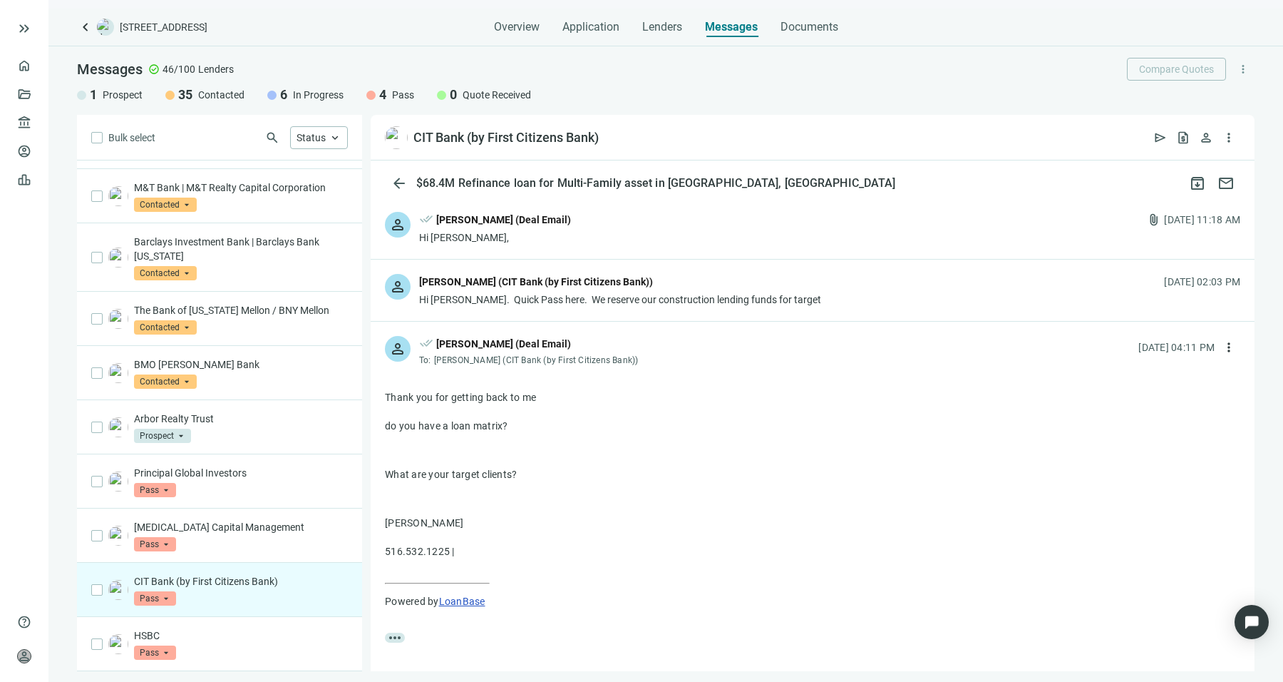
click at [619, 307] on div "person [PERSON_NAME] (CIT Bank (by First Citizens Bank)) Hi [PERSON_NAME]. Quic…" at bounding box center [813, 289] width 884 height 61
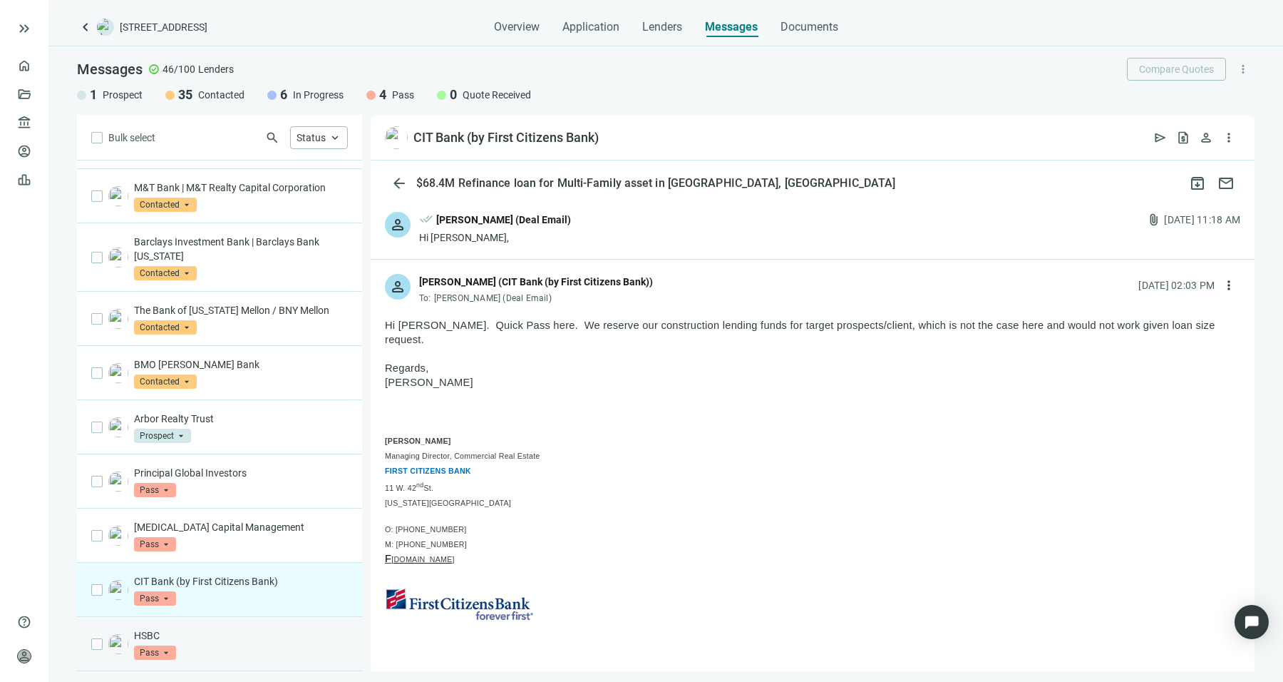
click at [232, 655] on div "HSBC Pass arrow_drop_down" at bounding box center [241, 643] width 214 height 31
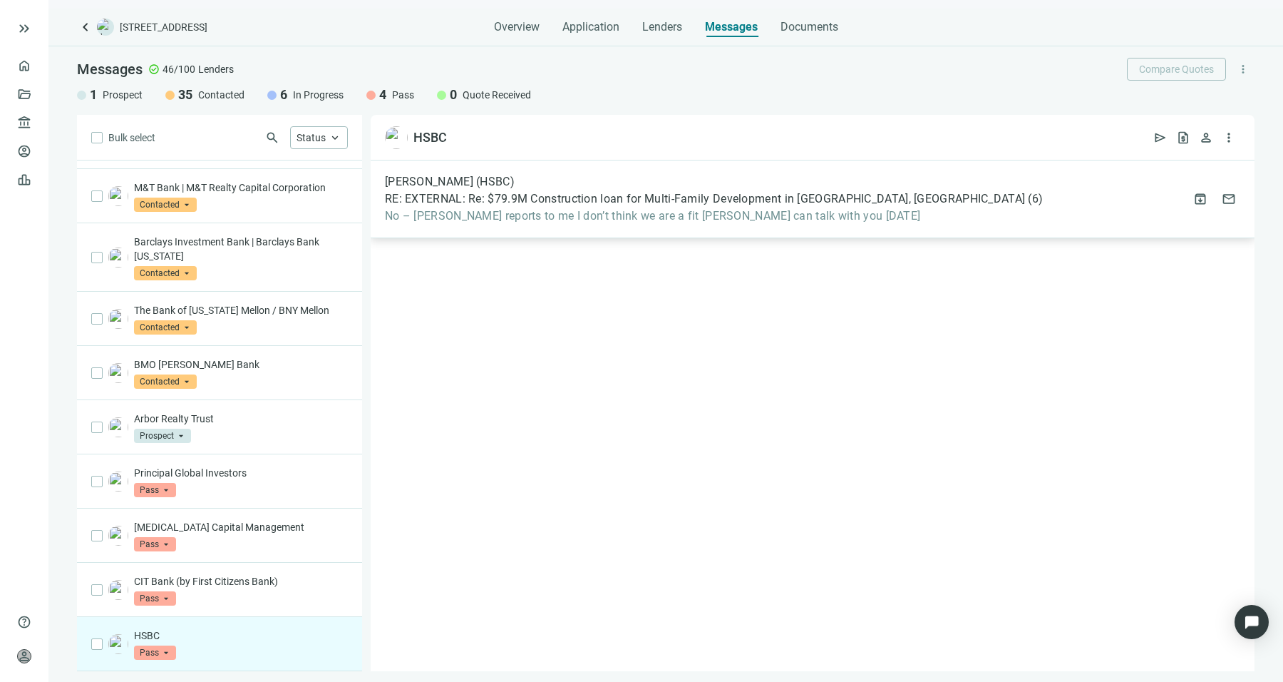
click at [549, 187] on div "[PERSON_NAME] (HSBC)" at bounding box center [714, 182] width 658 height 14
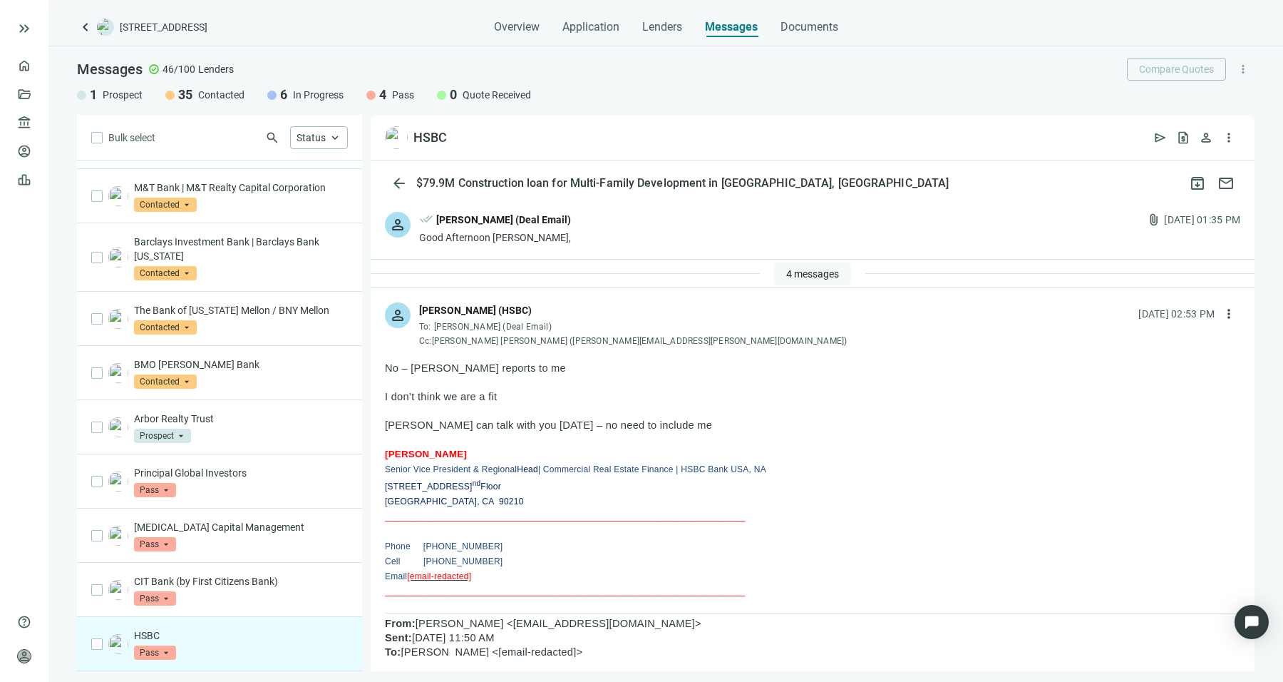
click at [796, 273] on span "4 messages" at bounding box center [812, 273] width 53 height 11
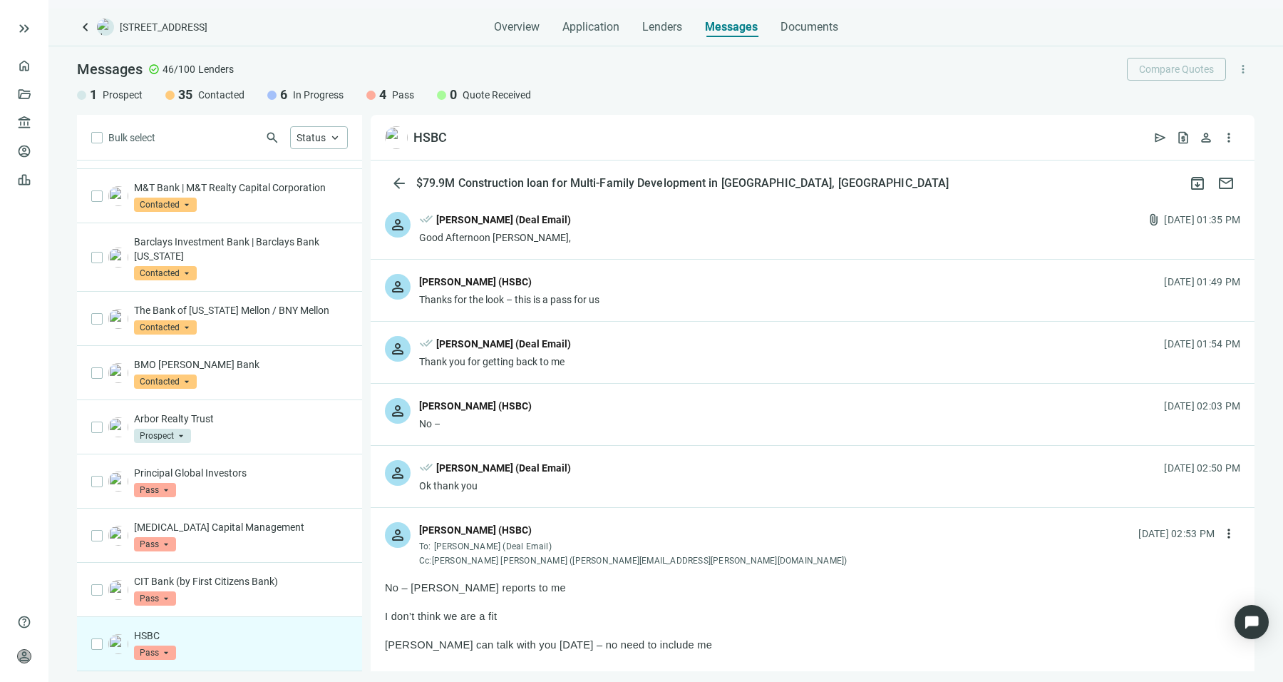
click at [702, 488] on div "person done_all [PERSON_NAME] (Deal Email) Ok thank you [DATE] 02:50 PM" at bounding box center [813, 476] width 884 height 61
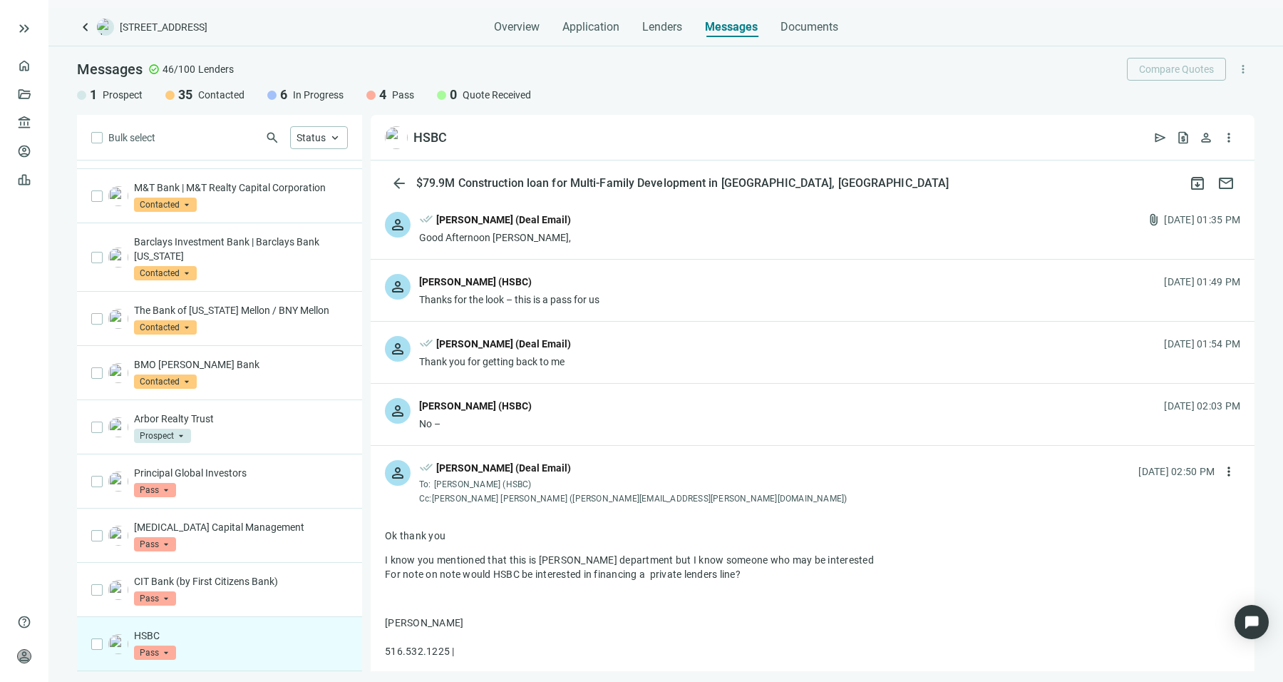
click at [748, 402] on div "person [PERSON_NAME] (HSBC) No – [DATE] 02:03 PM" at bounding box center [813, 414] width 884 height 61
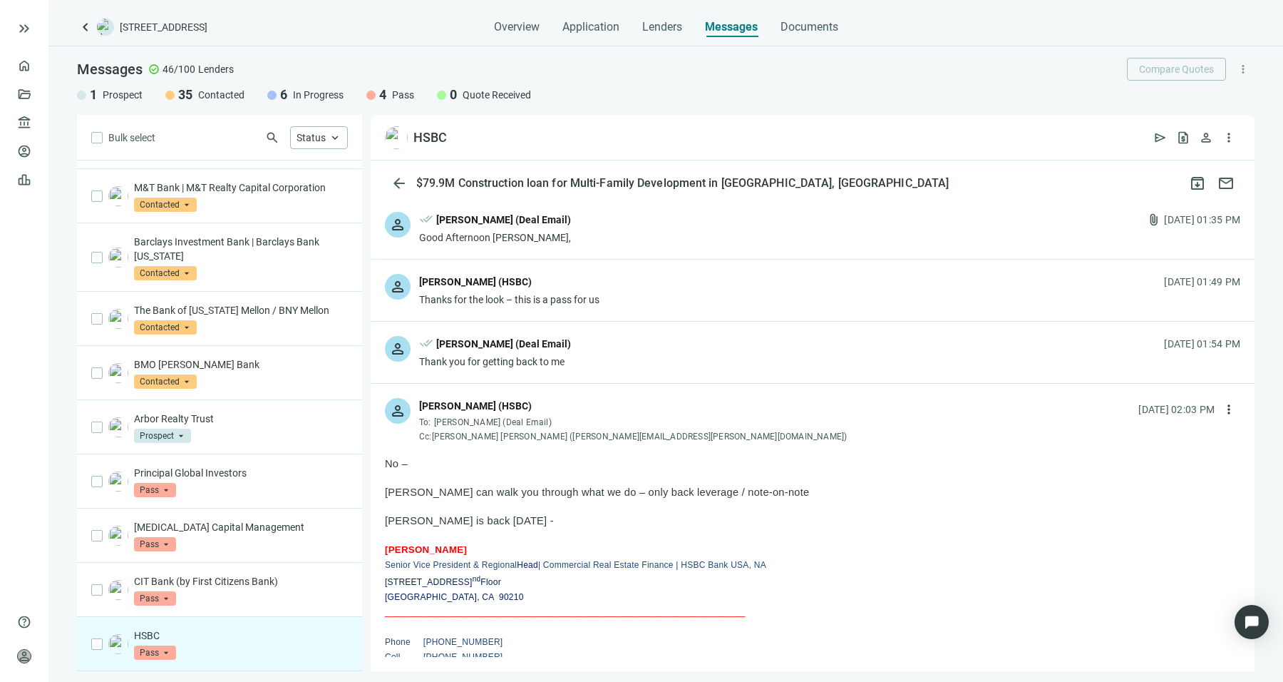
click at [763, 361] on div "person done_all [PERSON_NAME] (Deal Email) Thank you for getting back to me [DA…" at bounding box center [813, 352] width 884 height 61
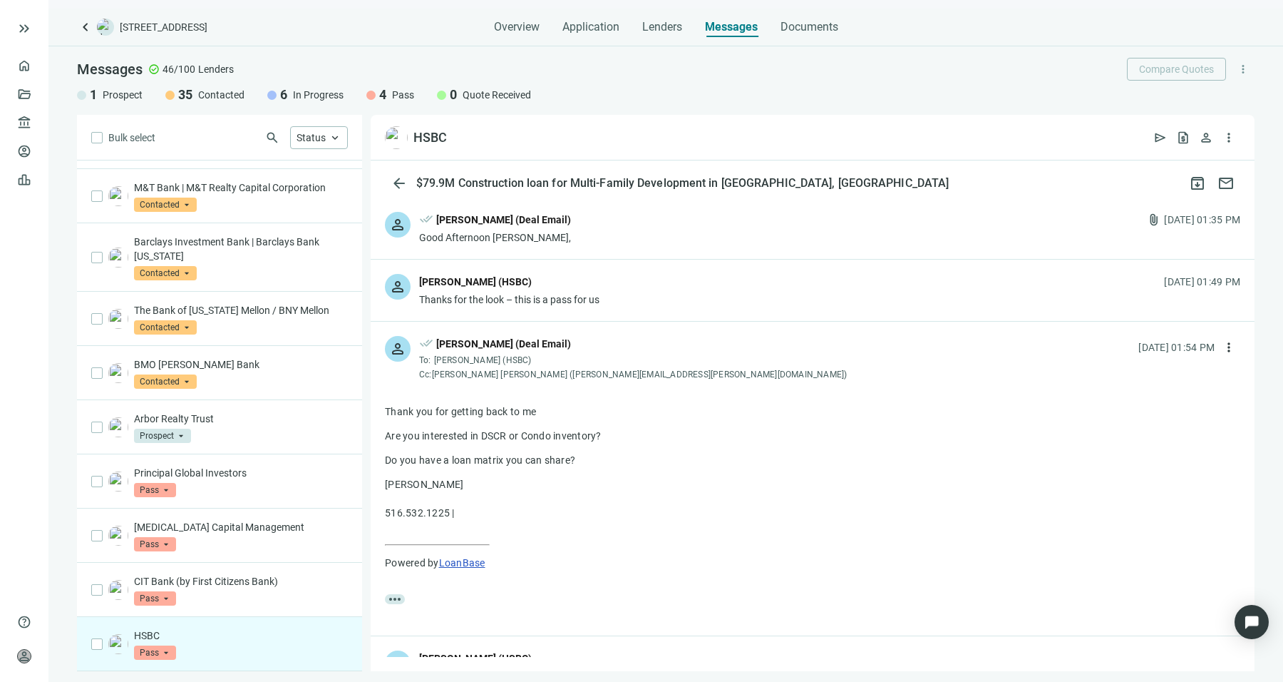
click at [716, 291] on div "person [PERSON_NAME] (HSBC) Thanks for the look – this is a pass for us [DATE] …" at bounding box center [813, 289] width 884 height 61
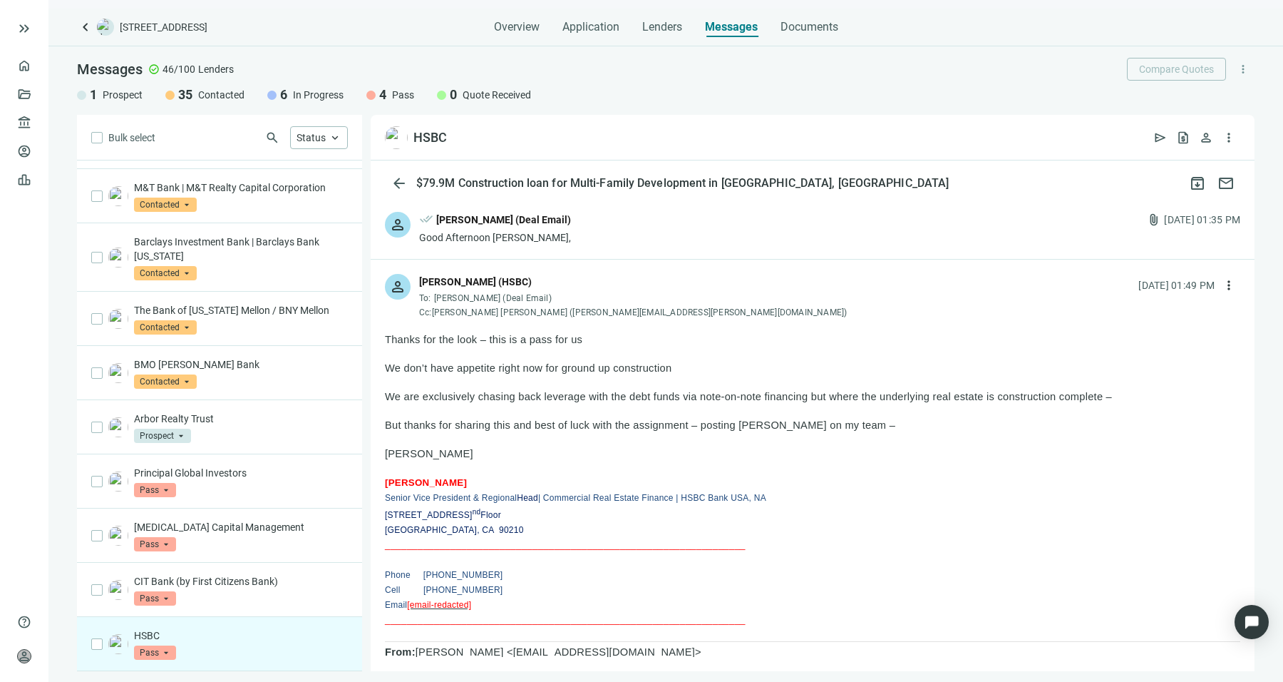
click at [560, 311] on div "Cc: [PERSON_NAME] [PERSON_NAME] ([PERSON_NAME][EMAIL_ADDRESS][PERSON_NAME][DOMA…" at bounding box center [633, 312] width 428 height 11
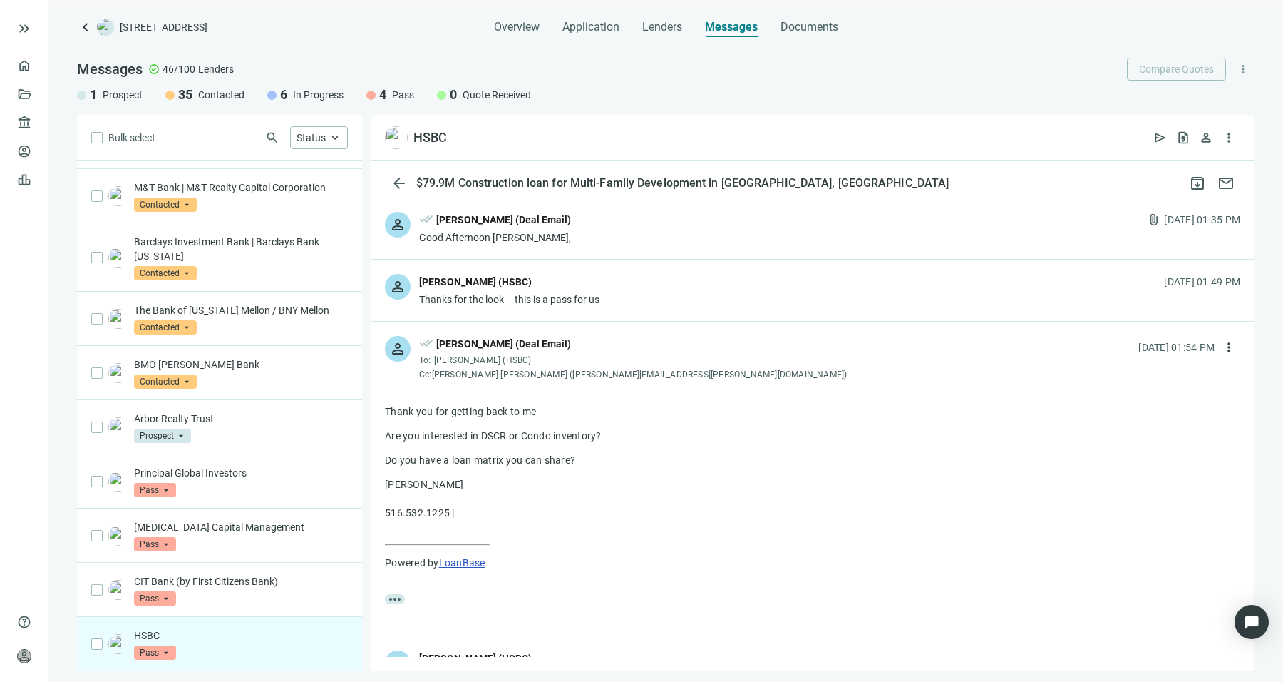
click at [528, 376] on div "Cc: [PERSON_NAME] [PERSON_NAME] ([PERSON_NAME][EMAIL_ADDRESS][PERSON_NAME][DOMA…" at bounding box center [633, 374] width 428 height 11
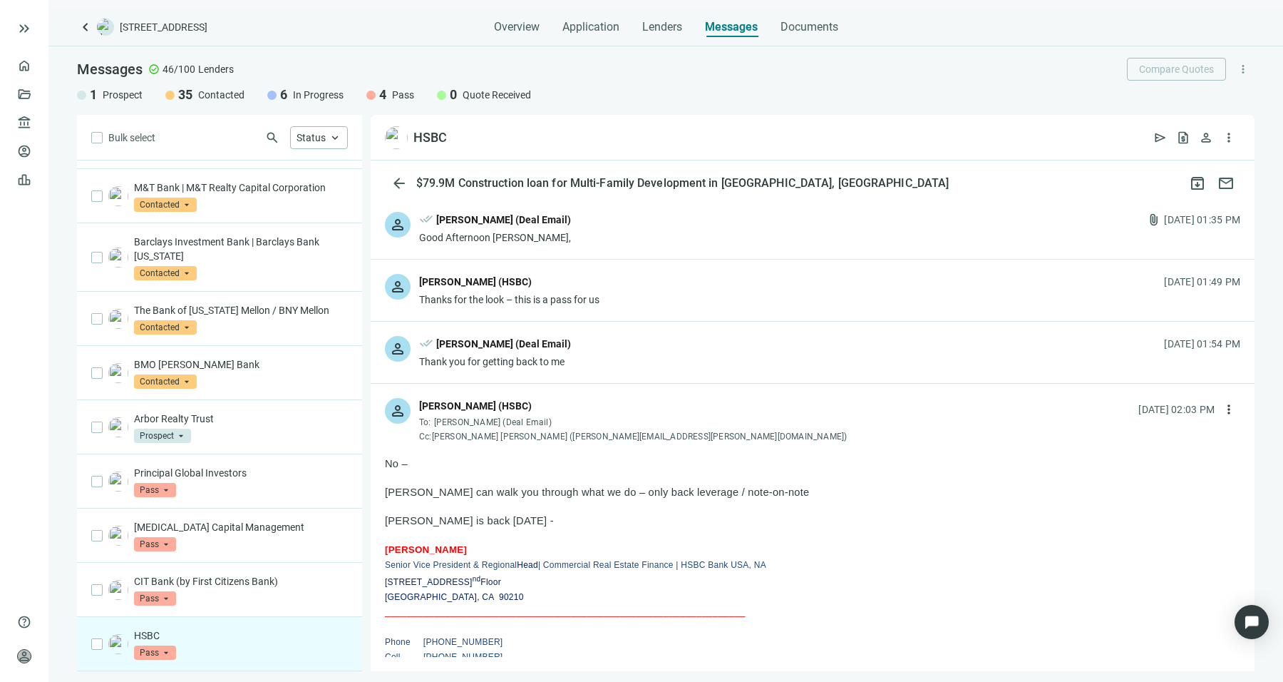
click at [528, 373] on div "person done_all [PERSON_NAME] (Deal Email) Thank you for getting back to me [DA…" at bounding box center [813, 352] width 884 height 61
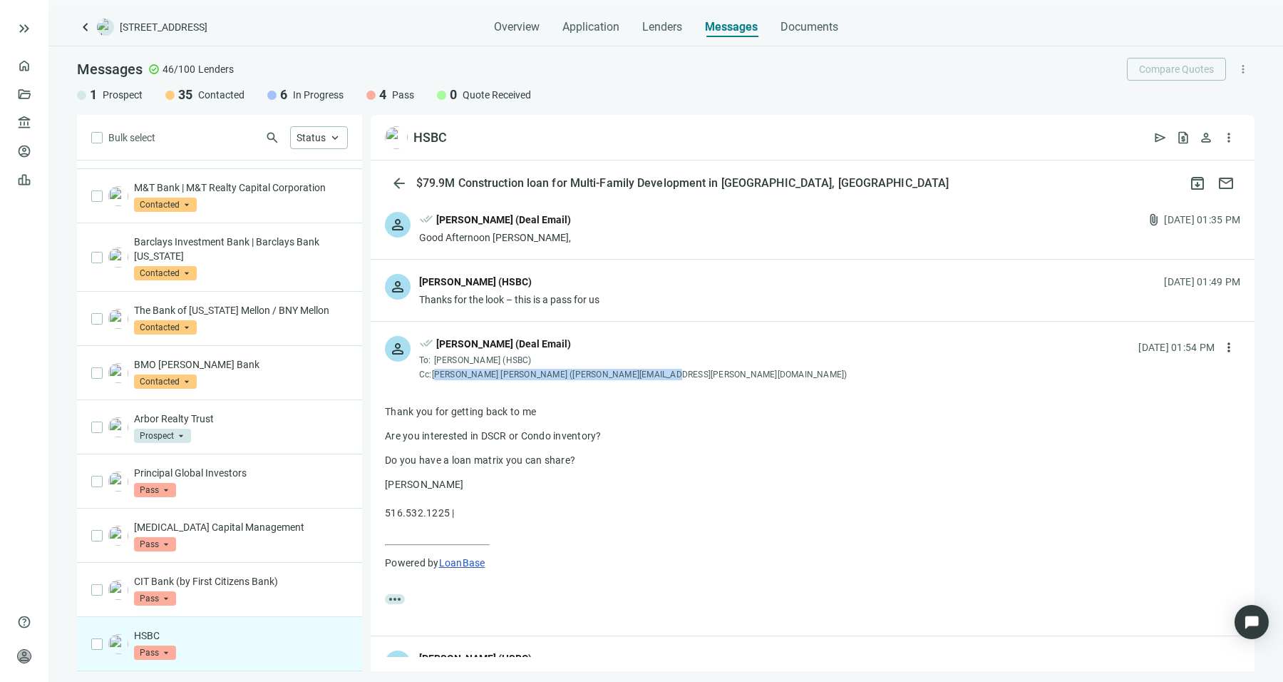
drag, startPoint x: 439, startPoint y: 371, endPoint x: 658, endPoint y: 373, distance: 218.9
click at [658, 373] on div "person done_all [PERSON_NAME] (Deal Email) To: [PERSON_NAME] (HSBC) Cc: [PERSON…" at bounding box center [813, 352] width 884 height 61
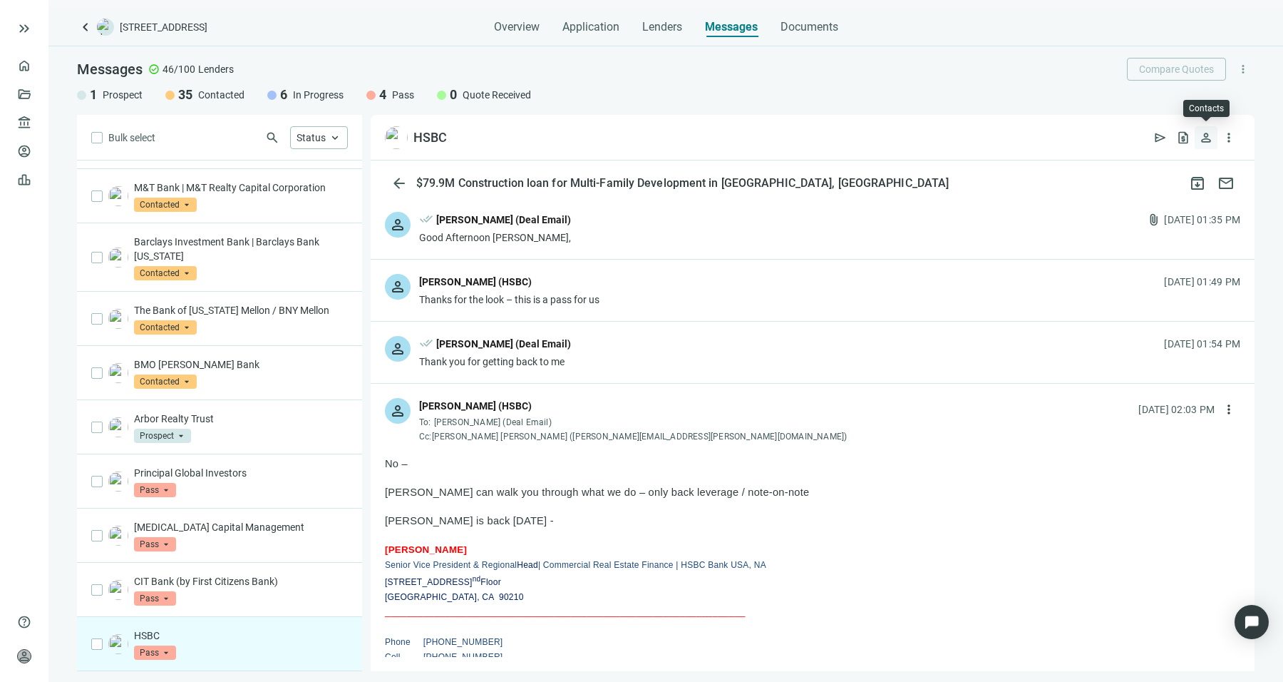
click at [1200, 137] on span "person" at bounding box center [1206, 137] width 14 height 14
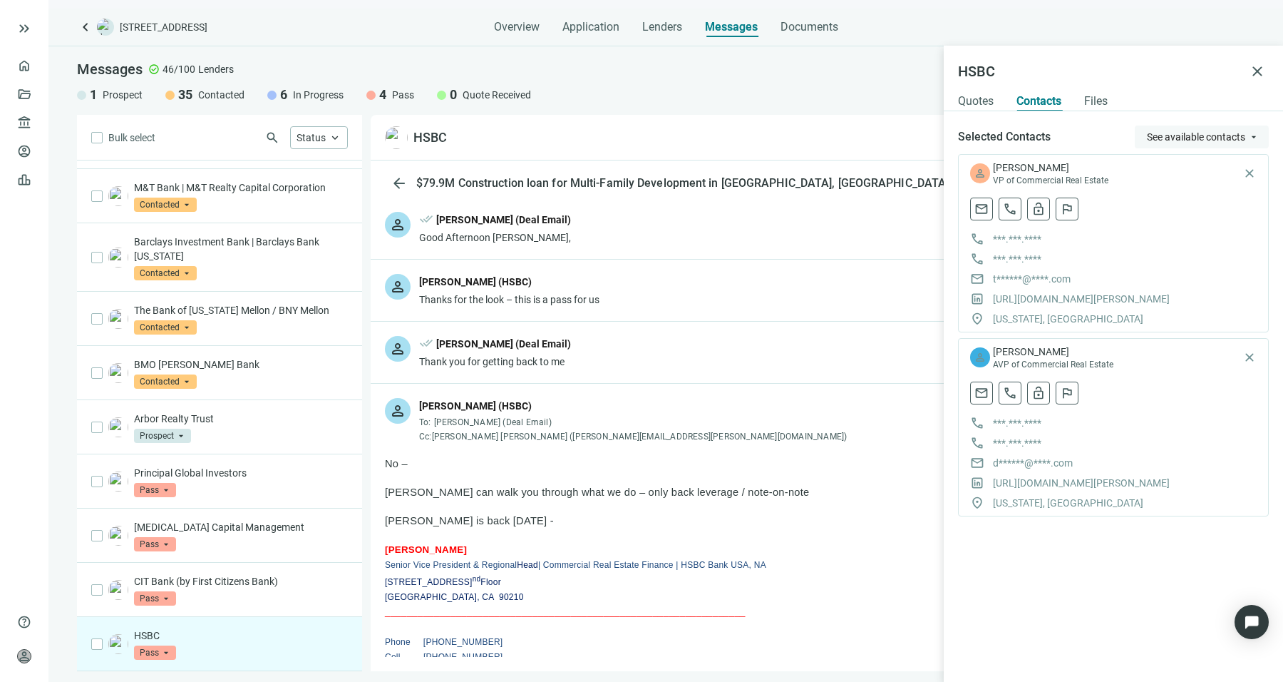
click at [1158, 126] on button "See available contacts arrow_drop_down" at bounding box center [1202, 136] width 134 height 23
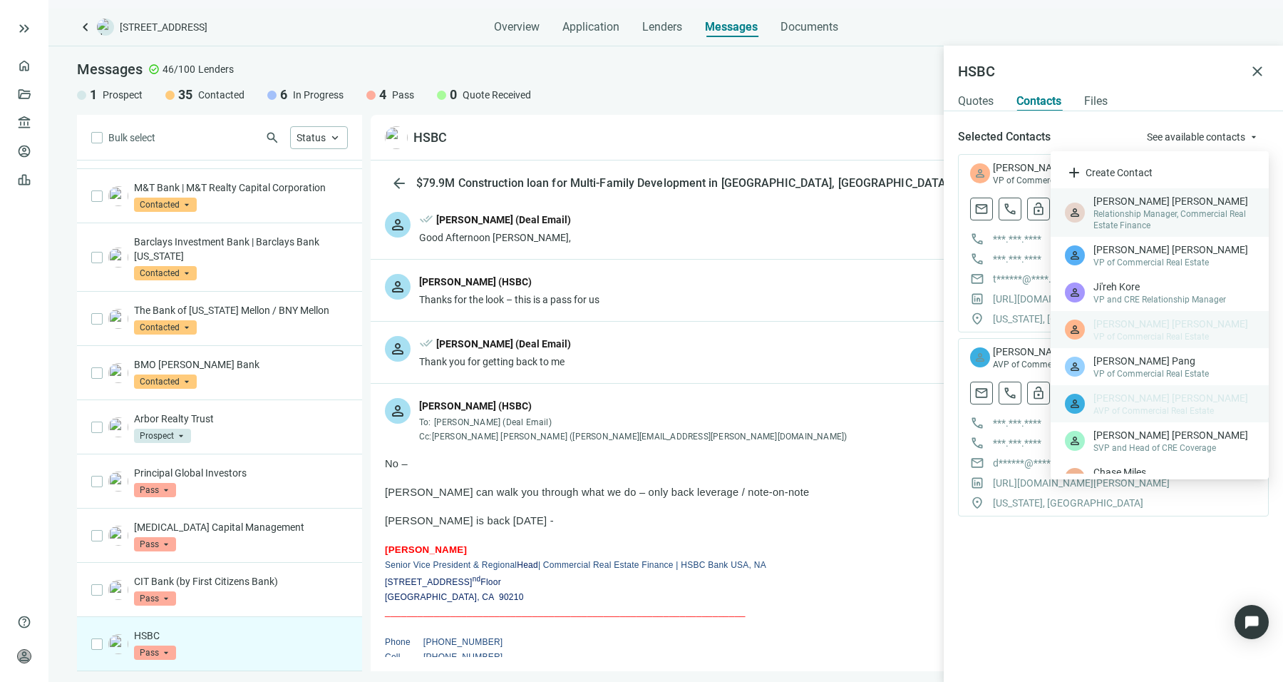
click at [1163, 212] on span "Relationship Manager, Commercial Real Estate Finance" at bounding box center [1174, 219] width 161 height 23
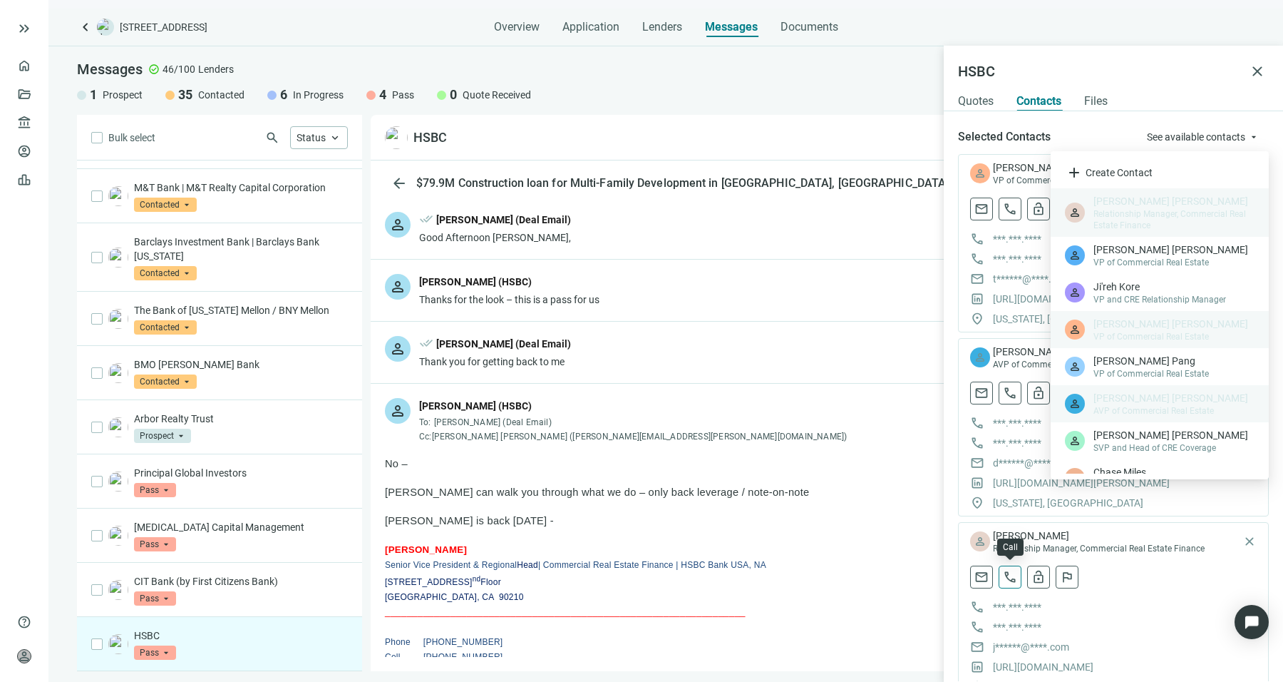
click at [1005, 576] on span "call" at bounding box center [1010, 577] width 14 height 14
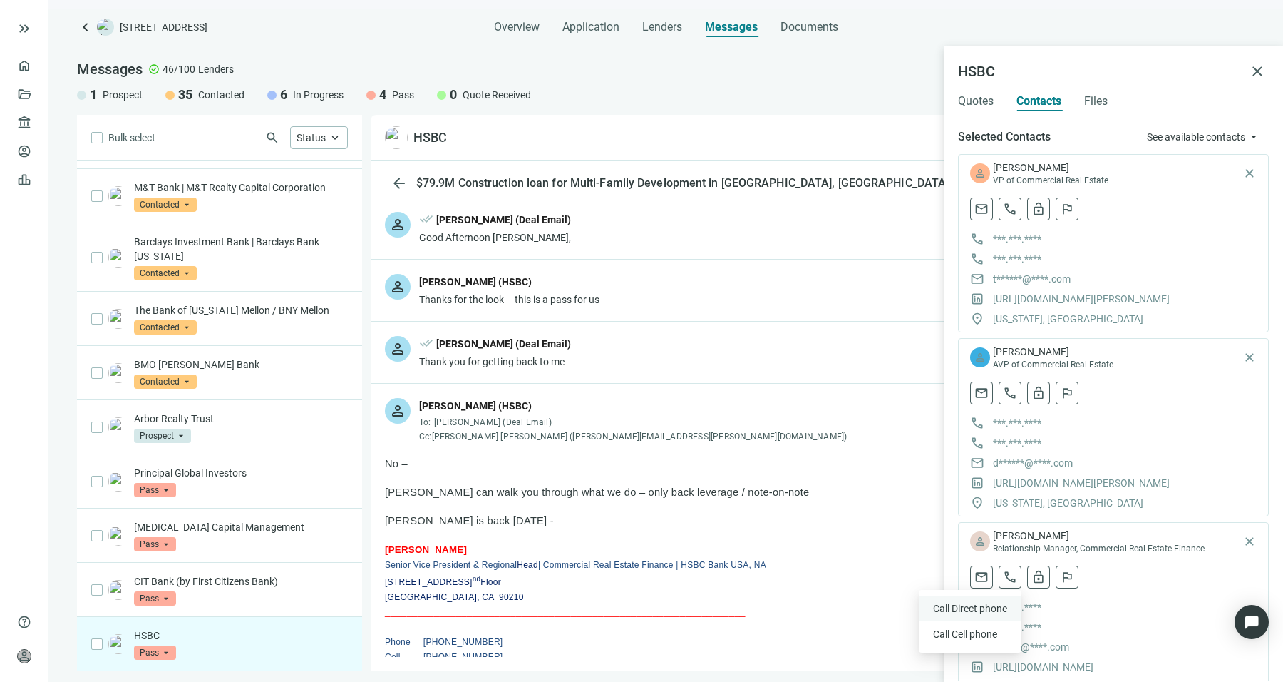
click at [971, 610] on span "Call Direct phone" at bounding box center [970, 608] width 74 height 14
click at [975, 620] on span "call" at bounding box center [977, 627] width 14 height 14
click at [1008, 576] on span "call" at bounding box center [1010, 577] width 14 height 14
click at [969, 633] on span "Call Cell phone" at bounding box center [965, 634] width 64 height 14
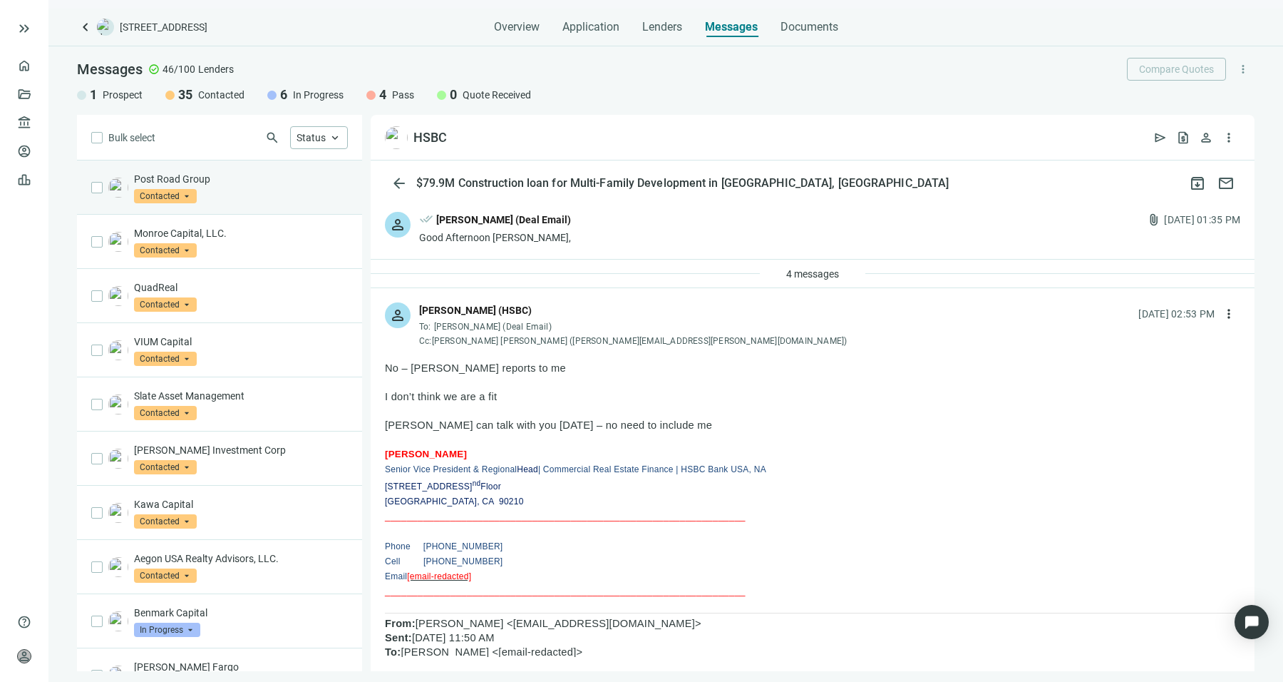
click at [278, 203] on div "Post Road Group Contacted arrow_drop_down" at bounding box center [219, 187] width 285 height 54
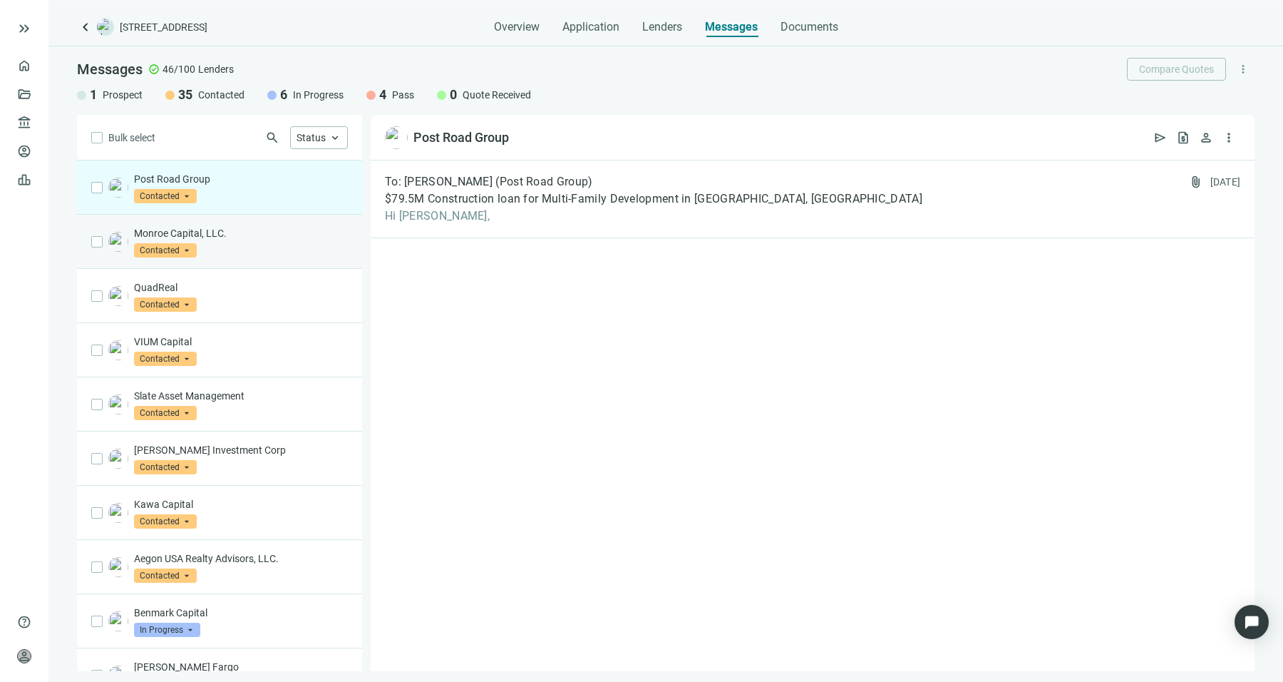
click at [257, 249] on div "Monroe Capital, LLC. Contacted arrow_drop_down" at bounding box center [241, 241] width 214 height 31
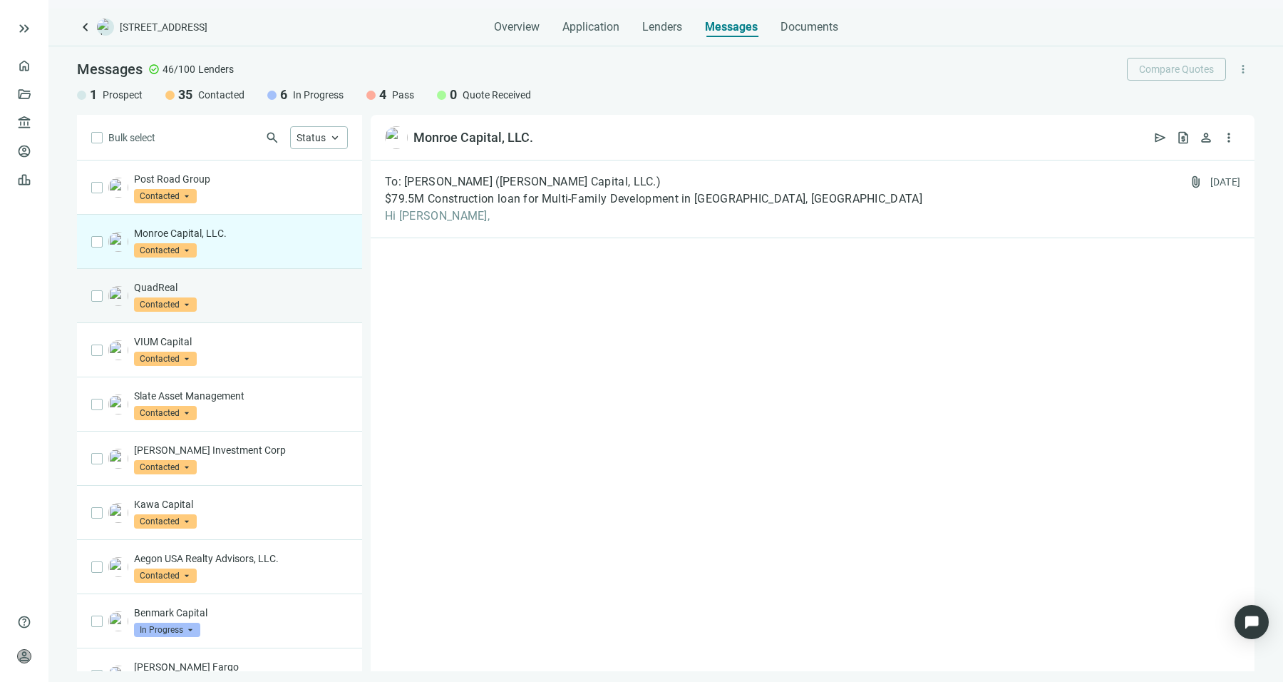
click at [252, 315] on div "QuadReal Contacted arrow_drop_down" at bounding box center [219, 296] width 285 height 54
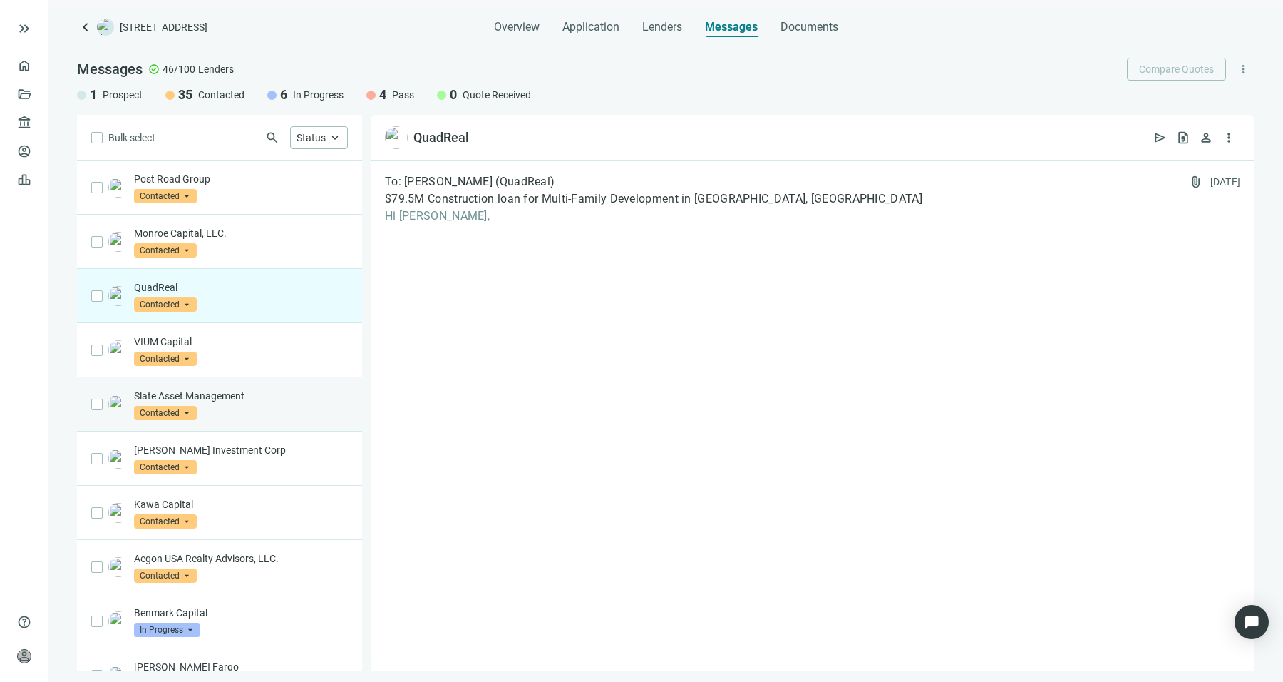
click at [257, 377] on div "Slate Asset Management Contacted arrow_drop_down" at bounding box center [219, 404] width 285 height 54
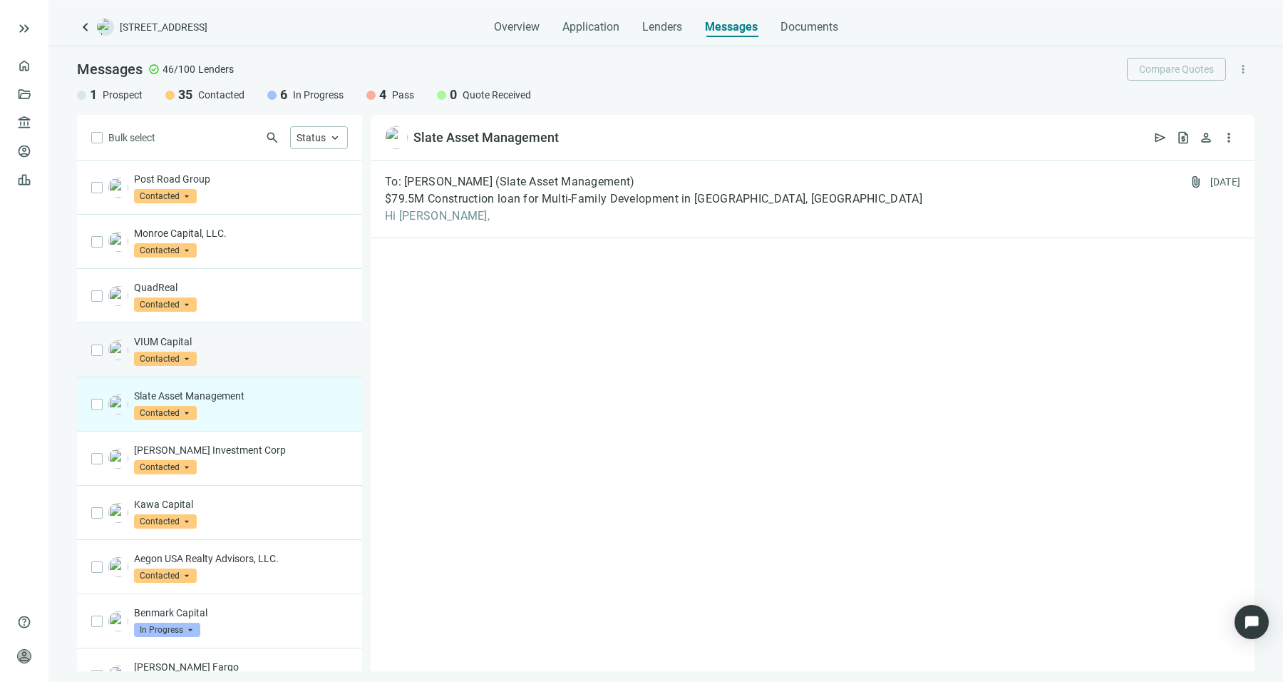
click at [253, 330] on div "VIUM Capital Contacted arrow_drop_down" at bounding box center [219, 350] width 285 height 54
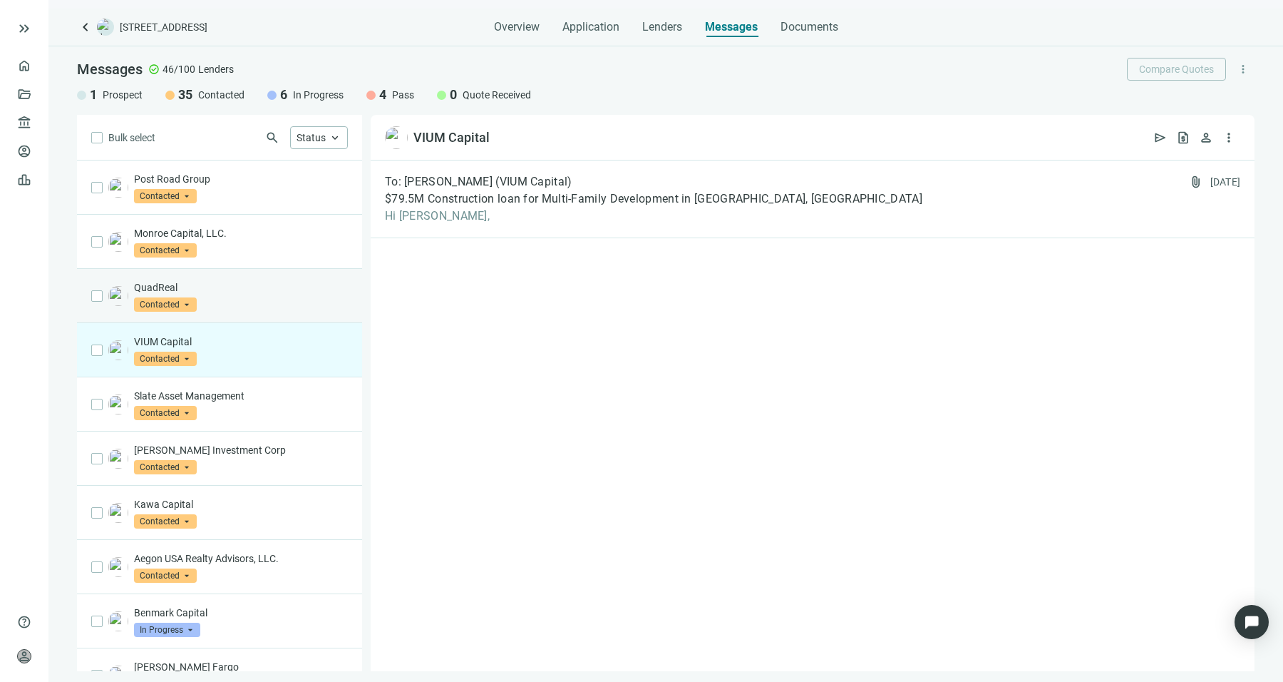
click at [257, 292] on p "QuadReal" at bounding box center [241, 287] width 214 height 14
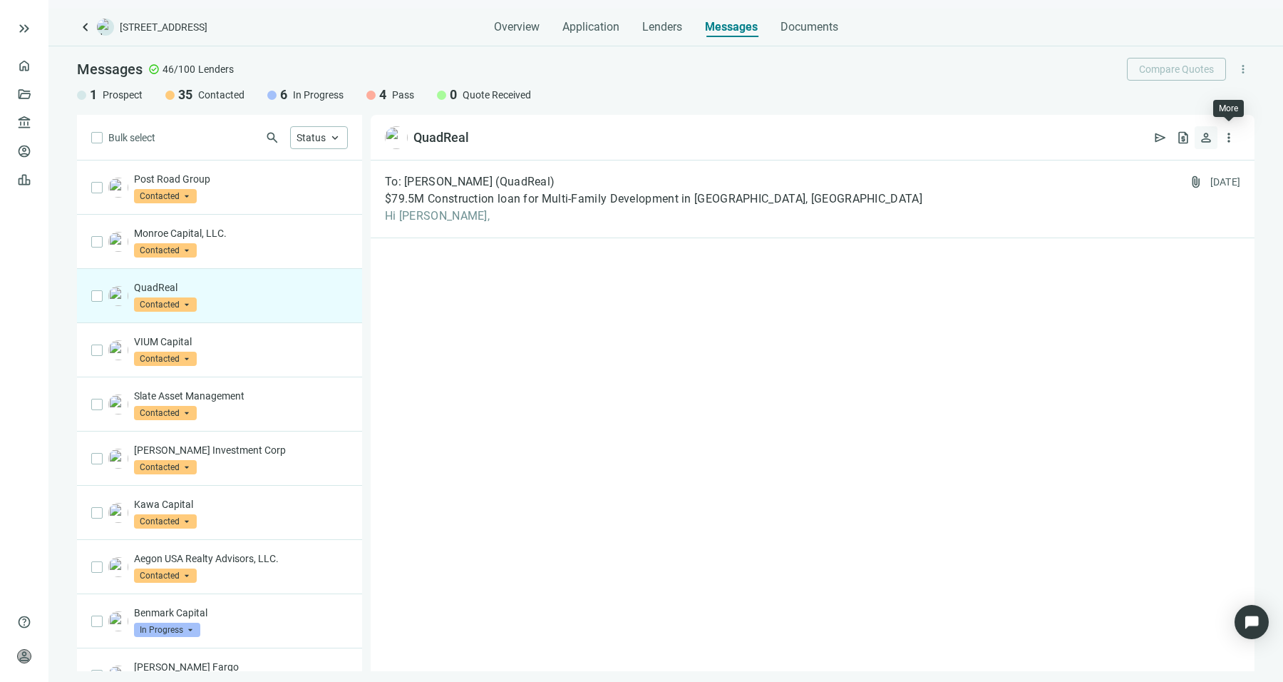
click at [1211, 139] on span "person" at bounding box center [1206, 137] width 14 height 14
